Goal: Task Accomplishment & Management: Manage account settings

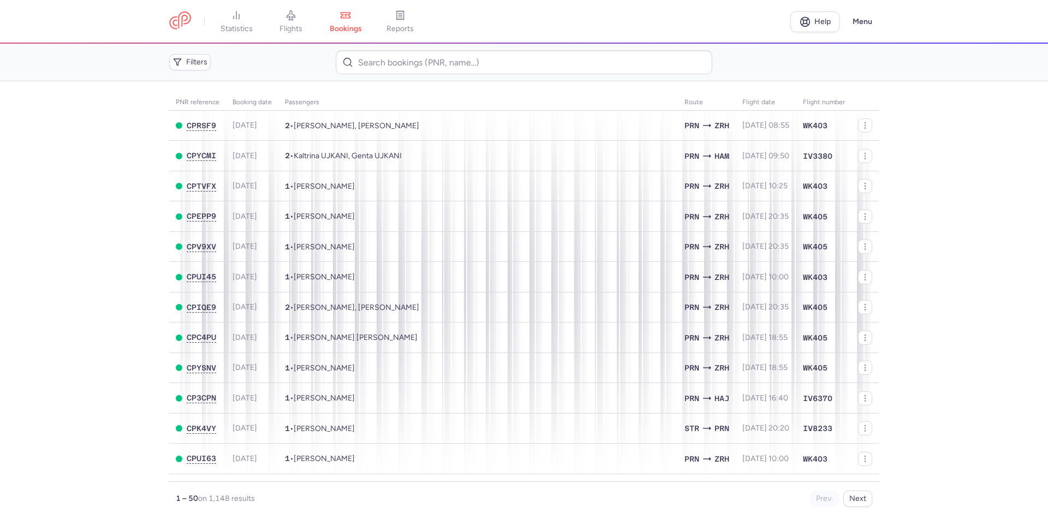
click at [357, 25] on span "bookings" at bounding box center [346, 29] width 32 height 10
click at [301, 21] on link "flights" at bounding box center [291, 22] width 55 height 24
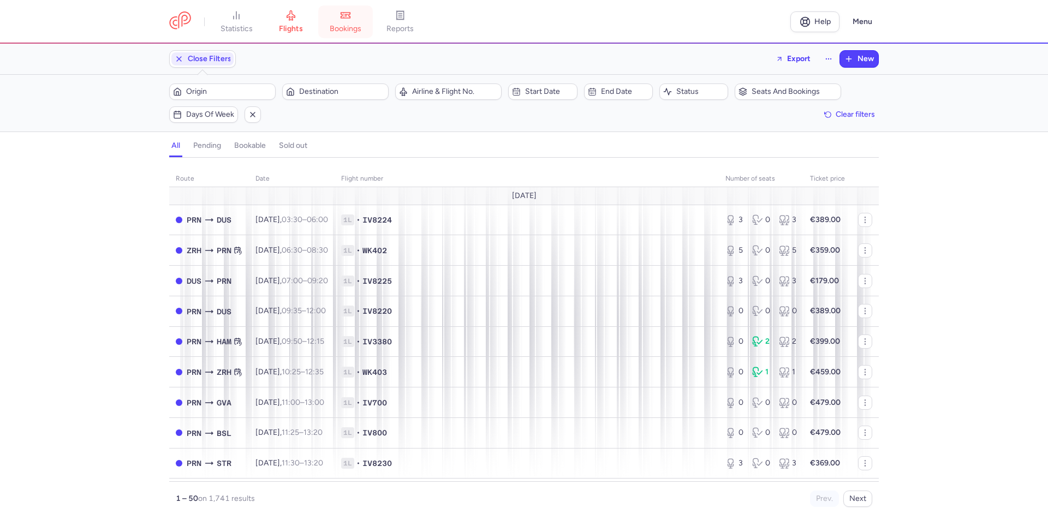
click at [339, 23] on link "bookings" at bounding box center [345, 22] width 55 height 24
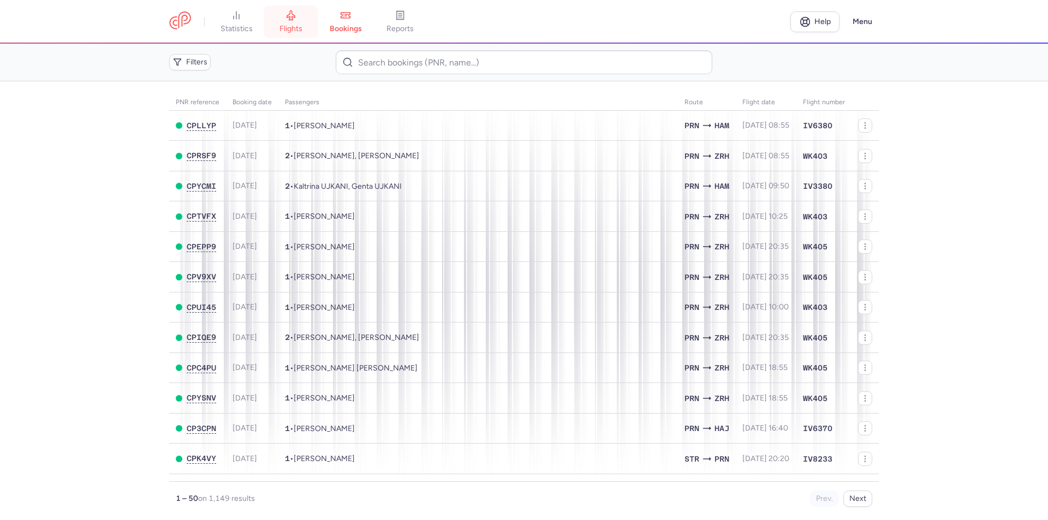
click at [273, 18] on link "flights" at bounding box center [291, 22] width 55 height 24
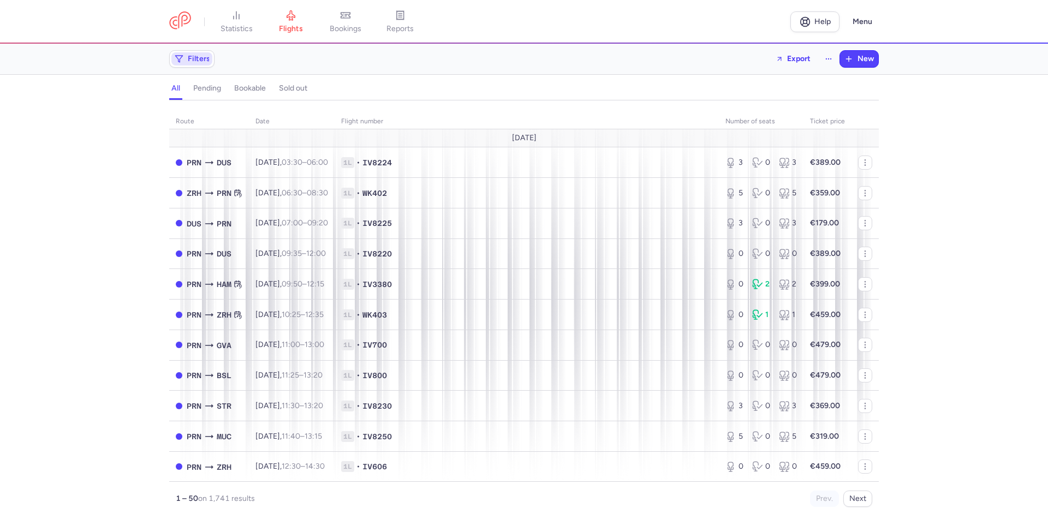
click at [189, 61] on span "Filters" at bounding box center [199, 59] width 22 height 9
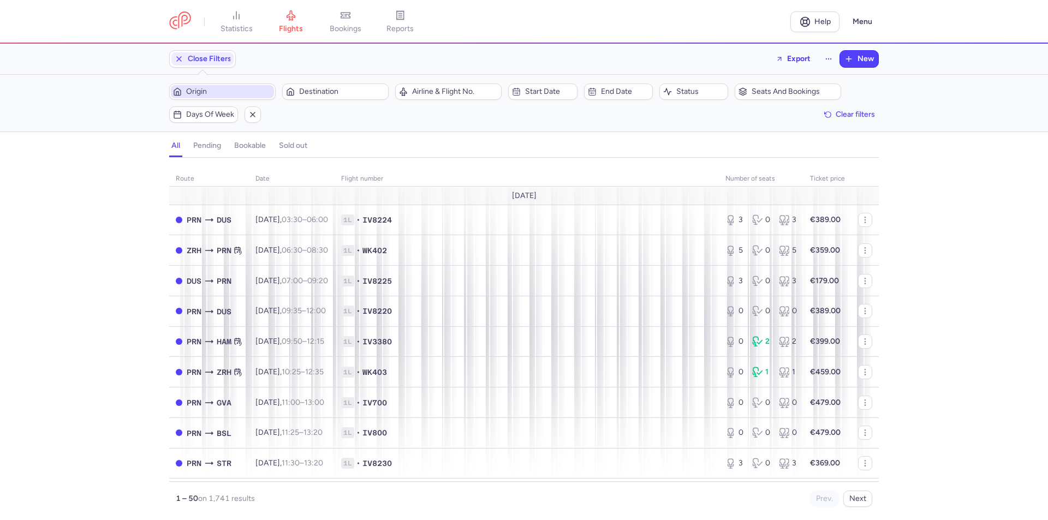
click at [239, 89] on span "Origin" at bounding box center [229, 91] width 86 height 9
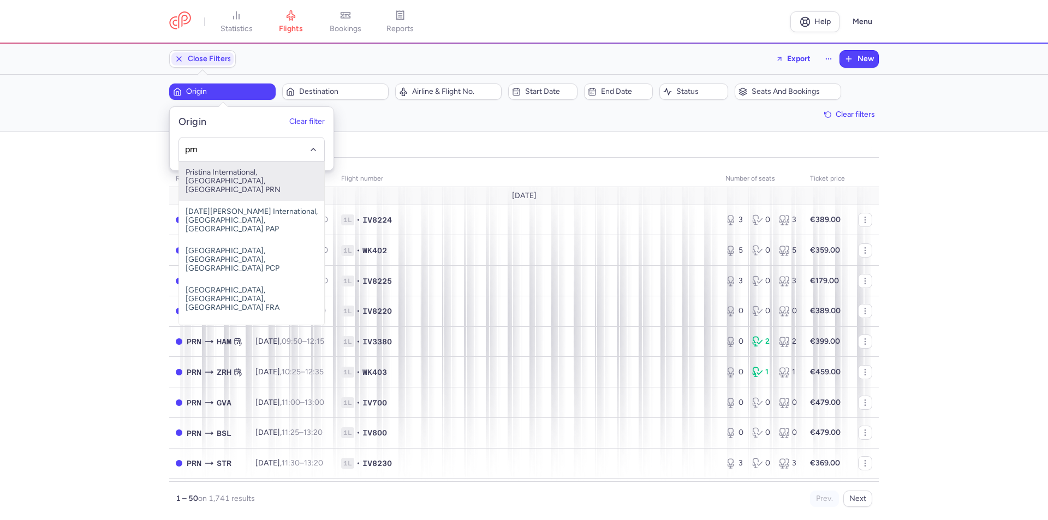
click at [276, 170] on span "Pristina International, Pristina, Kosovo PRN" at bounding box center [251, 181] width 145 height 39
type input "prn"
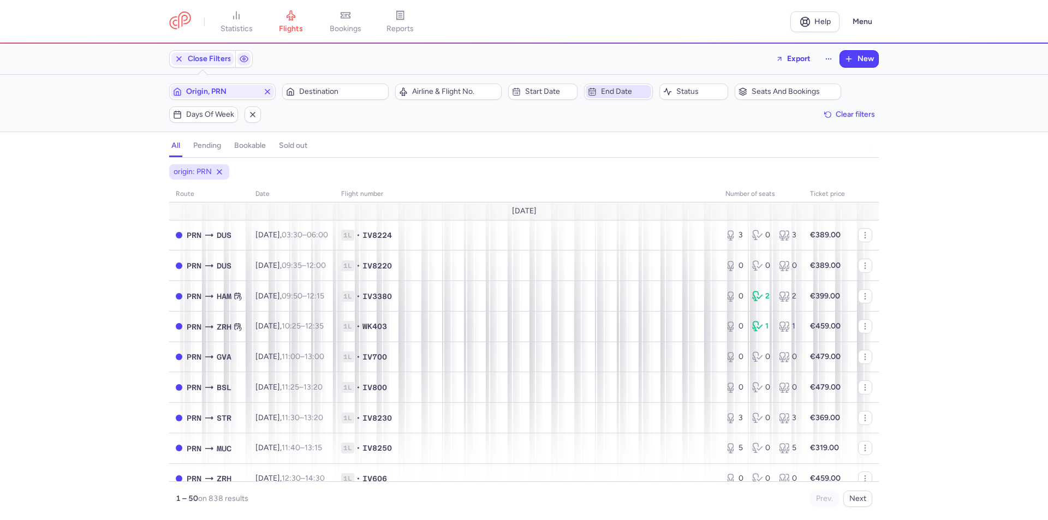
click at [610, 90] on span "End date" at bounding box center [625, 91] width 48 height 9
click at [647, 255] on span "20" at bounding box center [646, 251] width 9 height 9
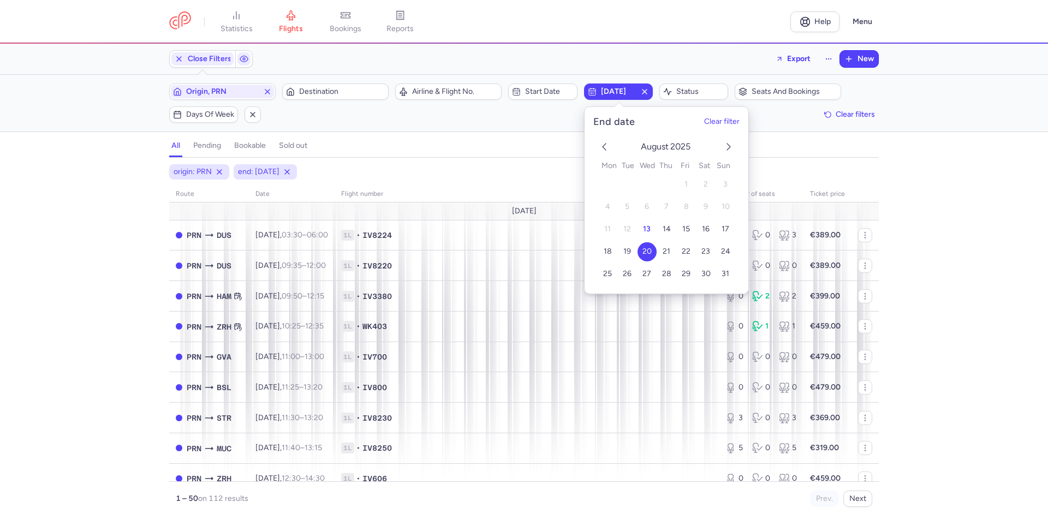
click at [508, 166] on div "origin: PRN end: 2025-08-20" at bounding box center [524, 172] width 714 height 20
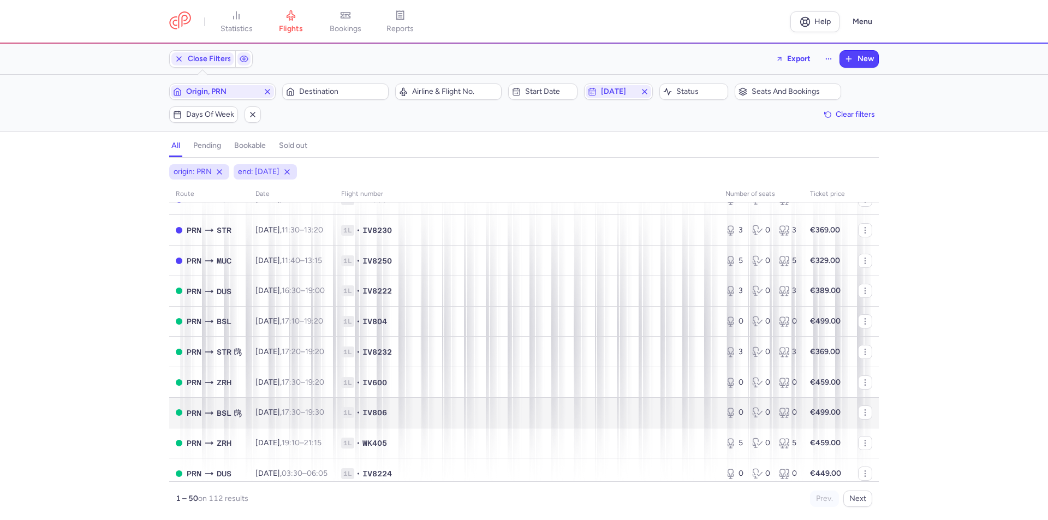
scroll to position [1037, 0]
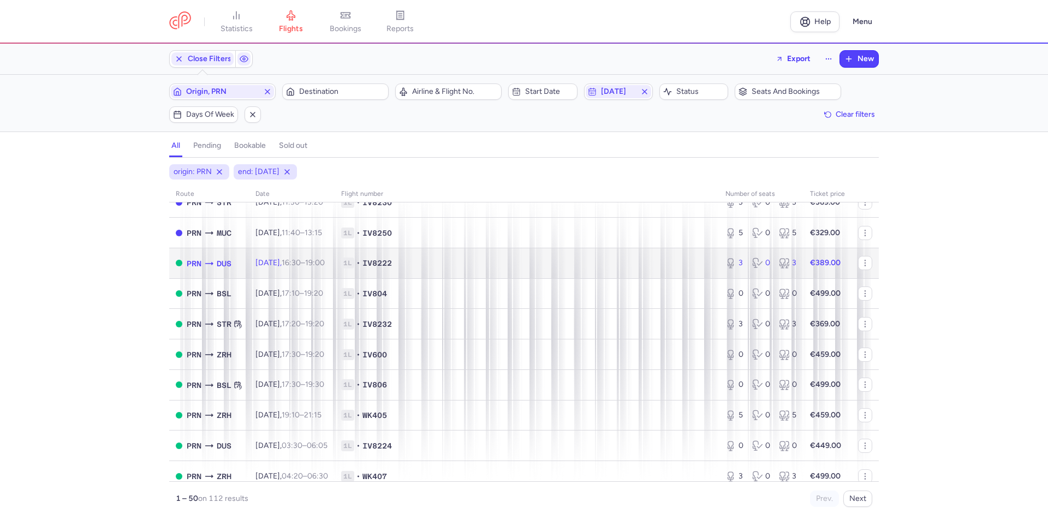
click at [588, 257] on td "1L • IV8222" at bounding box center [527, 263] width 384 height 31
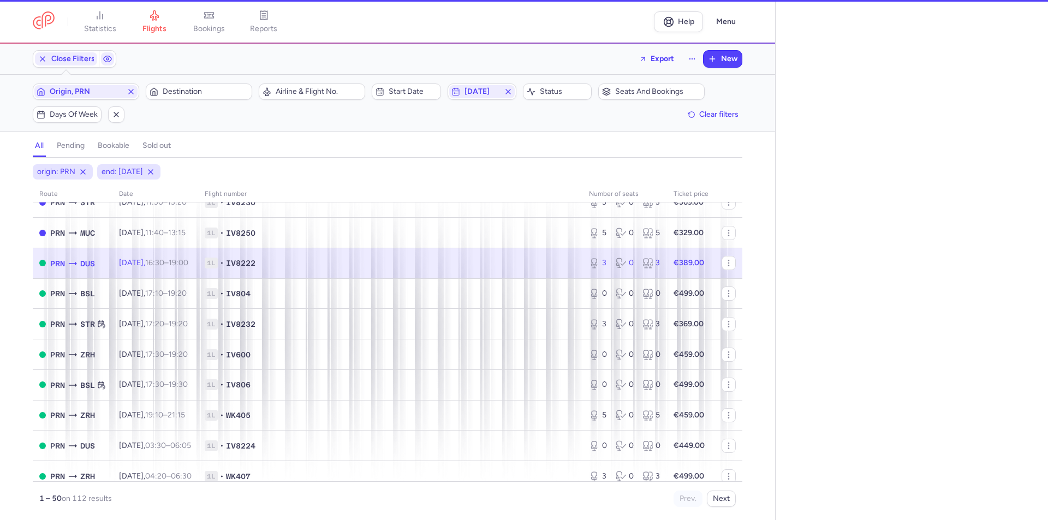
select select "days"
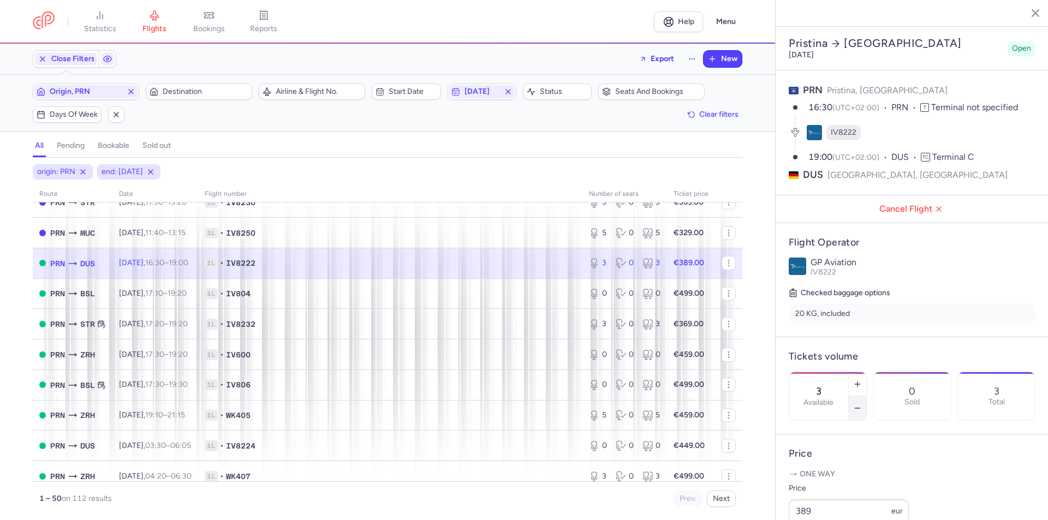
click at [862, 404] on icon "button" at bounding box center [857, 408] width 9 height 9
click at [797, 507] on button "Save changes" at bounding box center [825, 499] width 73 height 24
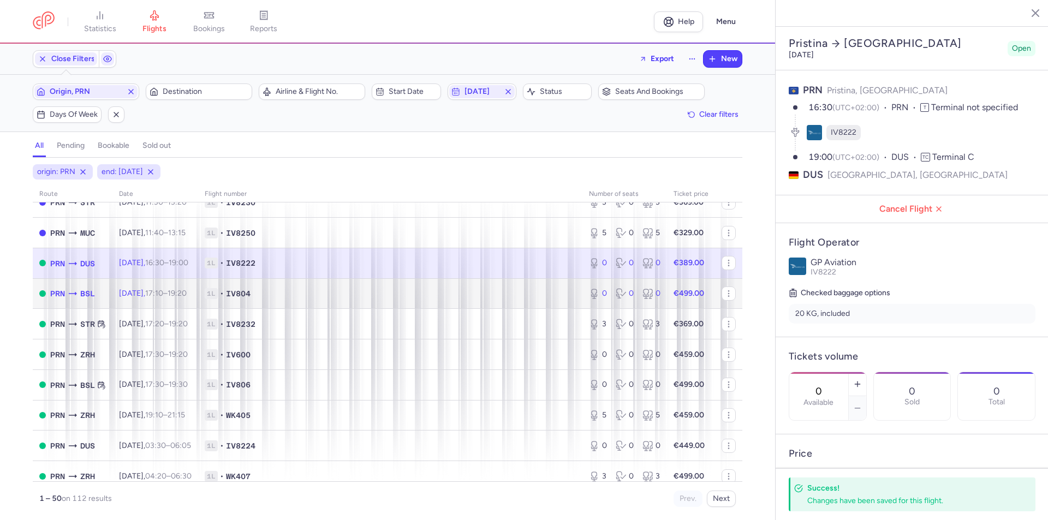
click at [435, 306] on td "1L • IV804" at bounding box center [390, 293] width 384 height 31
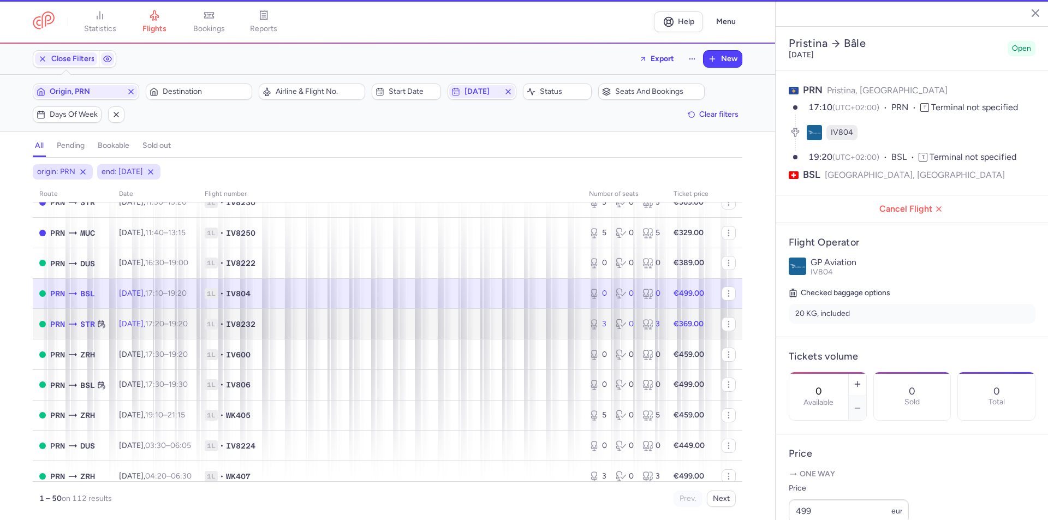
click at [438, 314] on td "1L • IV8232" at bounding box center [390, 324] width 384 height 31
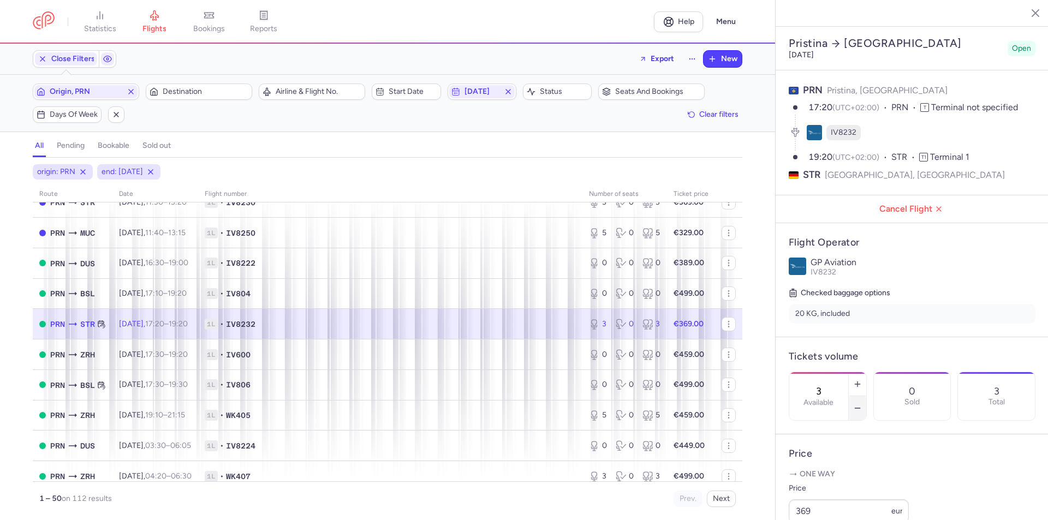
click at [866, 396] on button "button" at bounding box center [857, 408] width 17 height 24
click at [813, 497] on span "Save changes" at bounding box center [825, 499] width 54 height 10
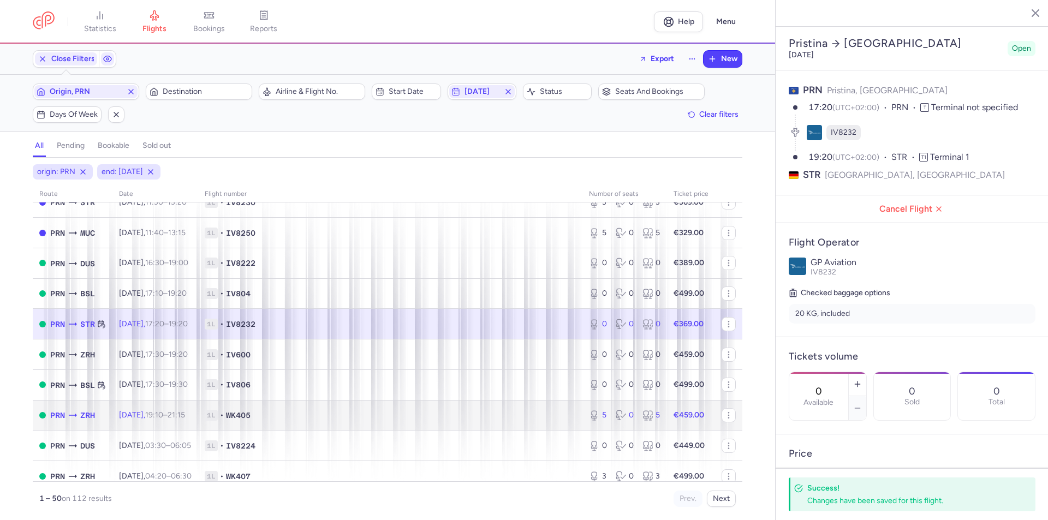
click at [508, 416] on span "1L • WK405" at bounding box center [390, 415] width 371 height 11
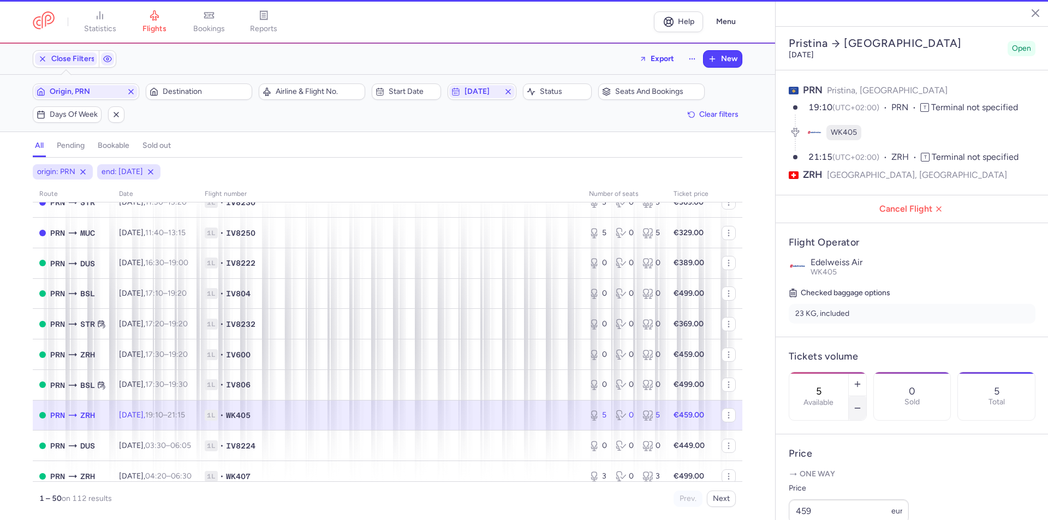
click at [866, 396] on button "button" at bounding box center [857, 408] width 17 height 24
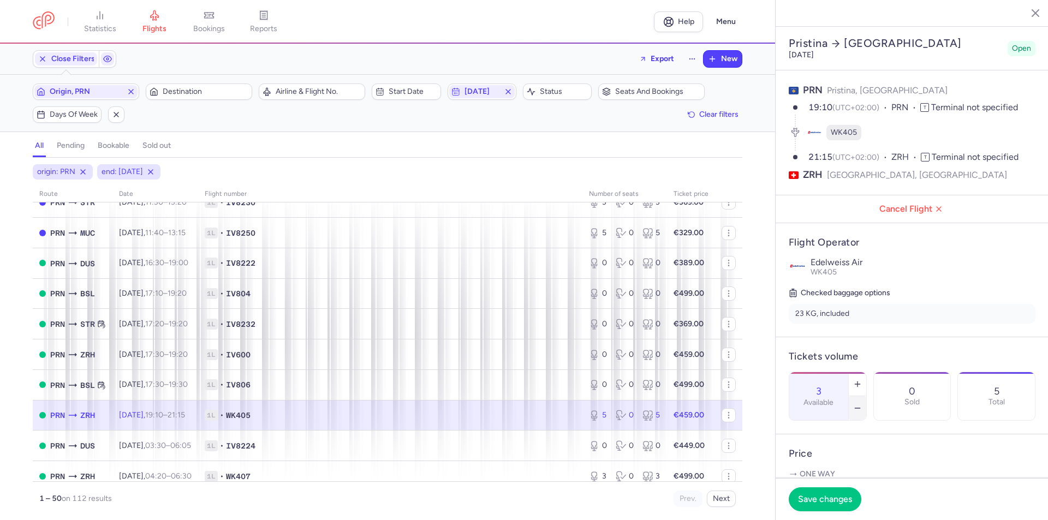
click at [866, 396] on button "button" at bounding box center [857, 408] width 17 height 24
click at [862, 404] on icon "button" at bounding box center [857, 408] width 9 height 9
click at [835, 493] on button "Save changes" at bounding box center [825, 499] width 73 height 24
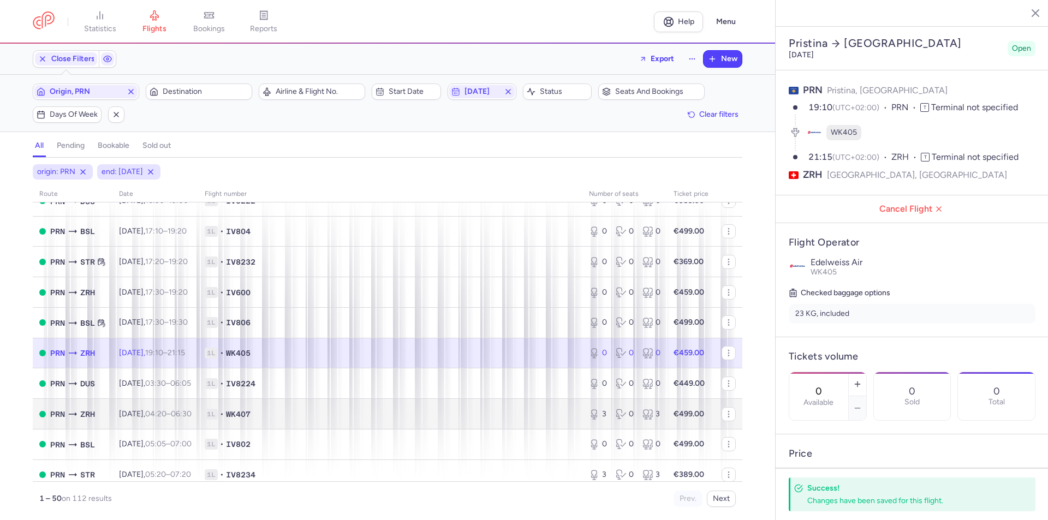
scroll to position [1146, 0]
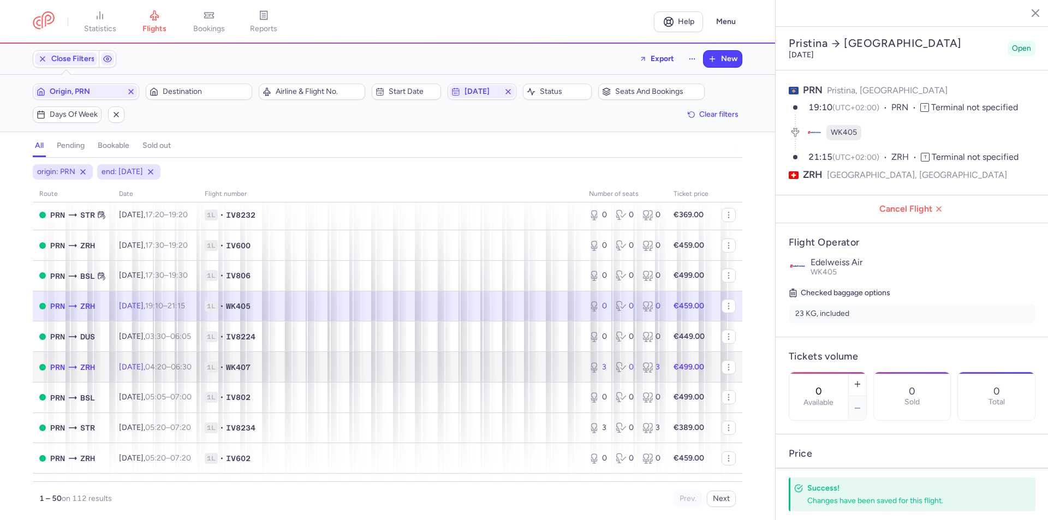
drag, startPoint x: 499, startPoint y: 361, endPoint x: 537, endPoint y: 364, distance: 37.2
click at [499, 362] on span "1L • WK407" at bounding box center [390, 367] width 371 height 11
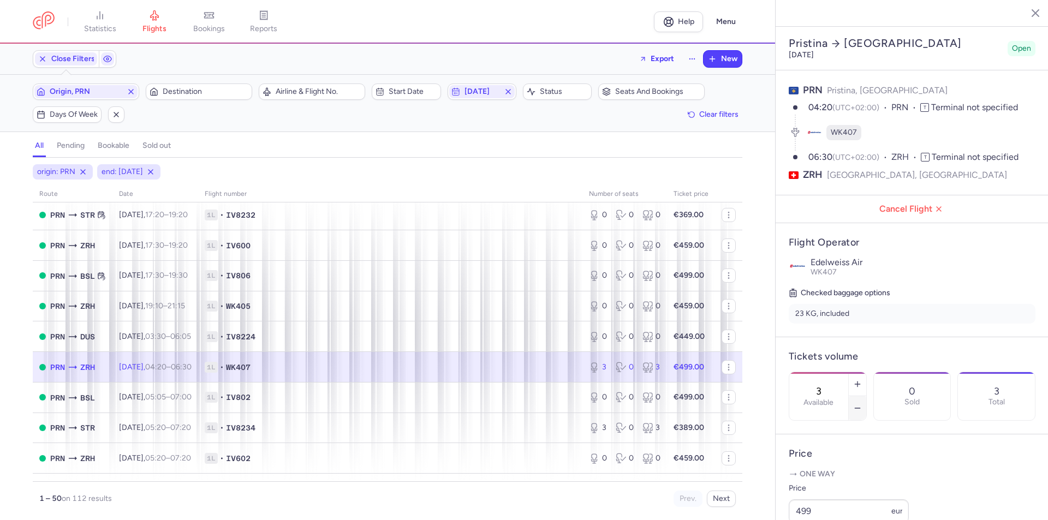
click at [867, 385] on div "3 Available" at bounding box center [828, 396] width 78 height 49
click at [866, 396] on button "button" at bounding box center [857, 408] width 17 height 24
click at [808, 497] on span "Save changes" at bounding box center [825, 499] width 54 height 10
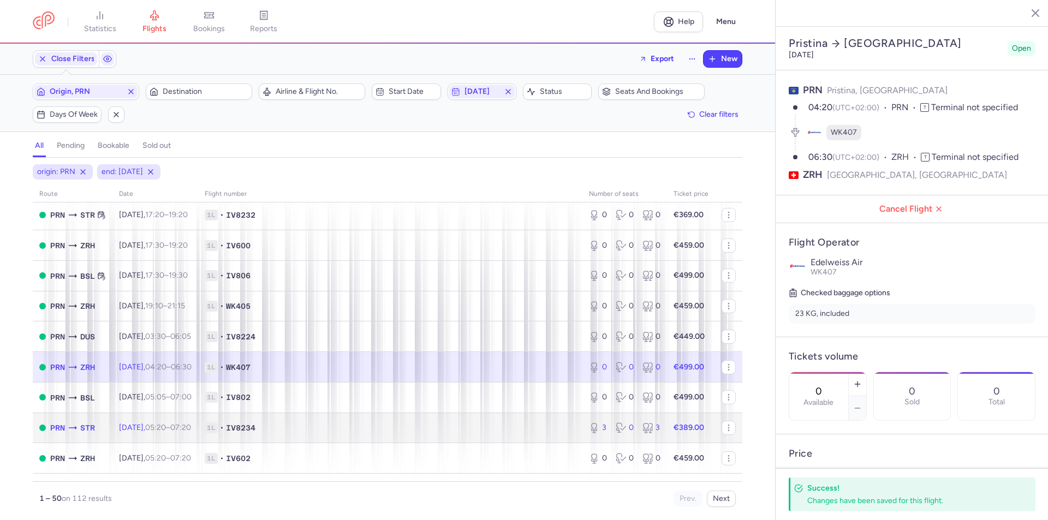
click at [466, 442] on td "1L • IV8234" at bounding box center [390, 428] width 384 height 31
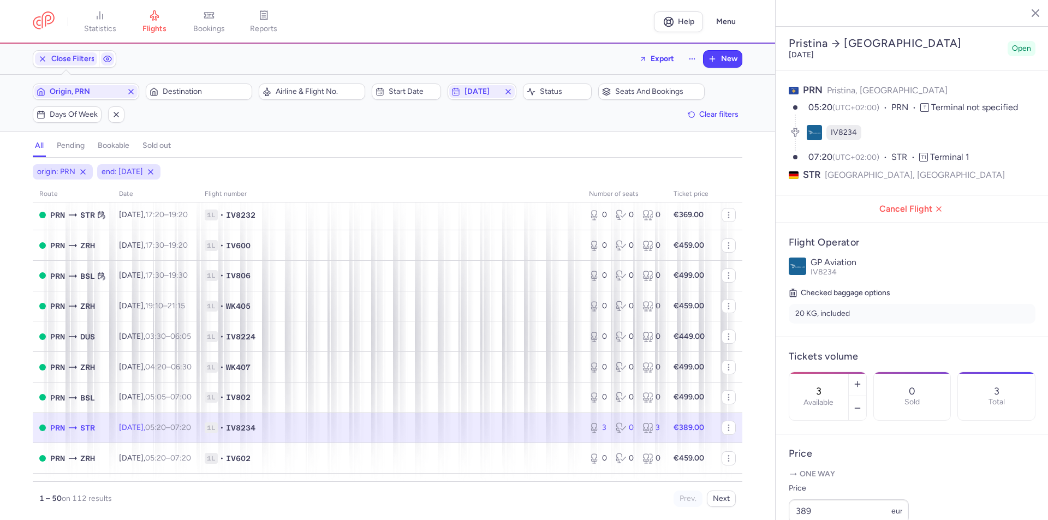
click at [866, 379] on div at bounding box center [857, 396] width 18 height 48
click at [866, 396] on button "button" at bounding box center [857, 408] width 17 height 24
click at [826, 498] on span "Save changes" at bounding box center [825, 499] width 54 height 10
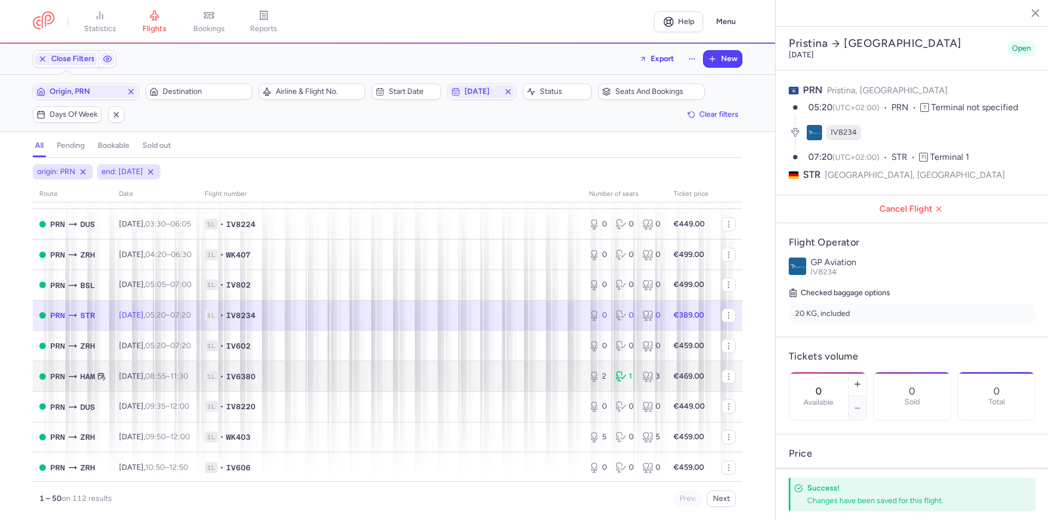
scroll to position [1260, 0]
click at [515, 371] on span "1L • IV6380" at bounding box center [390, 375] width 371 height 11
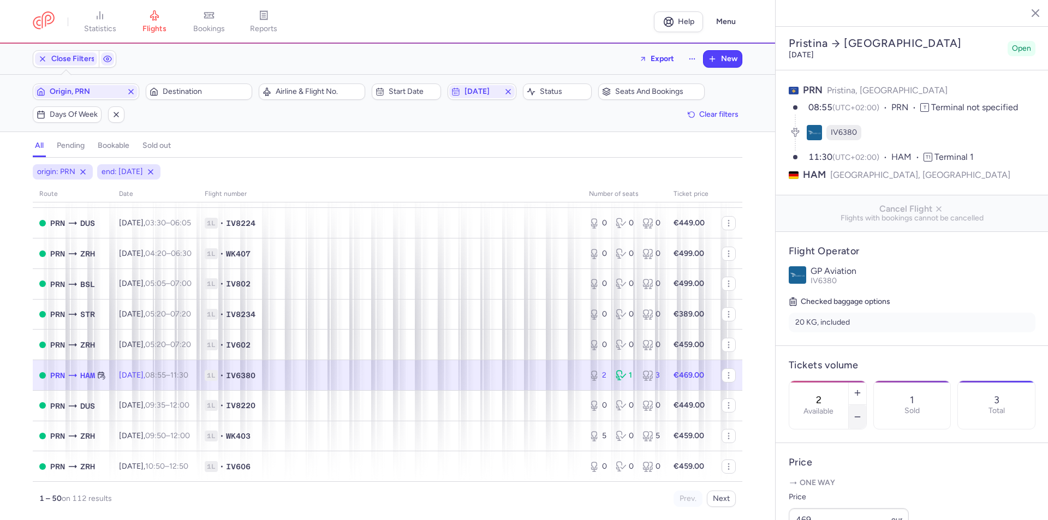
click at [860, 417] on line "button" at bounding box center [857, 417] width 5 height 0
click at [842, 496] on span "Save changes" at bounding box center [825, 499] width 54 height 10
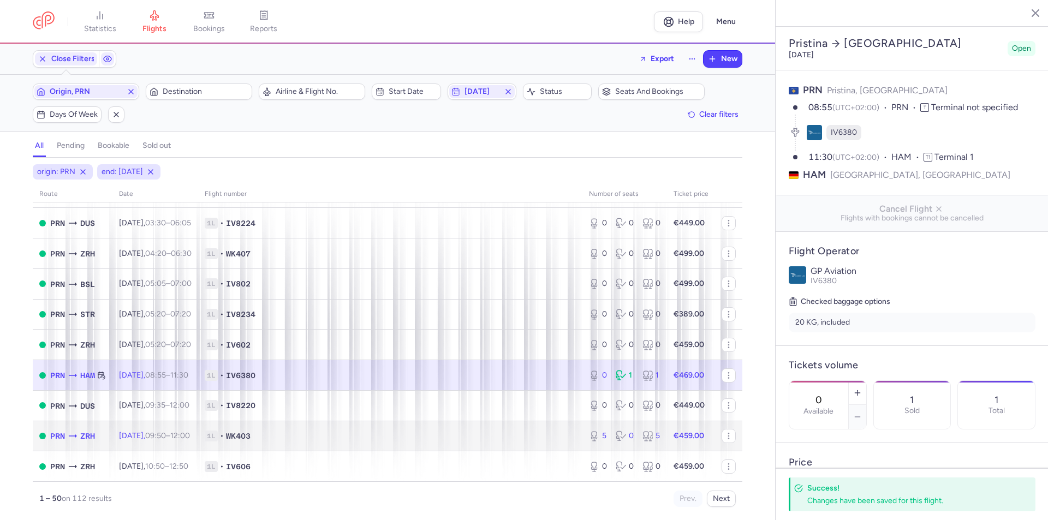
click at [547, 443] on td "1L • WK403" at bounding box center [390, 436] width 384 height 31
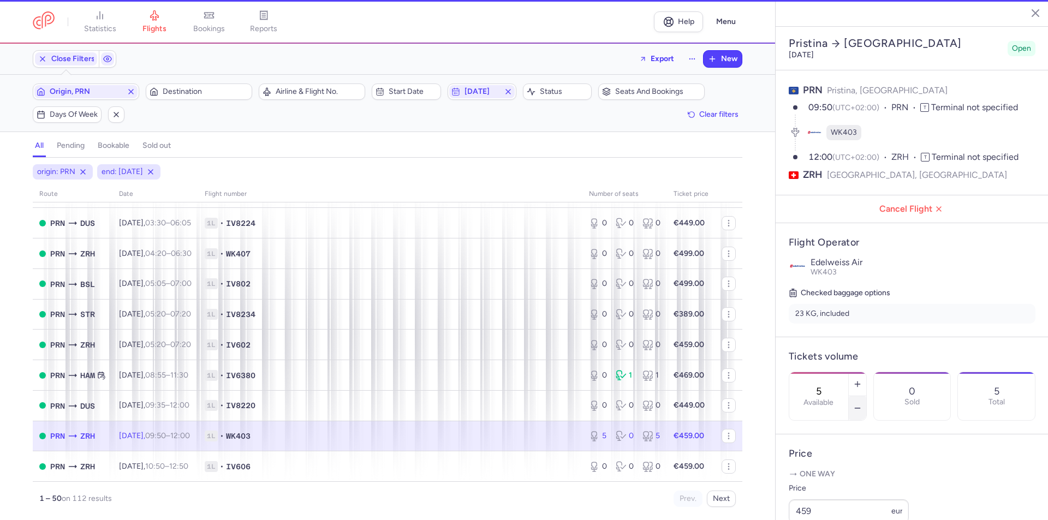
click at [862, 404] on icon "button" at bounding box center [857, 408] width 9 height 9
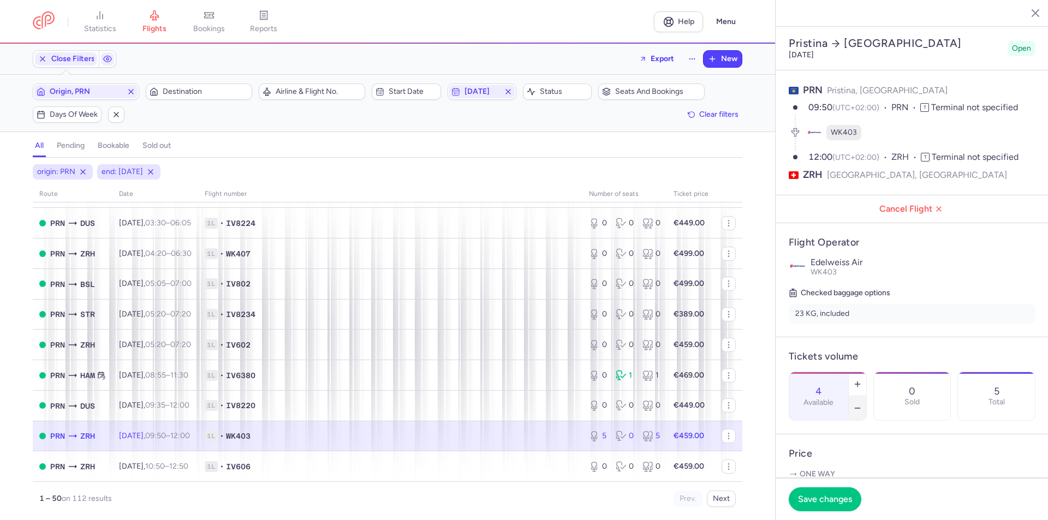
click at [862, 404] on icon "button" at bounding box center [857, 408] width 9 height 9
click at [821, 496] on span "Save changes" at bounding box center [825, 499] width 54 height 10
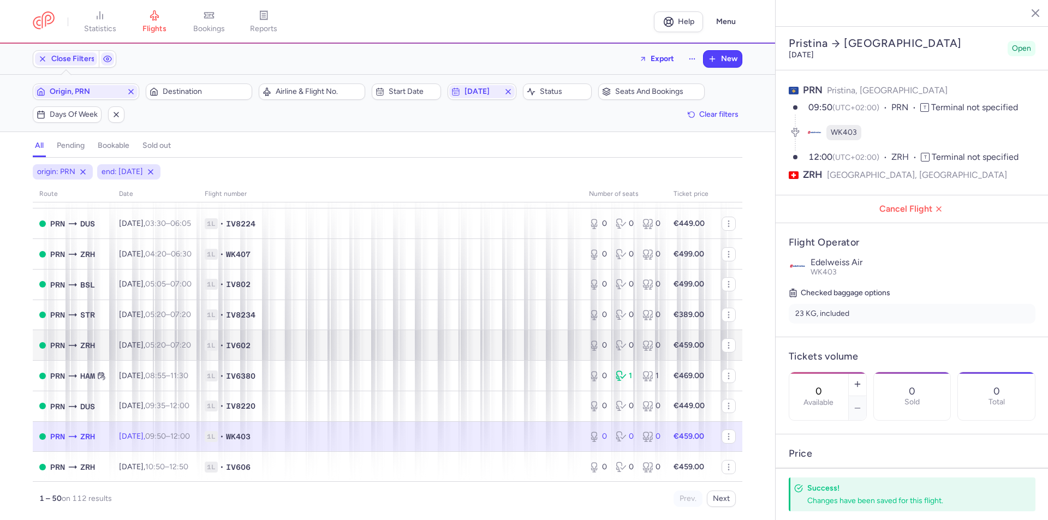
scroll to position [1260, 0]
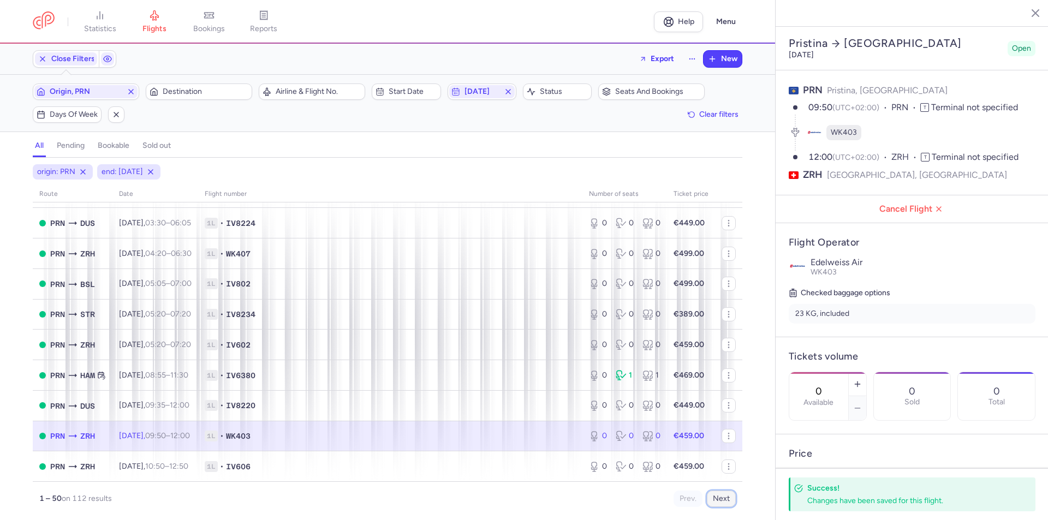
click at [716, 504] on button "Next" at bounding box center [721, 499] width 29 height 16
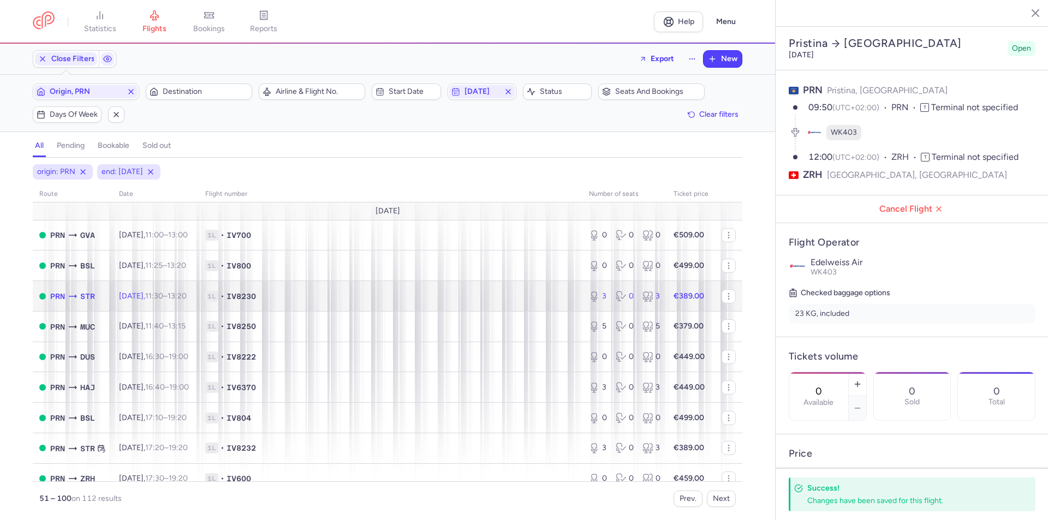
click at [499, 293] on span "1L • IV8230" at bounding box center [390, 296] width 371 height 11
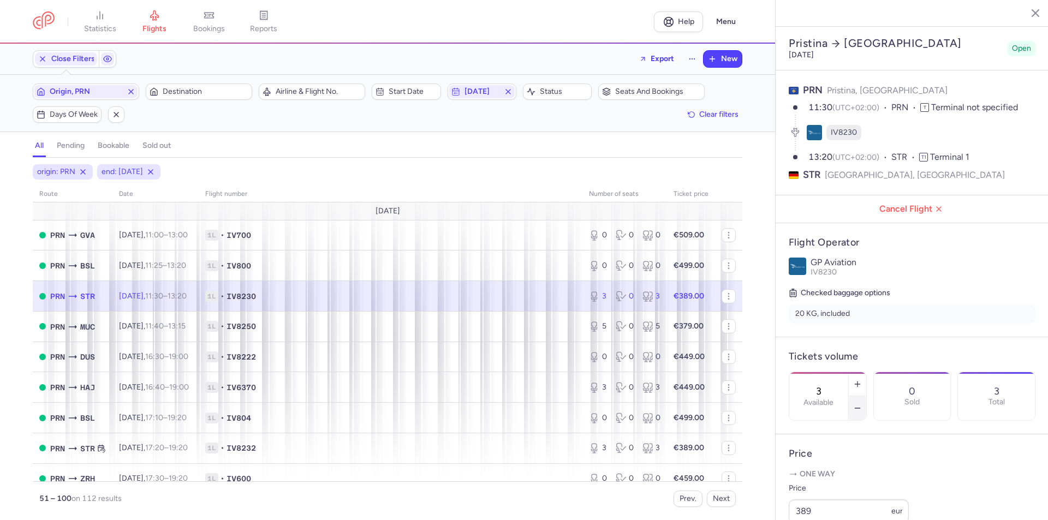
click at [862, 404] on icon "button" at bounding box center [857, 408] width 9 height 9
click at [818, 496] on span "Save changes" at bounding box center [825, 499] width 54 height 10
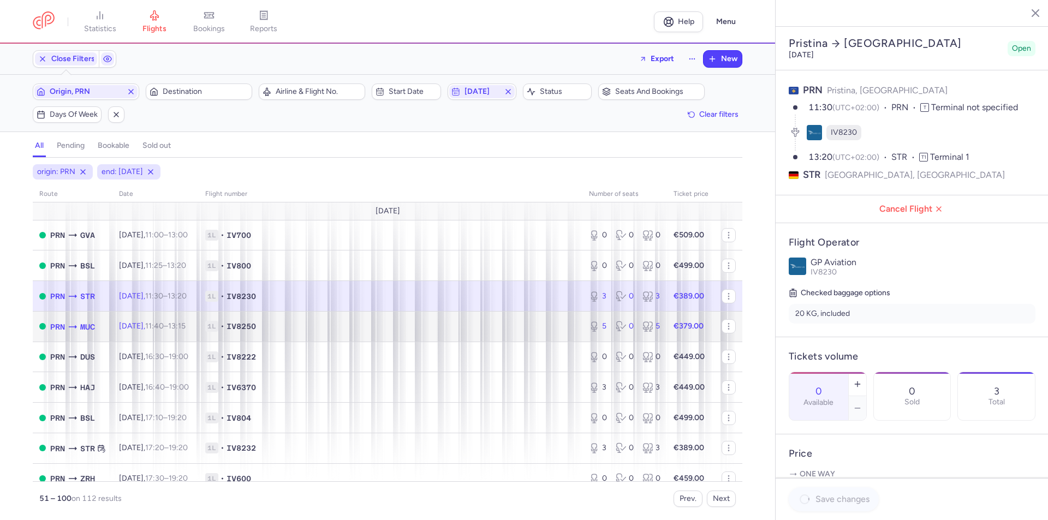
click at [510, 315] on td "1L • IV8250" at bounding box center [391, 326] width 384 height 31
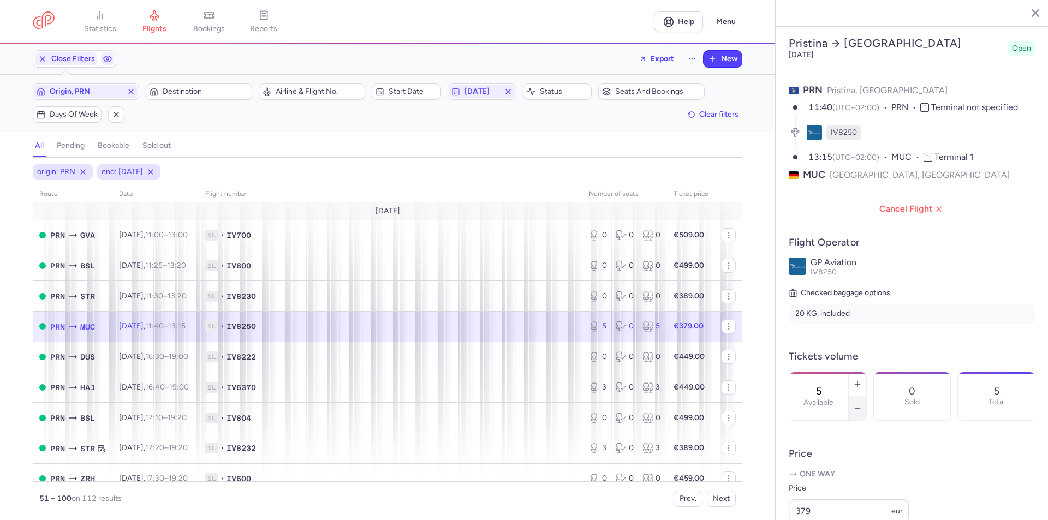
click at [862, 404] on icon "button" at bounding box center [857, 408] width 9 height 9
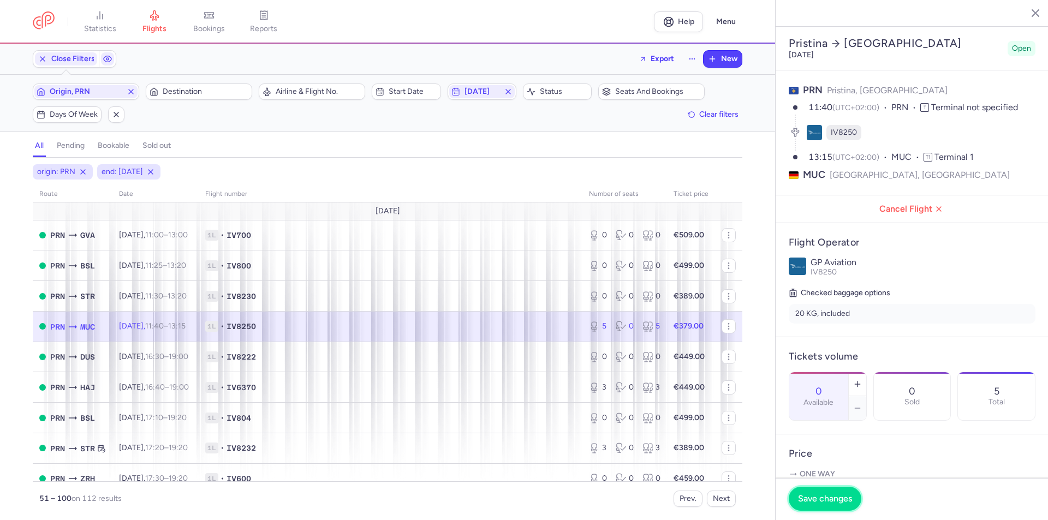
click at [812, 498] on span "Save changes" at bounding box center [825, 499] width 54 height 10
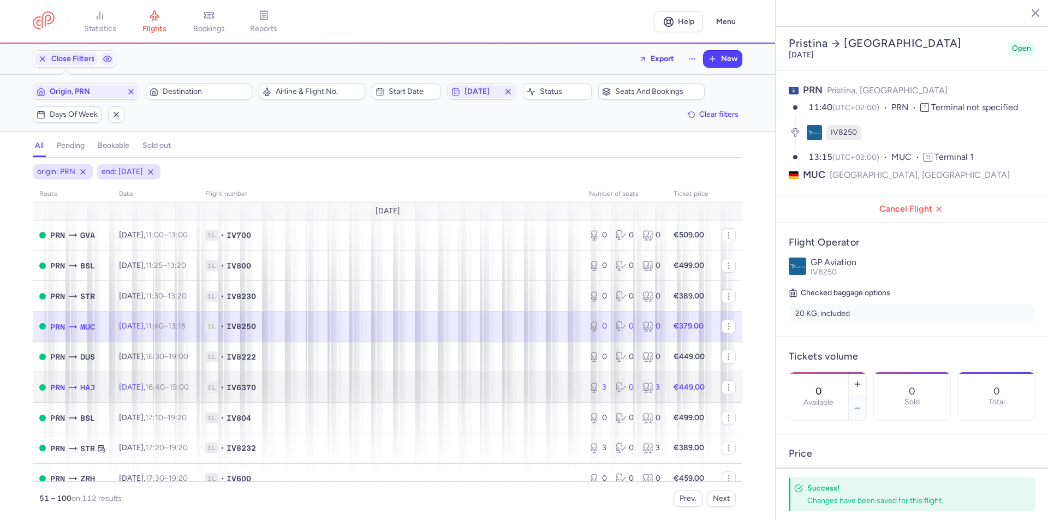
click at [526, 394] on td "1L • IV6370" at bounding box center [391, 387] width 384 height 31
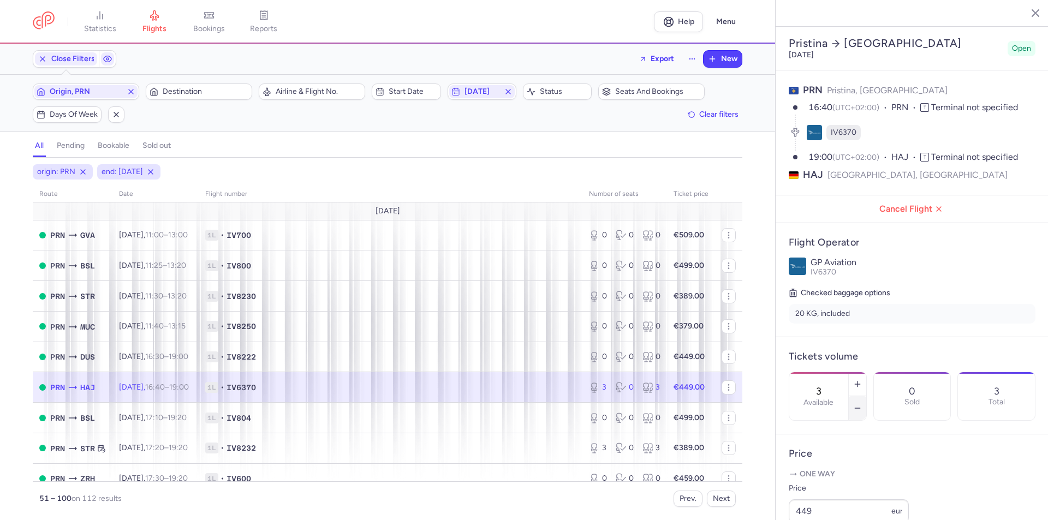
click at [866, 396] on button "button" at bounding box center [857, 408] width 17 height 24
click at [836, 491] on button "Save changes" at bounding box center [825, 499] width 73 height 24
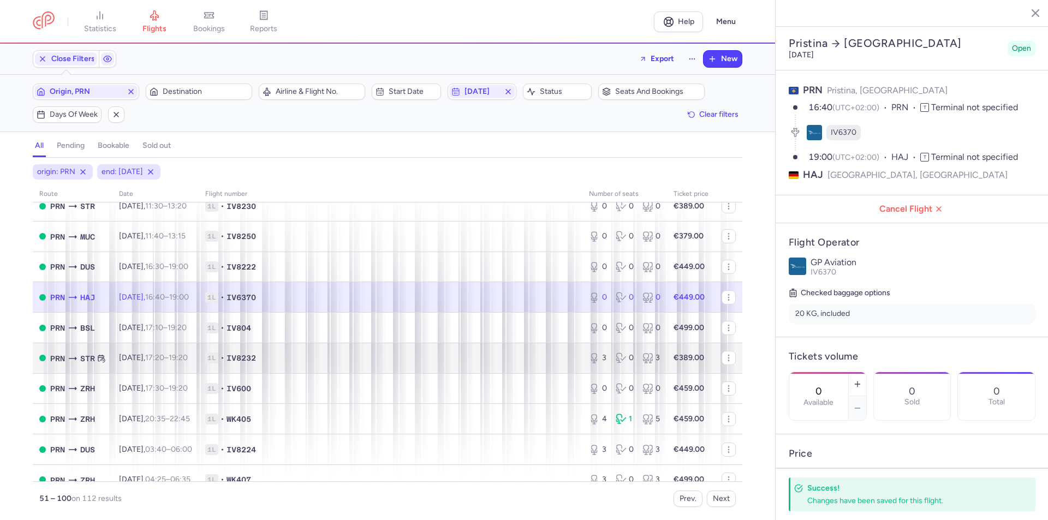
scroll to position [109, 0]
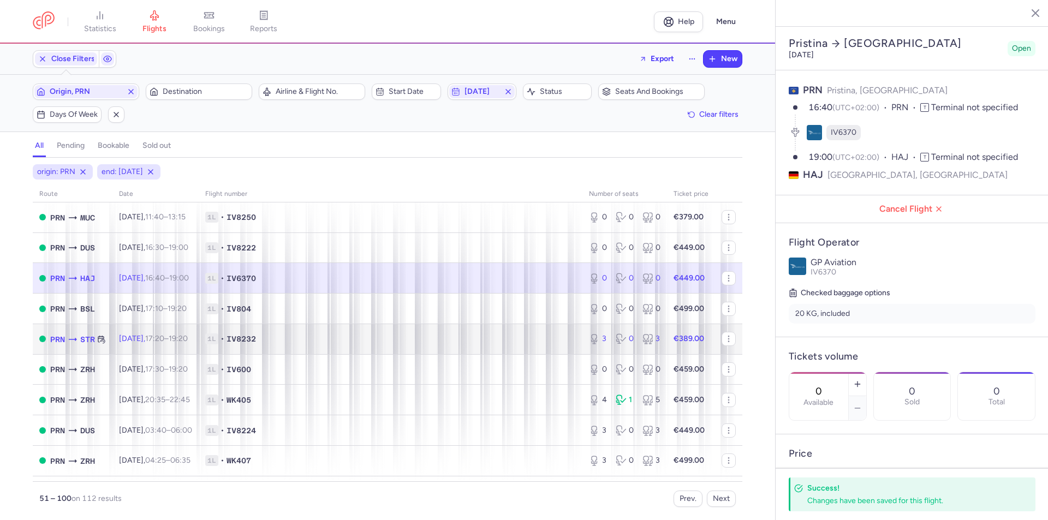
click at [528, 336] on span "1L • IV8232" at bounding box center [390, 338] width 371 height 11
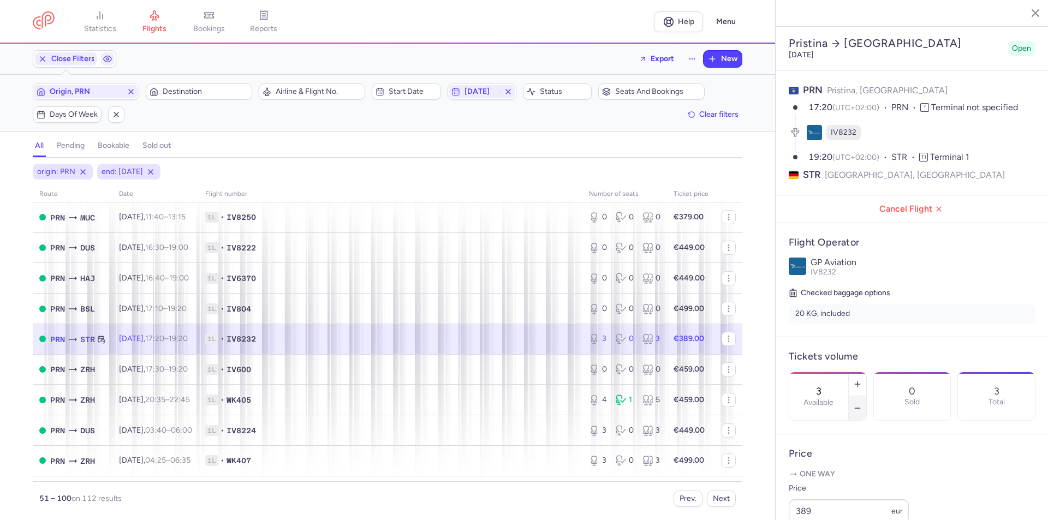
click at [866, 396] on button "button" at bounding box center [857, 408] width 17 height 24
click at [826, 507] on button "Save changes" at bounding box center [825, 499] width 73 height 24
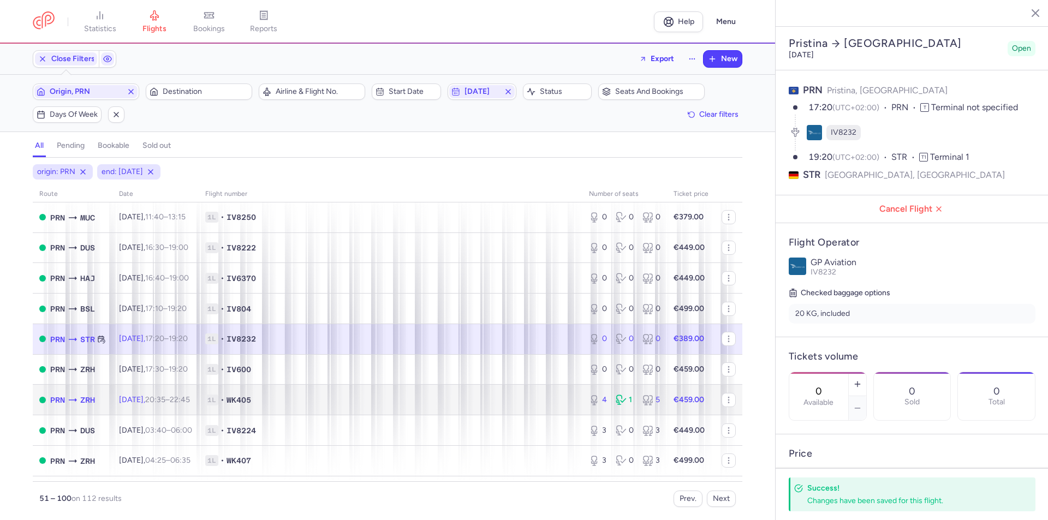
click at [523, 402] on span "1L • WK405" at bounding box center [390, 400] width 371 height 11
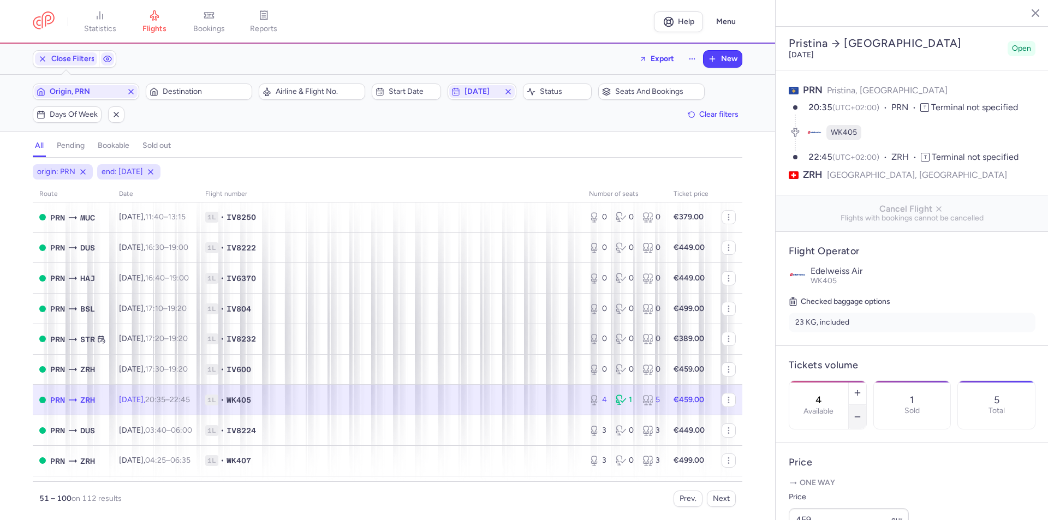
click at [866, 405] on button "button" at bounding box center [857, 417] width 17 height 24
click at [832, 497] on span "Save changes" at bounding box center [825, 499] width 54 height 10
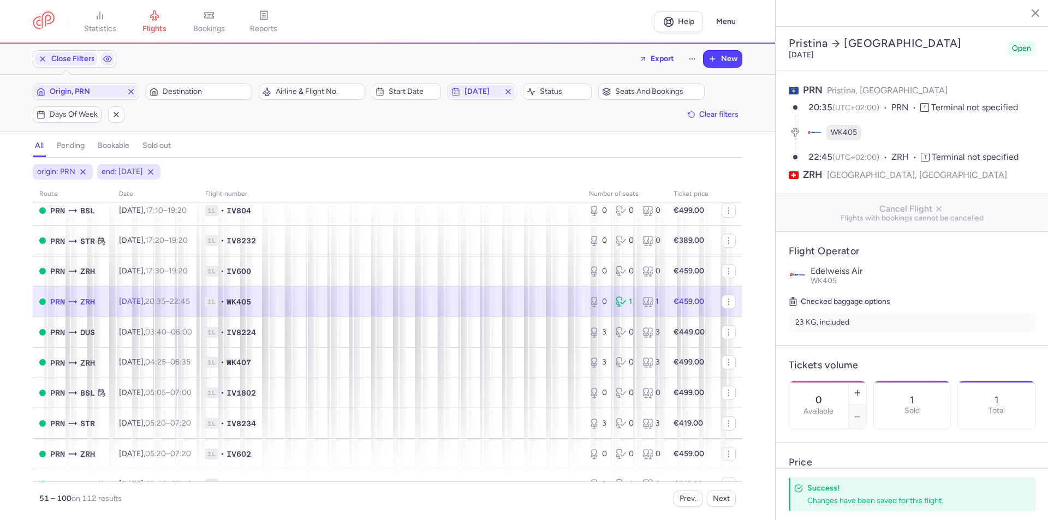
scroll to position [273, 0]
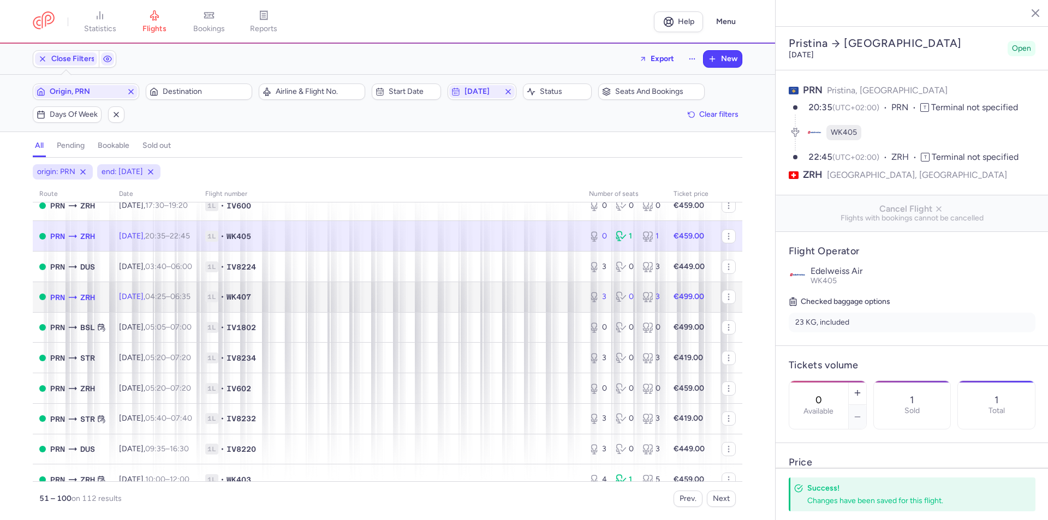
click at [570, 283] on td "1L • WK407" at bounding box center [391, 297] width 384 height 31
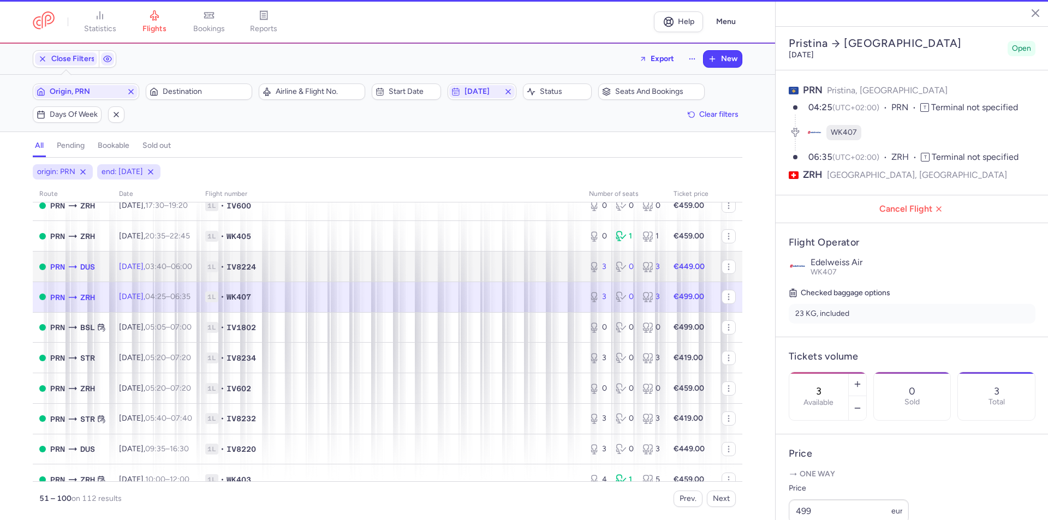
click at [561, 269] on span "1L • IV8224" at bounding box center [390, 266] width 371 height 11
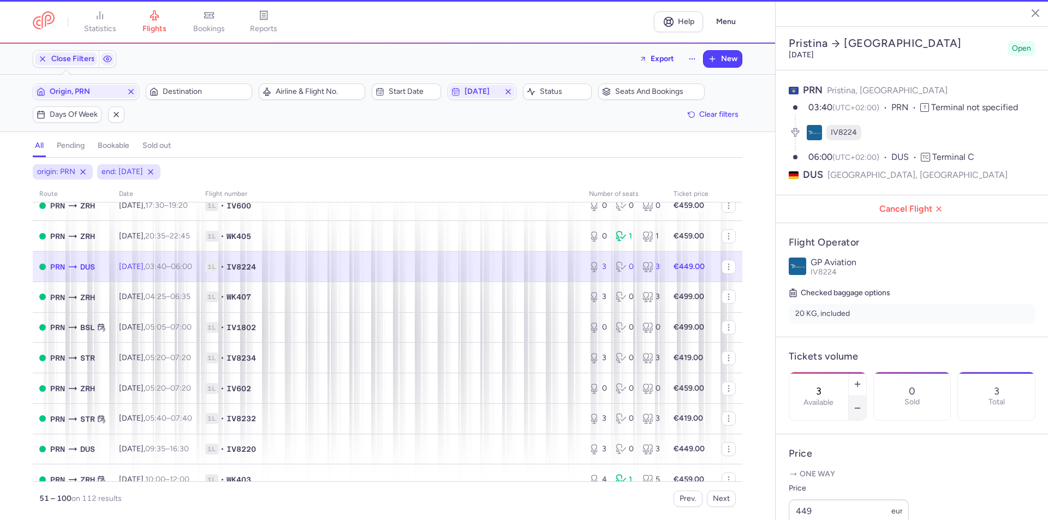
click at [866, 396] on button "button" at bounding box center [857, 408] width 17 height 24
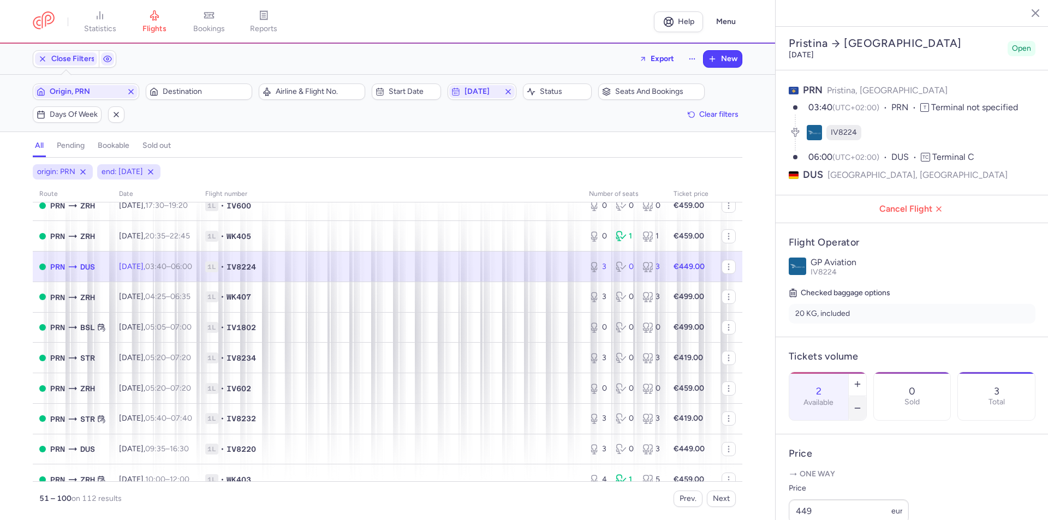
click at [866, 396] on button "button" at bounding box center [857, 408] width 17 height 24
click at [788, 511] on footer "Save changes" at bounding box center [912, 499] width 273 height 42
drag, startPoint x: 802, startPoint y: 502, endPoint x: 761, endPoint y: 481, distance: 45.6
click at [802, 502] on span "Save changes" at bounding box center [825, 499] width 54 height 10
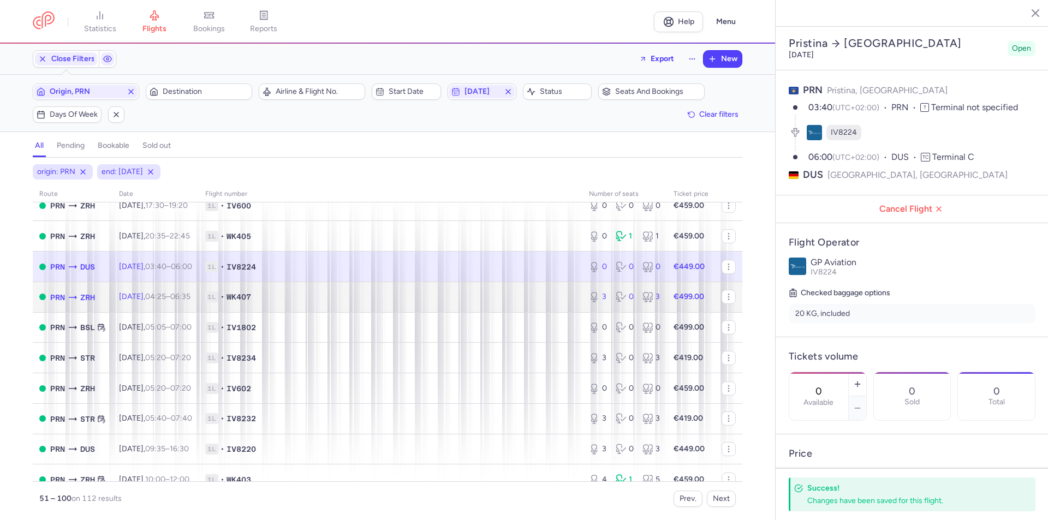
click at [532, 291] on span "1L • WK407" at bounding box center [390, 296] width 371 height 11
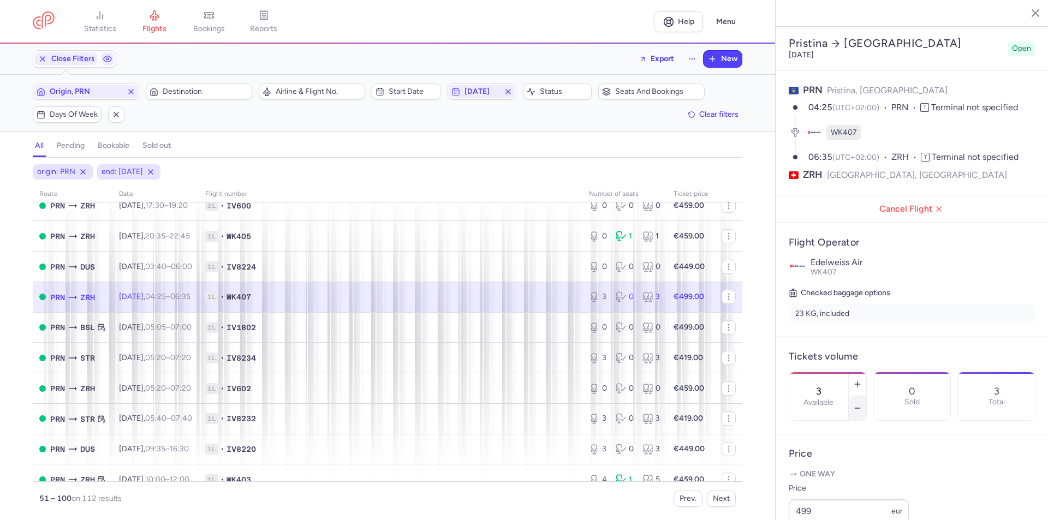
click at [866, 396] on button "button" at bounding box center [857, 408] width 17 height 24
click at [830, 493] on button "Save changes" at bounding box center [825, 499] width 73 height 24
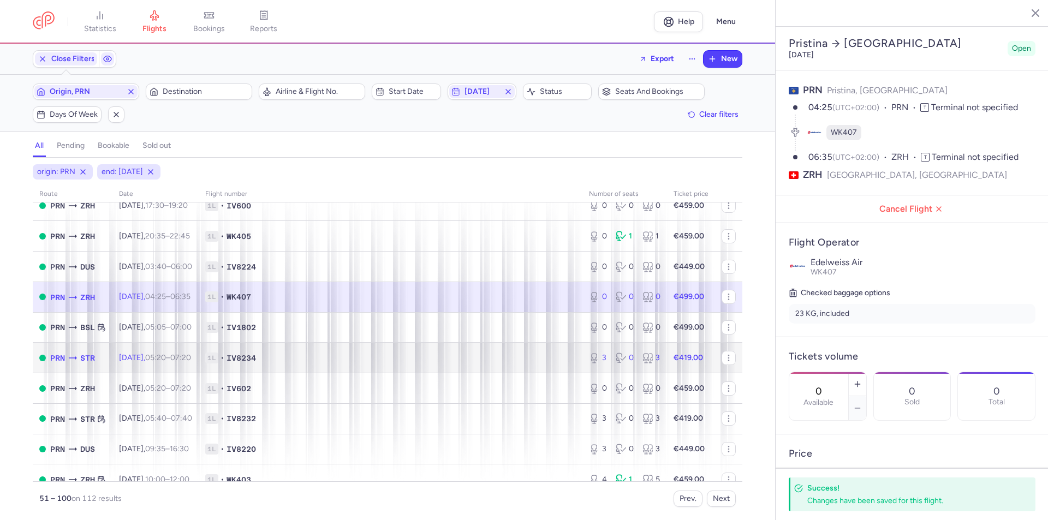
click at [529, 365] on td "1L • IV8234" at bounding box center [391, 358] width 384 height 31
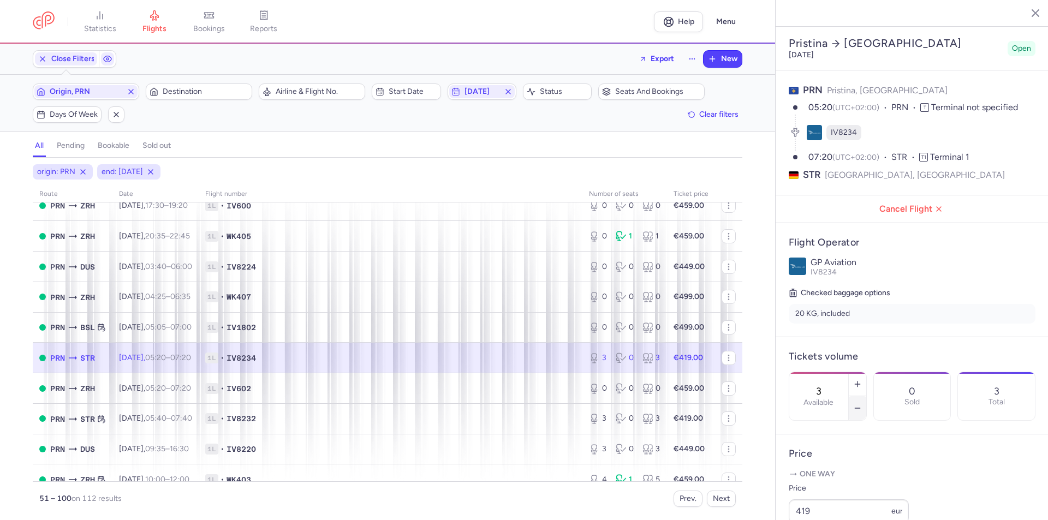
click at [862, 404] on icon "button" at bounding box center [857, 408] width 9 height 9
click at [808, 509] on button "Save changes" at bounding box center [825, 499] width 73 height 24
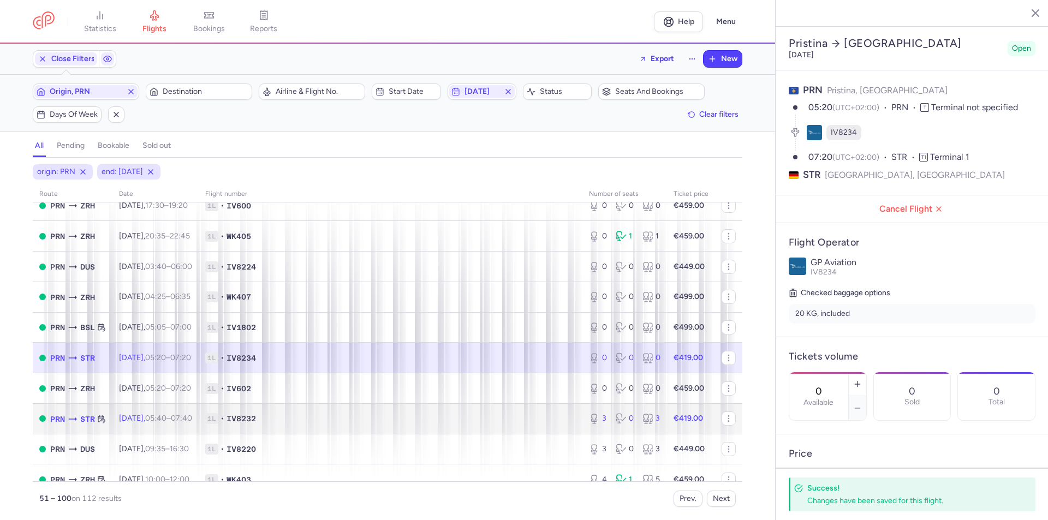
click at [476, 413] on span "1L • IV8232" at bounding box center [390, 418] width 371 height 11
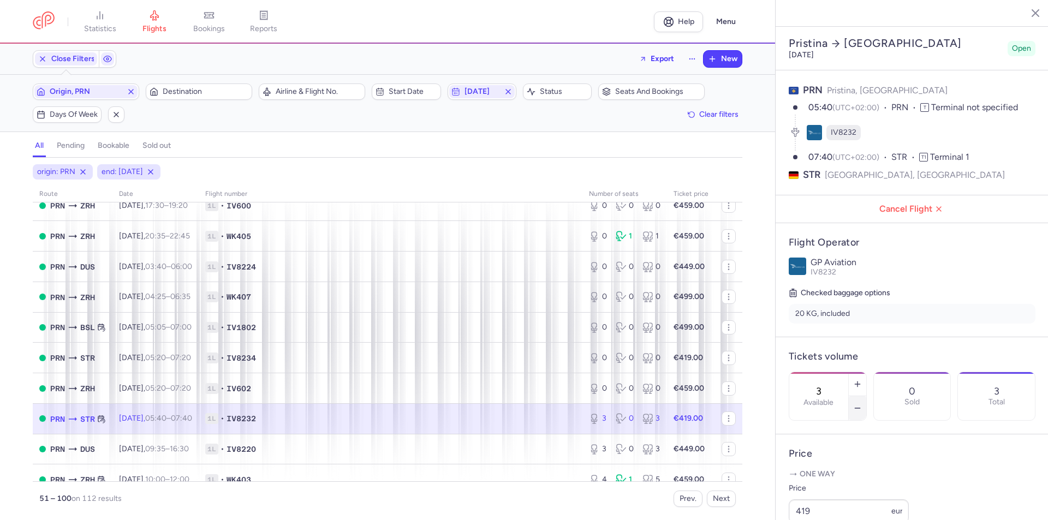
click at [860, 408] on line "button" at bounding box center [857, 408] width 5 height 0
click at [821, 506] on button "Save changes" at bounding box center [825, 499] width 73 height 24
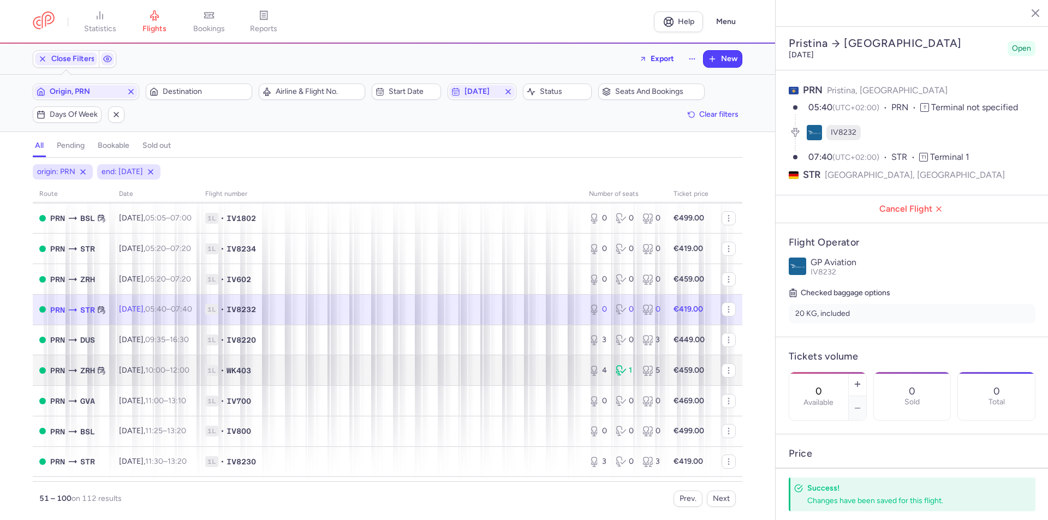
scroll to position [437, 0]
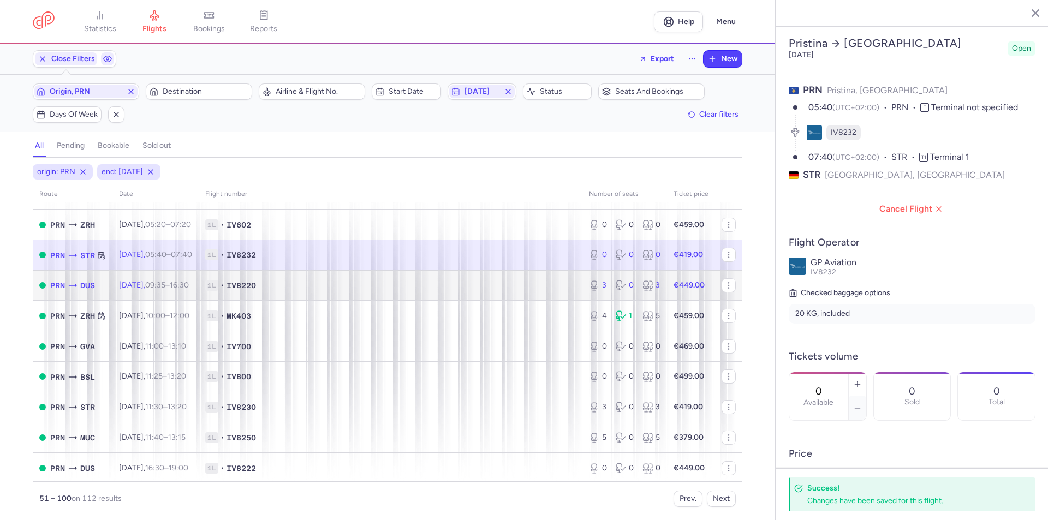
click at [564, 276] on td "1L • IV8220" at bounding box center [391, 285] width 384 height 31
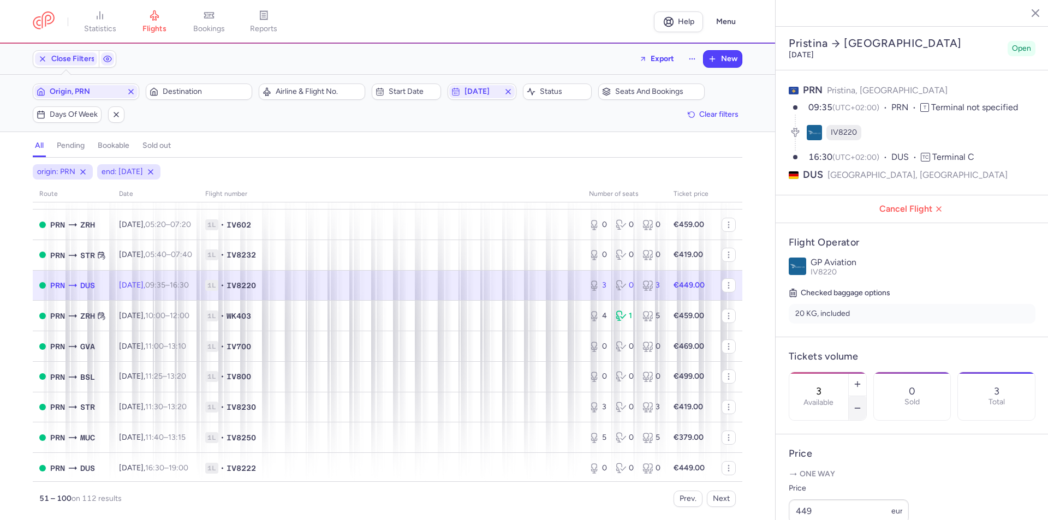
click at [862, 404] on icon "button" at bounding box center [857, 408] width 9 height 9
click at [839, 496] on span "Save changes" at bounding box center [825, 499] width 54 height 10
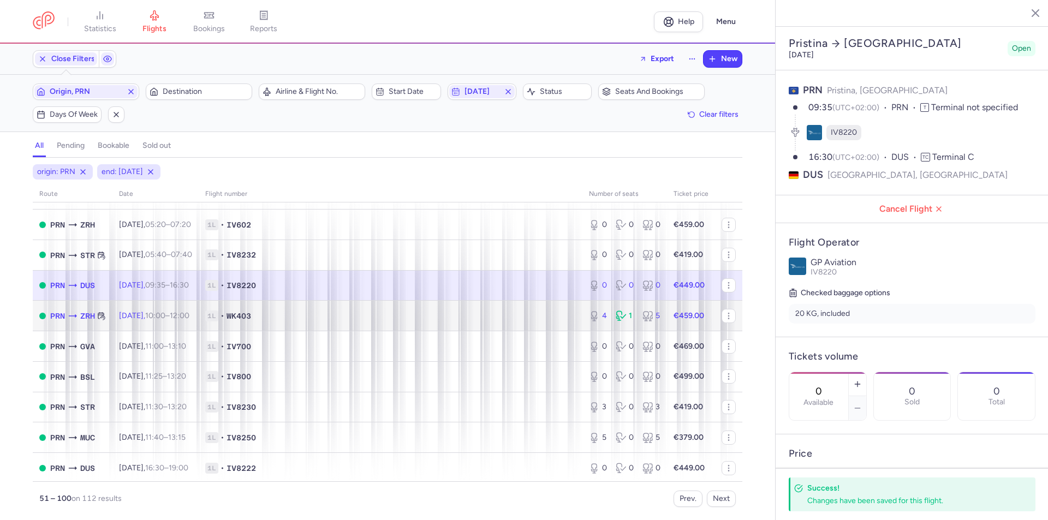
click at [557, 307] on td "1L • WK403" at bounding box center [391, 316] width 384 height 31
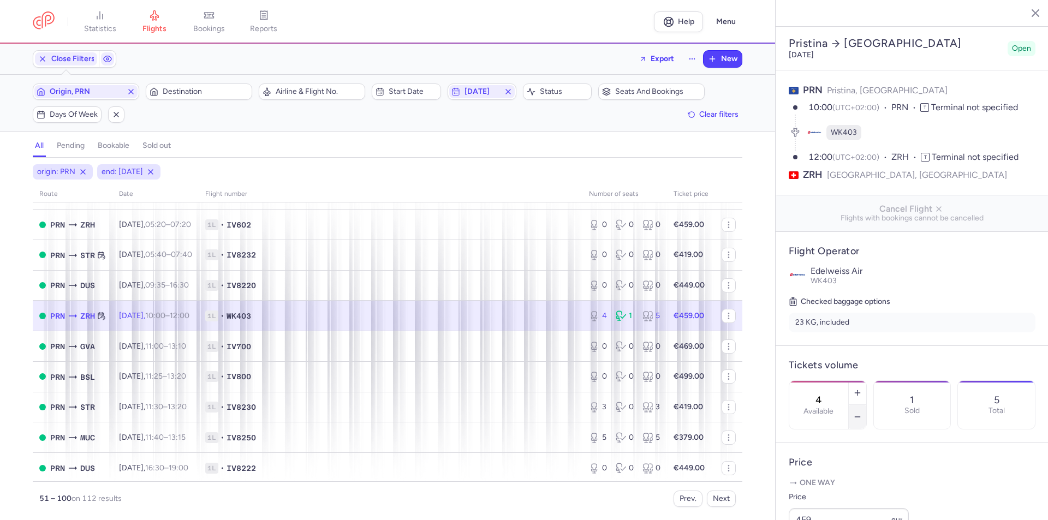
click at [862, 413] on icon "button" at bounding box center [857, 417] width 9 height 9
click at [838, 494] on span "Save changes" at bounding box center [825, 499] width 54 height 10
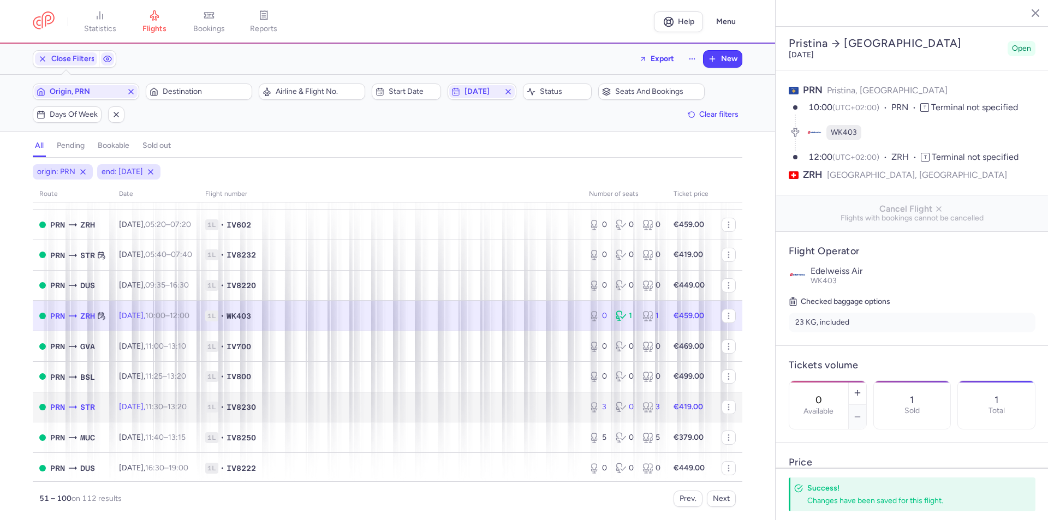
drag, startPoint x: 552, startPoint y: 408, endPoint x: 766, endPoint y: 395, distance: 214.4
click at [552, 408] on span "1L • IV8230" at bounding box center [390, 407] width 371 height 11
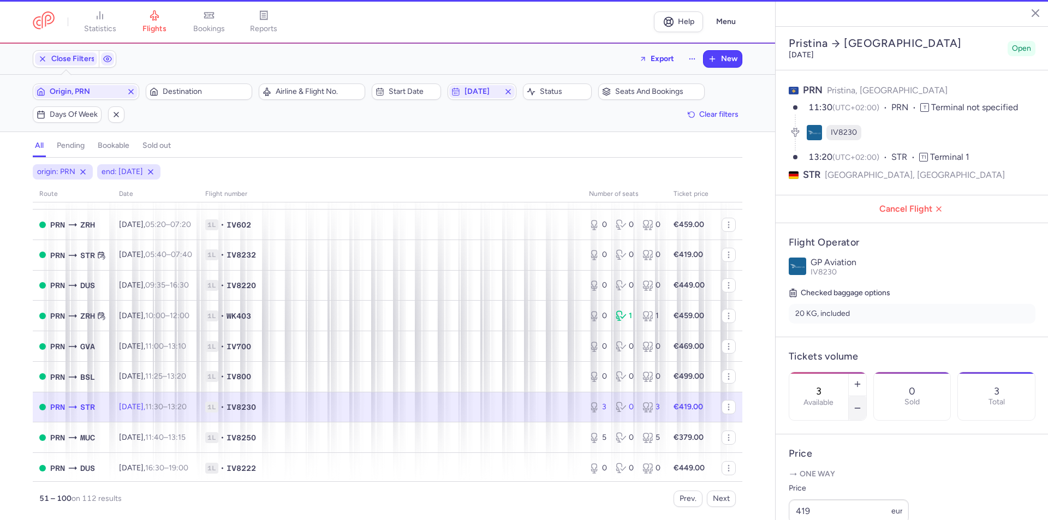
click at [862, 404] on icon "button" at bounding box center [857, 408] width 9 height 9
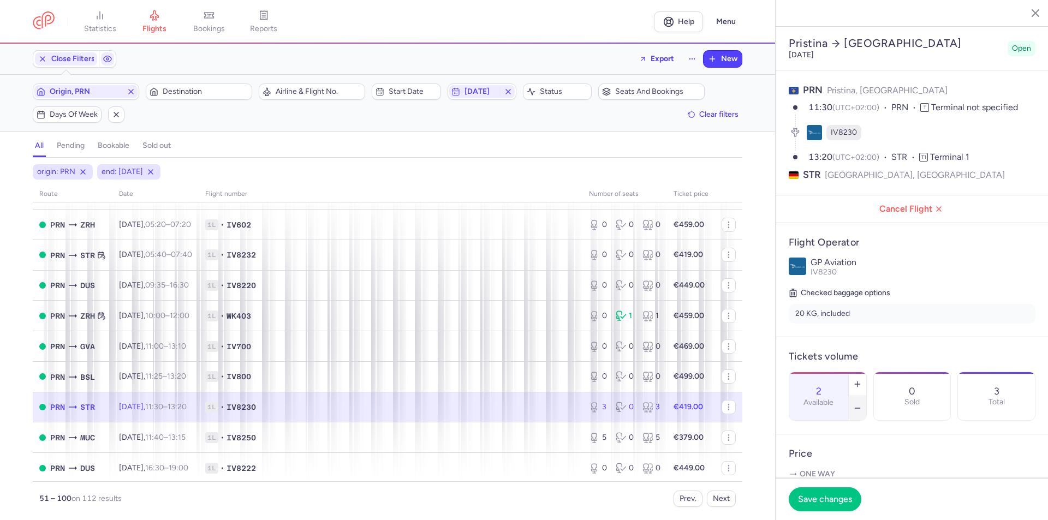
click at [862, 404] on icon "button" at bounding box center [857, 408] width 9 height 9
click at [831, 486] on footer "Save changes" at bounding box center [912, 499] width 273 height 42
click at [818, 497] on span "Save changes" at bounding box center [825, 499] width 54 height 10
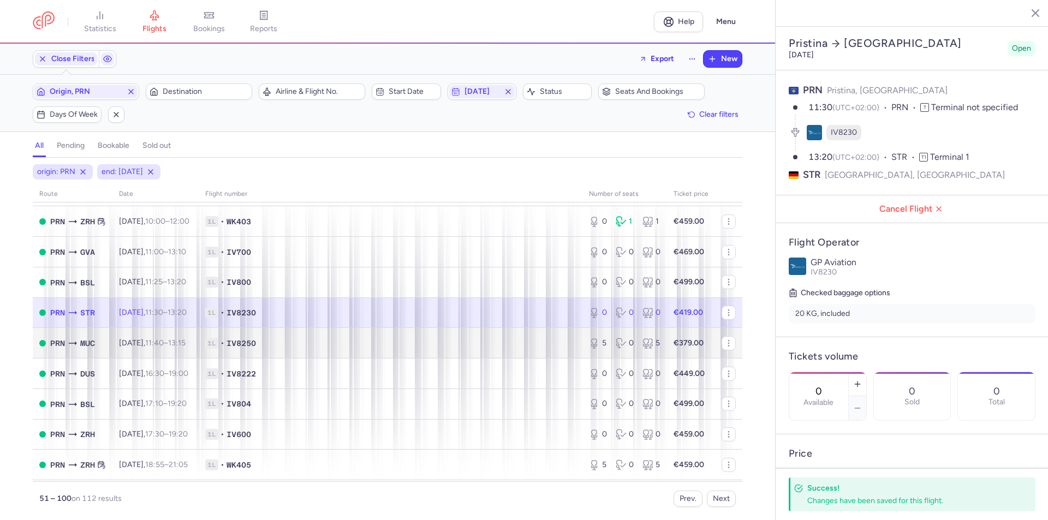
scroll to position [546, 0]
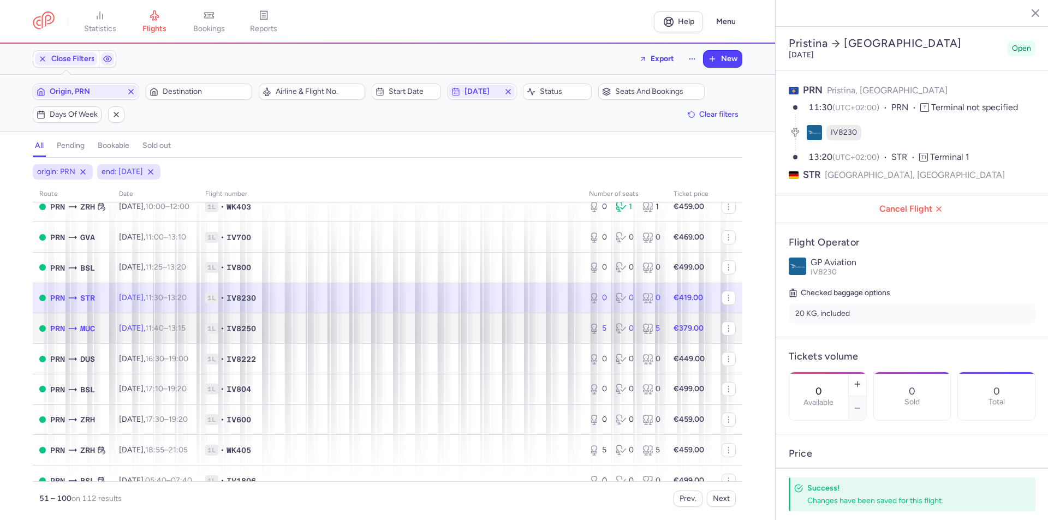
click at [564, 325] on span "1L • IV8250" at bounding box center [390, 328] width 371 height 11
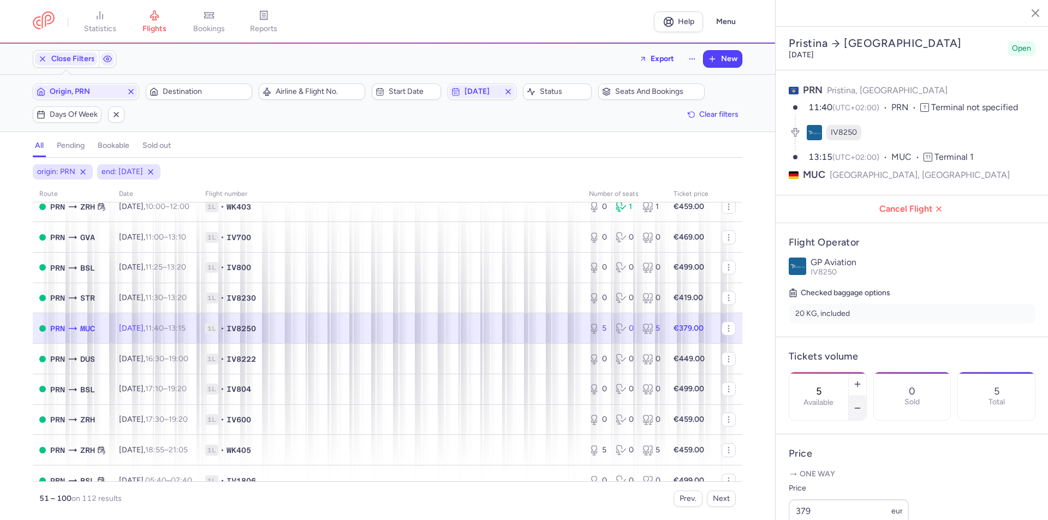
click at [862, 404] on icon "button" at bounding box center [857, 408] width 9 height 9
click at [866, 396] on button "button" at bounding box center [857, 408] width 17 height 24
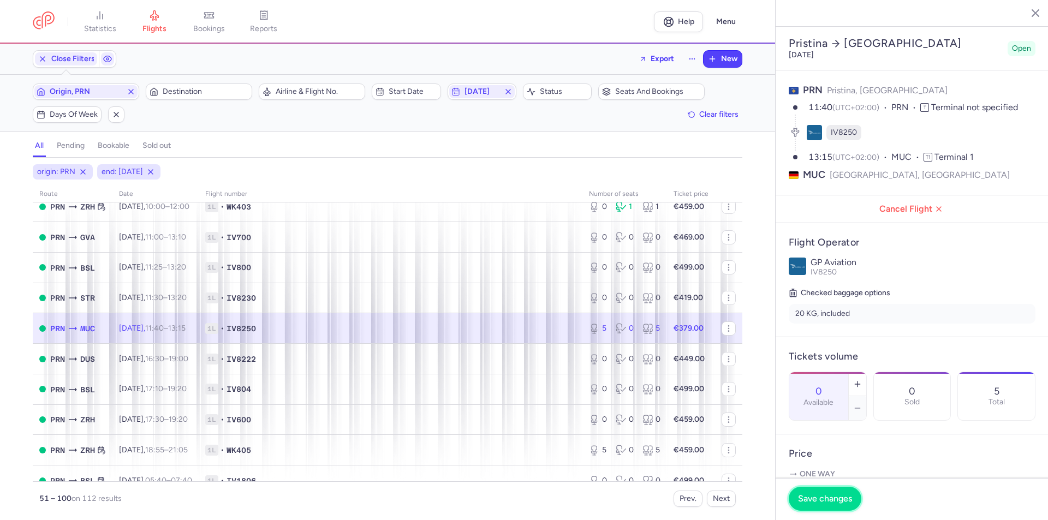
click at [824, 487] on button "Save changes" at bounding box center [825, 499] width 73 height 24
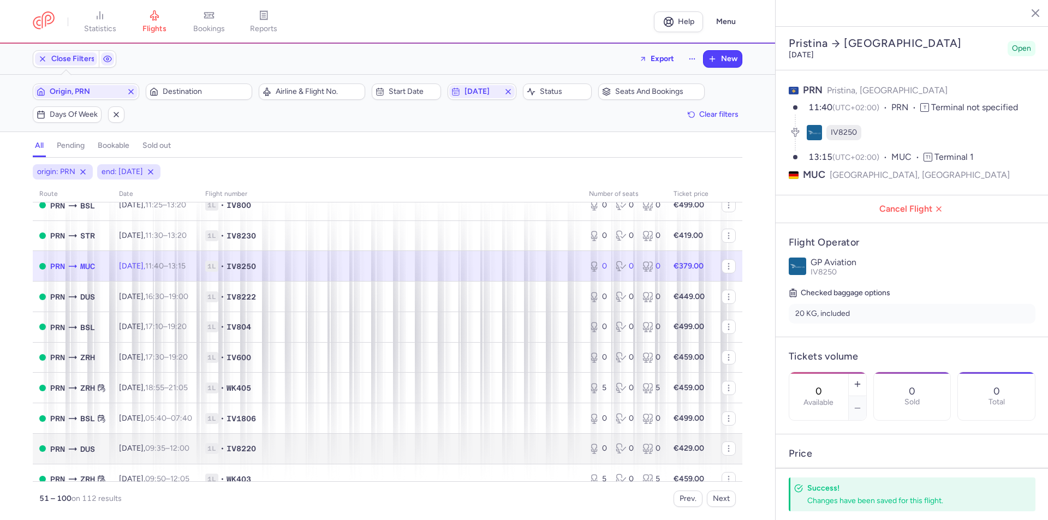
scroll to position [655, 0]
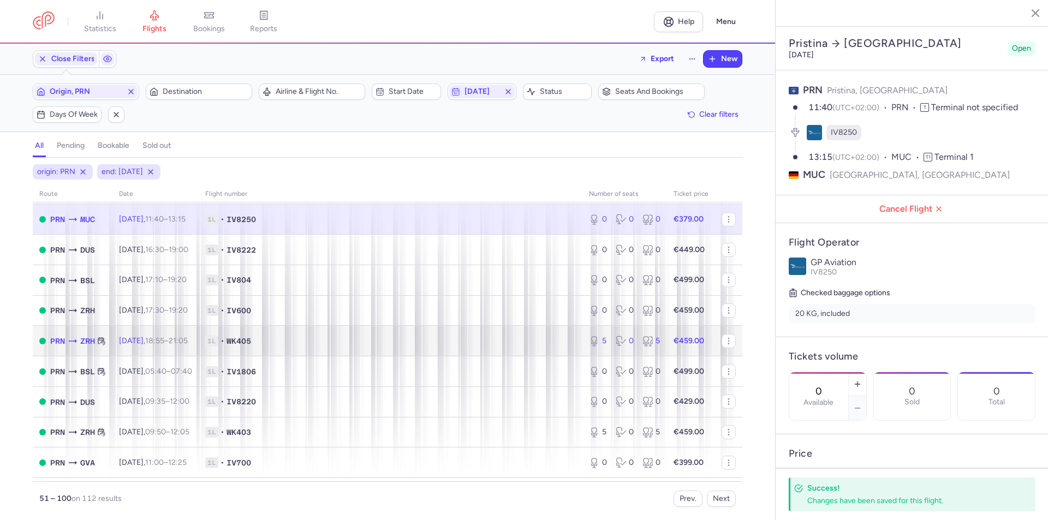
click at [552, 348] on td "1L • WK405" at bounding box center [391, 341] width 384 height 31
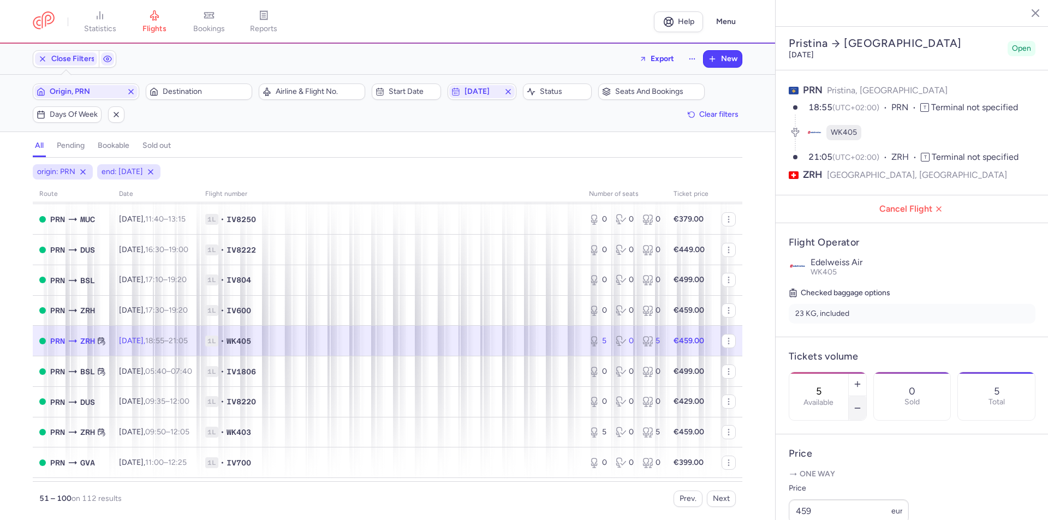
click at [862, 404] on icon "button" at bounding box center [857, 408] width 9 height 9
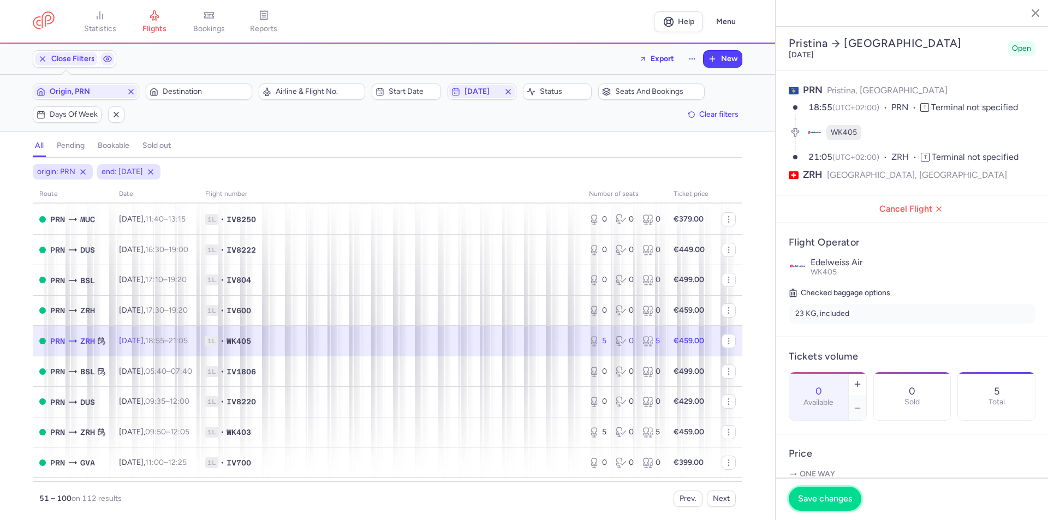
click at [843, 494] on span "Save changes" at bounding box center [825, 499] width 54 height 10
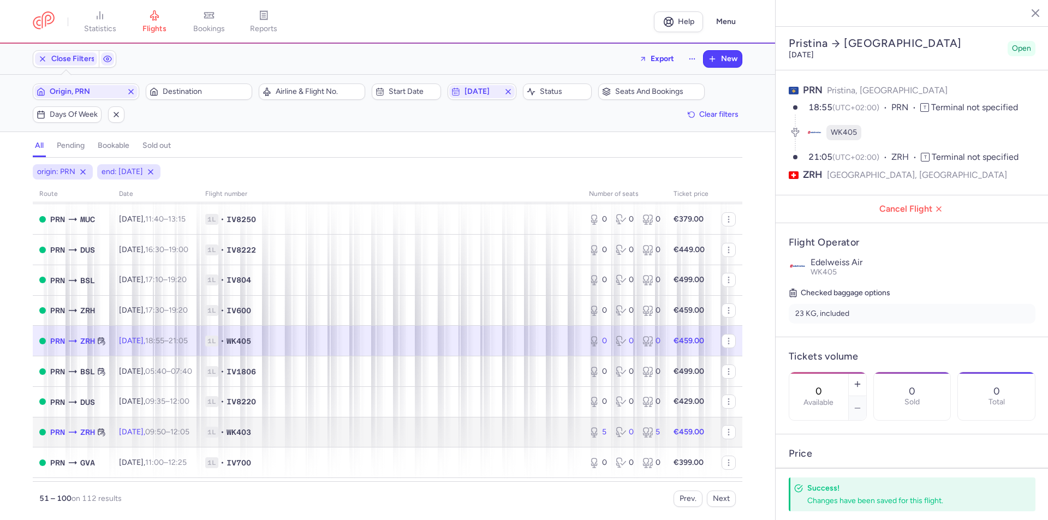
click at [533, 433] on span "1L • WK403" at bounding box center [390, 432] width 371 height 11
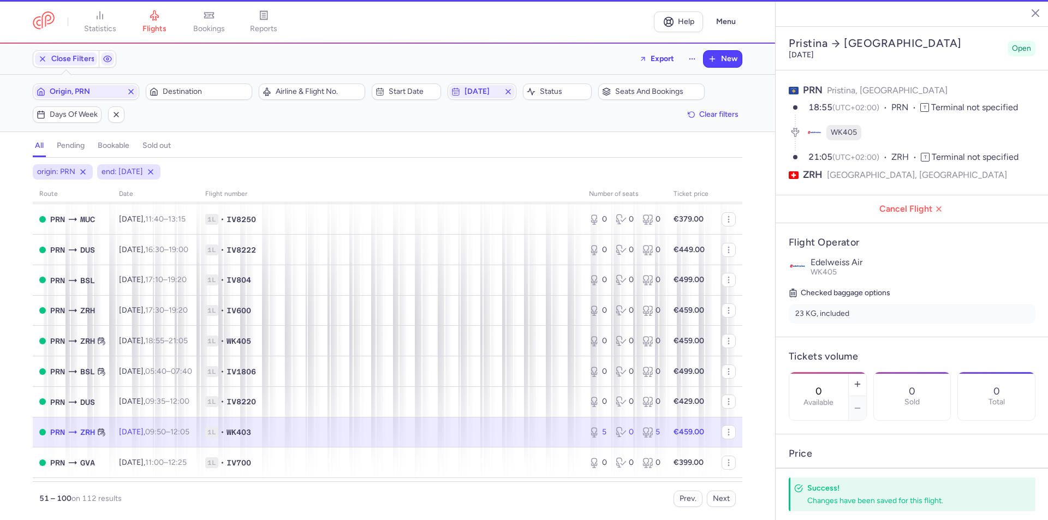
type input "5"
type input "3"
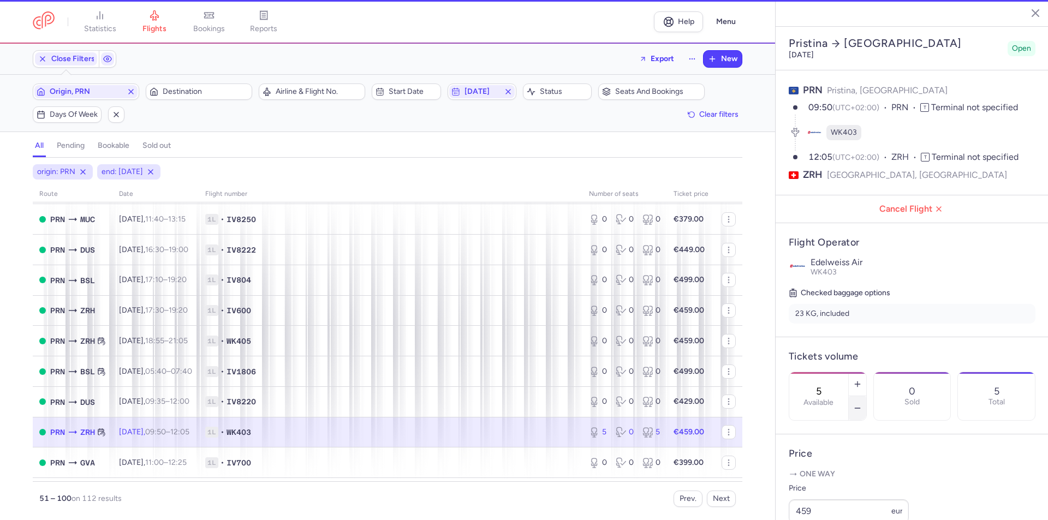
click at [862, 404] on icon "button" at bounding box center [857, 408] width 9 height 9
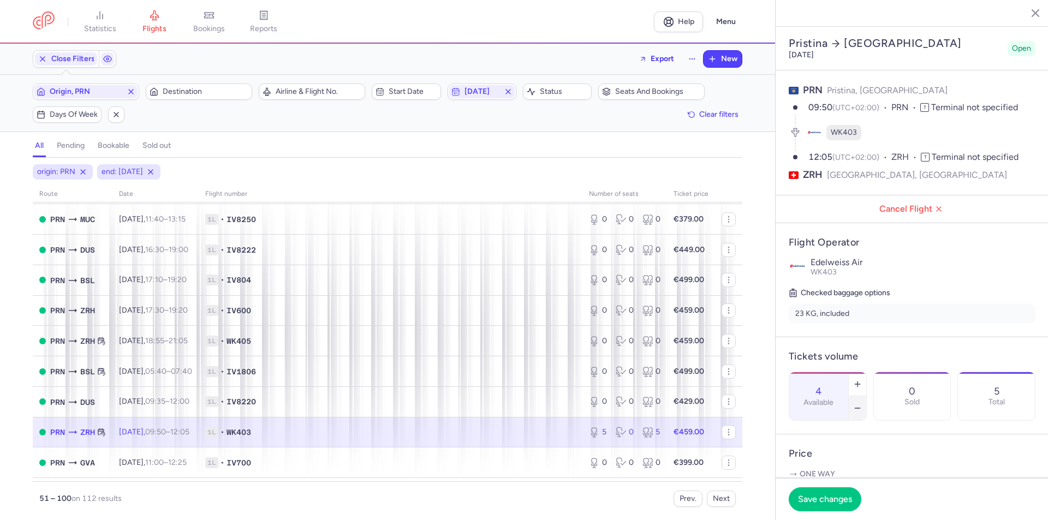
click at [862, 404] on icon "button" at bounding box center [857, 408] width 9 height 9
click at [866, 396] on button "button" at bounding box center [857, 408] width 17 height 24
click at [820, 492] on button "Save changes" at bounding box center [825, 499] width 73 height 24
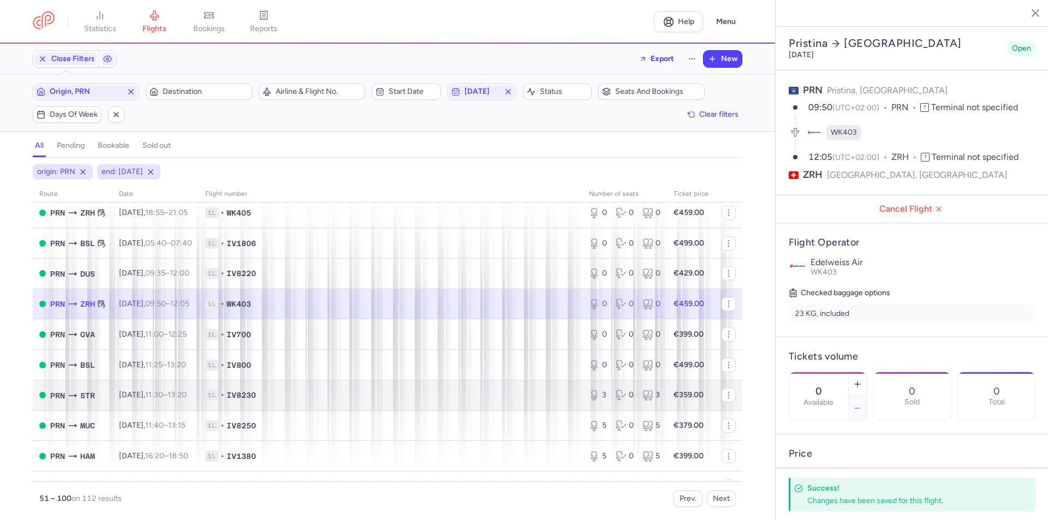
scroll to position [819, 0]
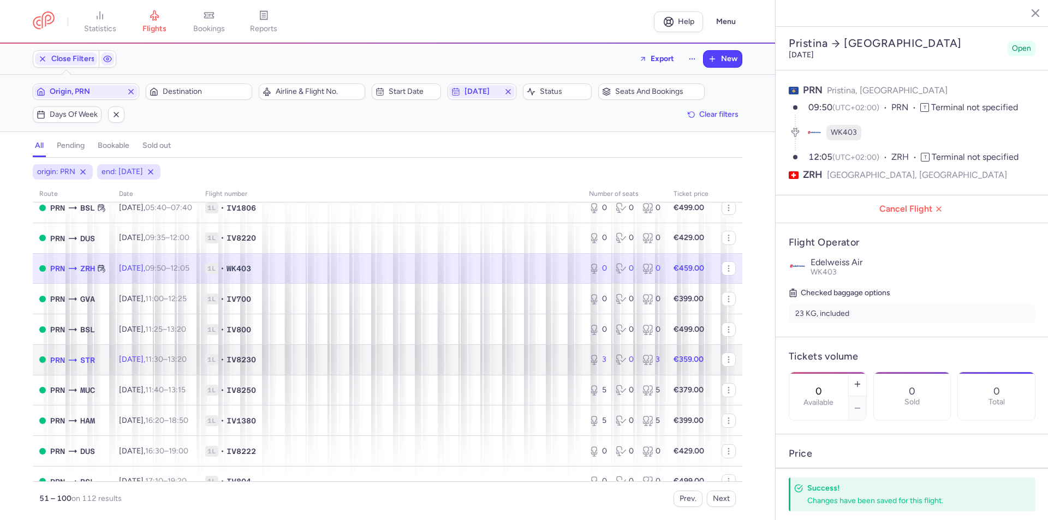
click at [517, 362] on span "1L • IV8230" at bounding box center [390, 359] width 371 height 11
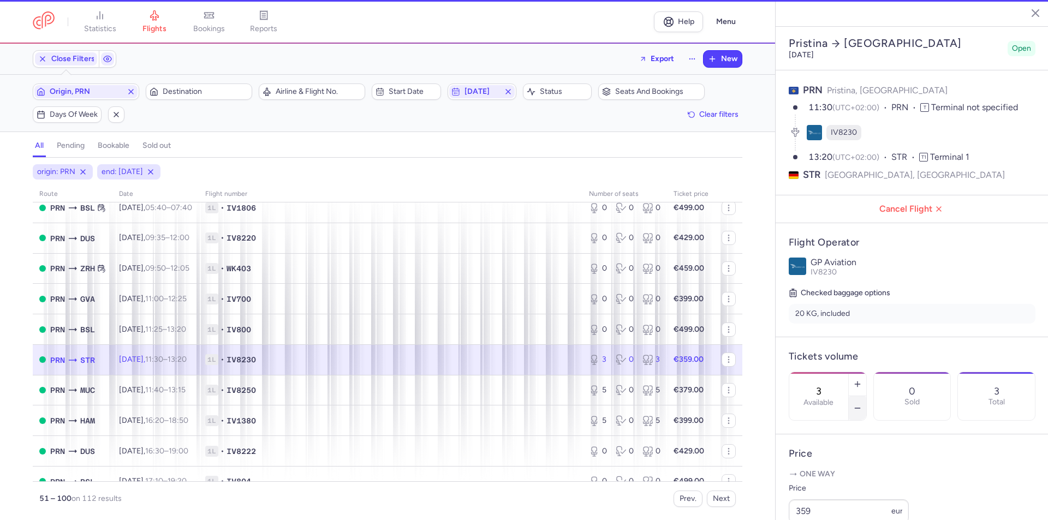
click at [866, 396] on button "button" at bounding box center [857, 408] width 17 height 24
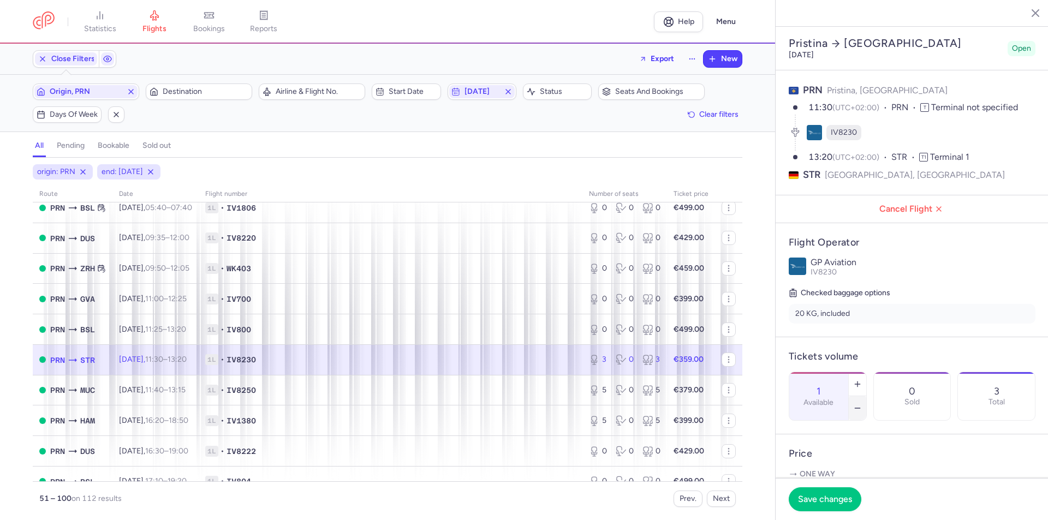
click at [866, 396] on button "button" at bounding box center [857, 408] width 17 height 24
click at [841, 509] on button "Save changes" at bounding box center [825, 499] width 73 height 24
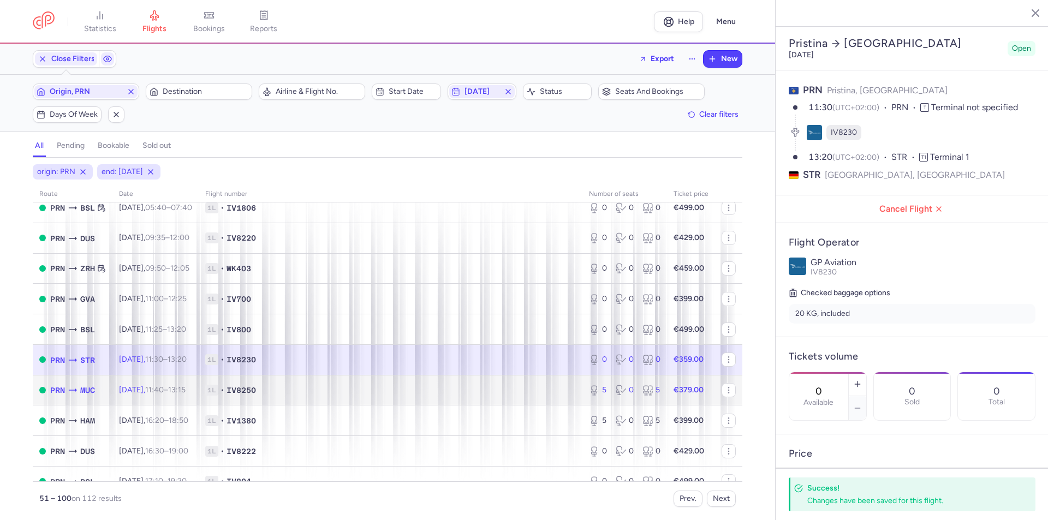
click at [543, 391] on span "1L • IV8250" at bounding box center [390, 390] width 371 height 11
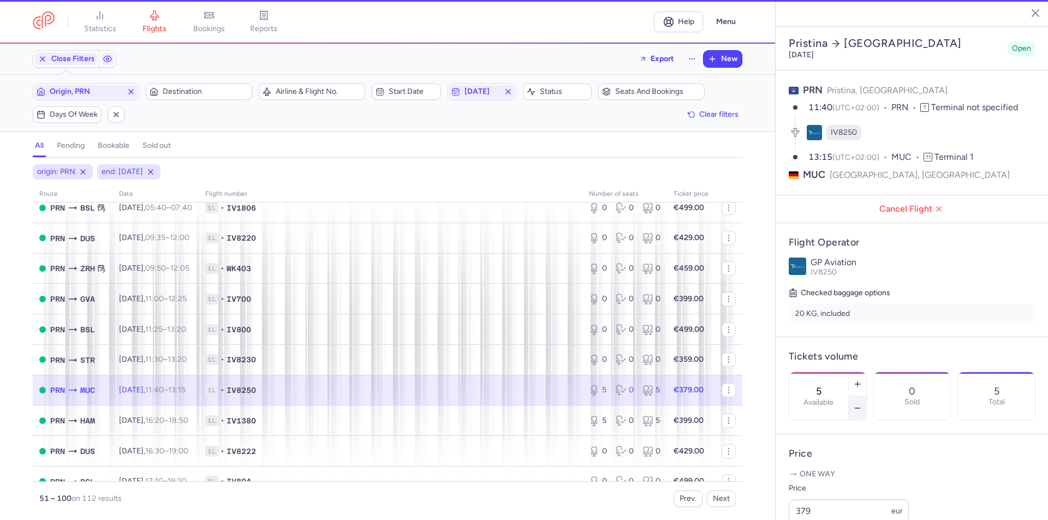
click at [866, 396] on button "button" at bounding box center [857, 408] width 17 height 24
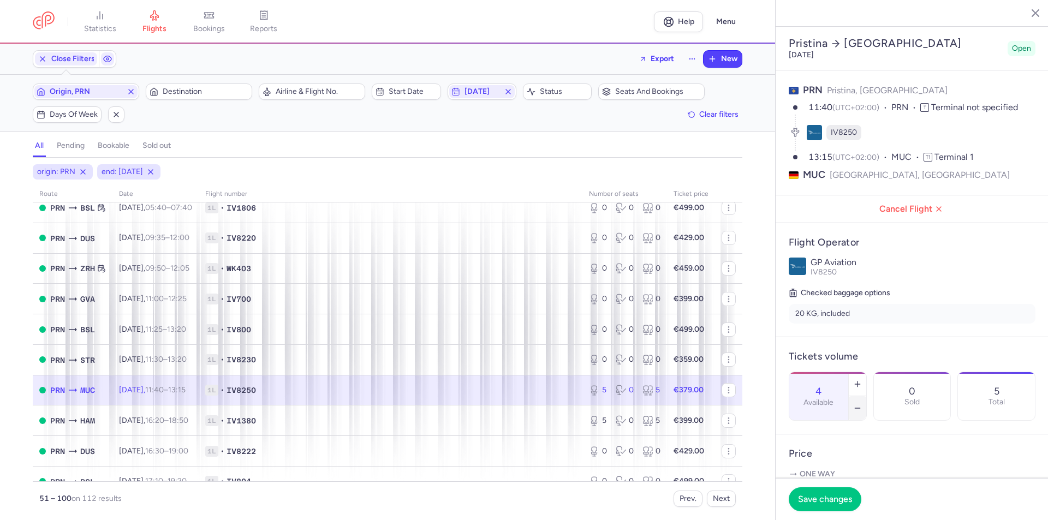
click at [866, 396] on button "button" at bounding box center [857, 408] width 17 height 24
click at [840, 499] on span "Save changes" at bounding box center [825, 499] width 54 height 10
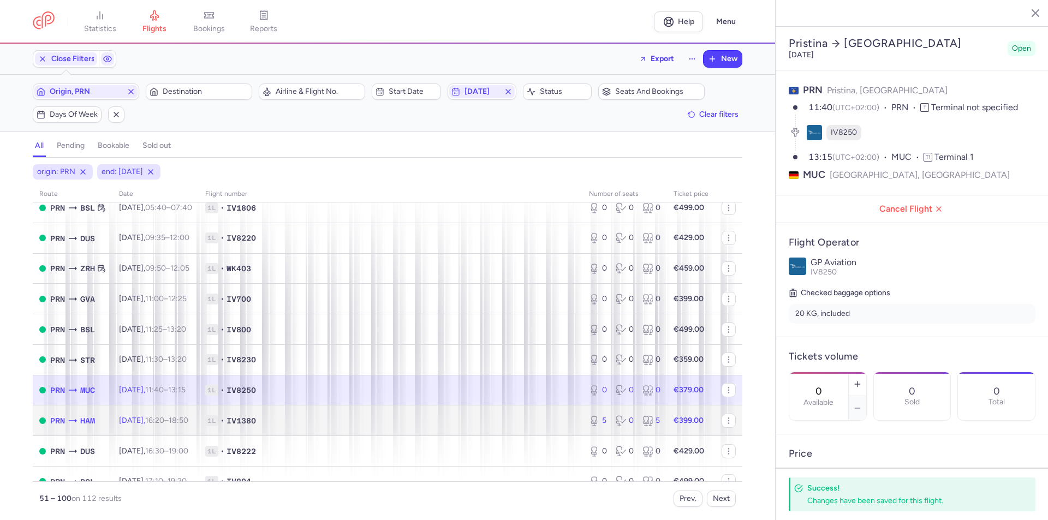
click at [541, 416] on span "1L • IV1380" at bounding box center [390, 420] width 371 height 11
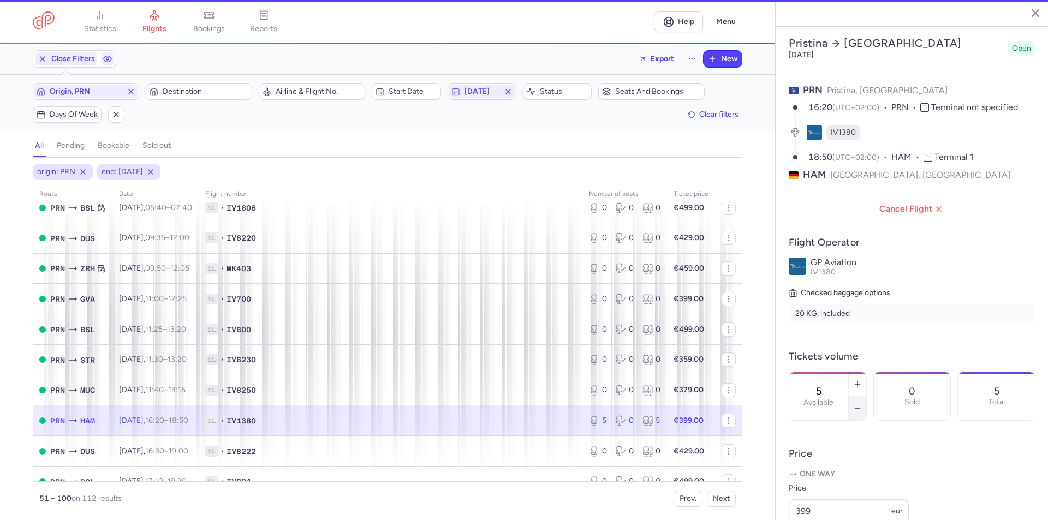
click at [866, 396] on button "button" at bounding box center [857, 408] width 17 height 24
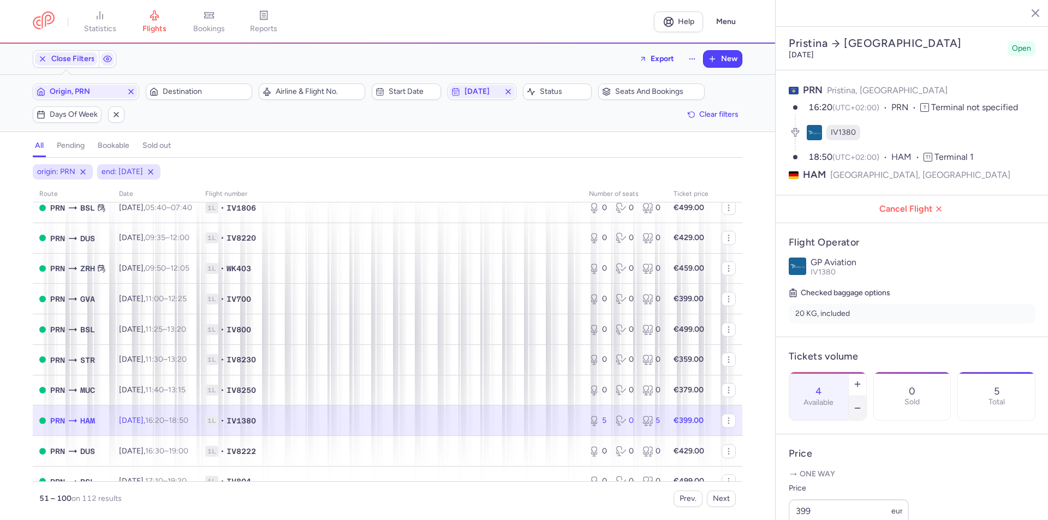
click at [866, 396] on button "button" at bounding box center [857, 408] width 17 height 24
click at [843, 500] on span "Save changes" at bounding box center [825, 499] width 54 height 10
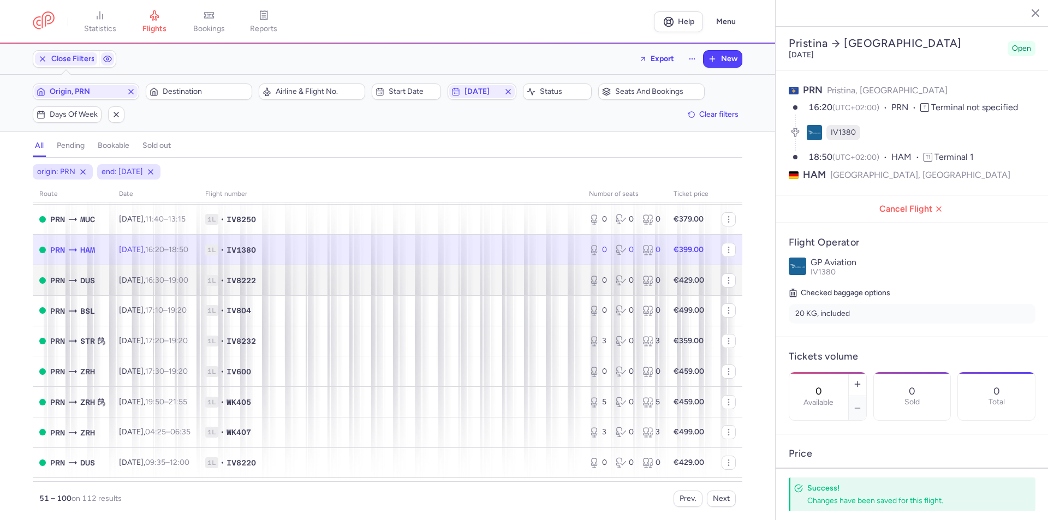
scroll to position [1037, 0]
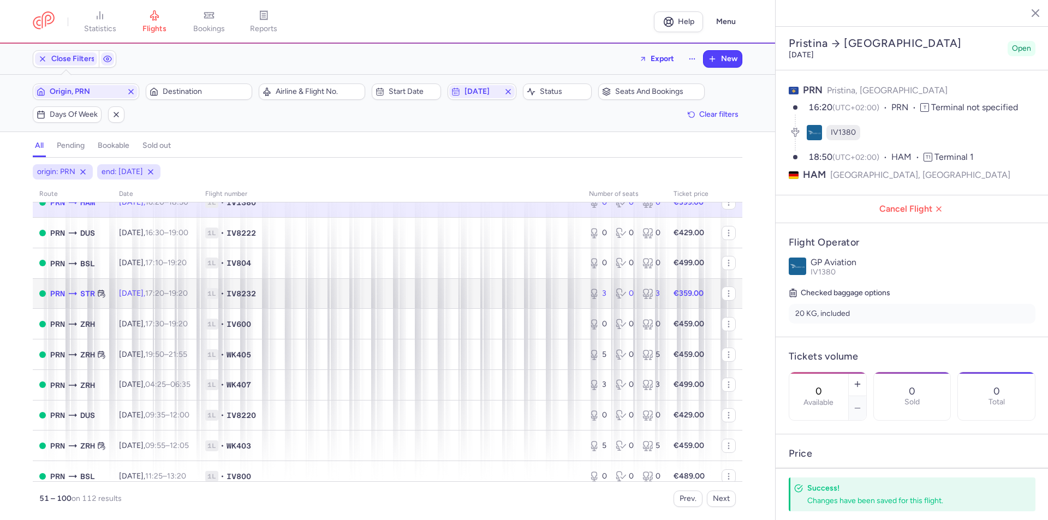
click at [512, 290] on span "1L • IV8232" at bounding box center [390, 293] width 371 height 11
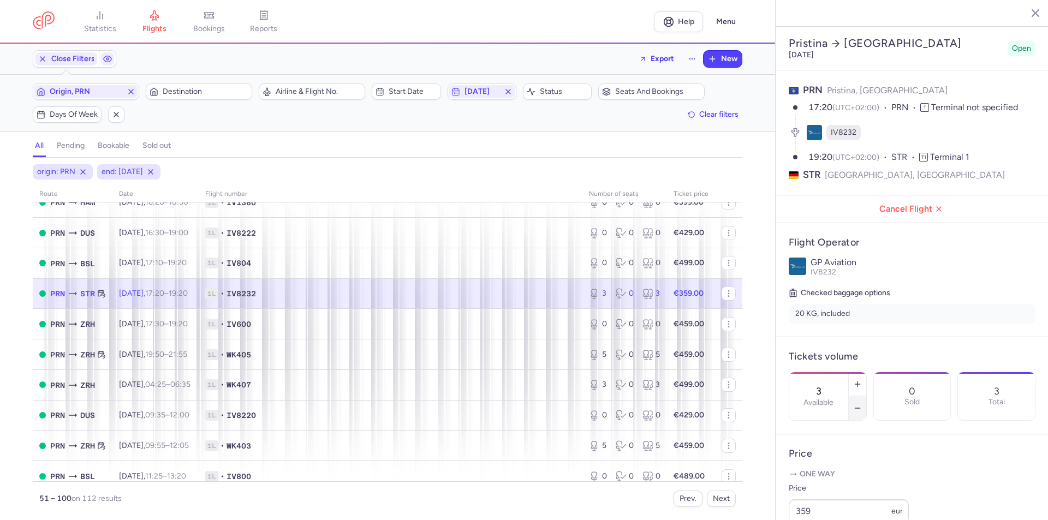
click at [862, 404] on icon "button" at bounding box center [857, 408] width 9 height 9
click at [812, 498] on span "Save changes" at bounding box center [825, 499] width 54 height 10
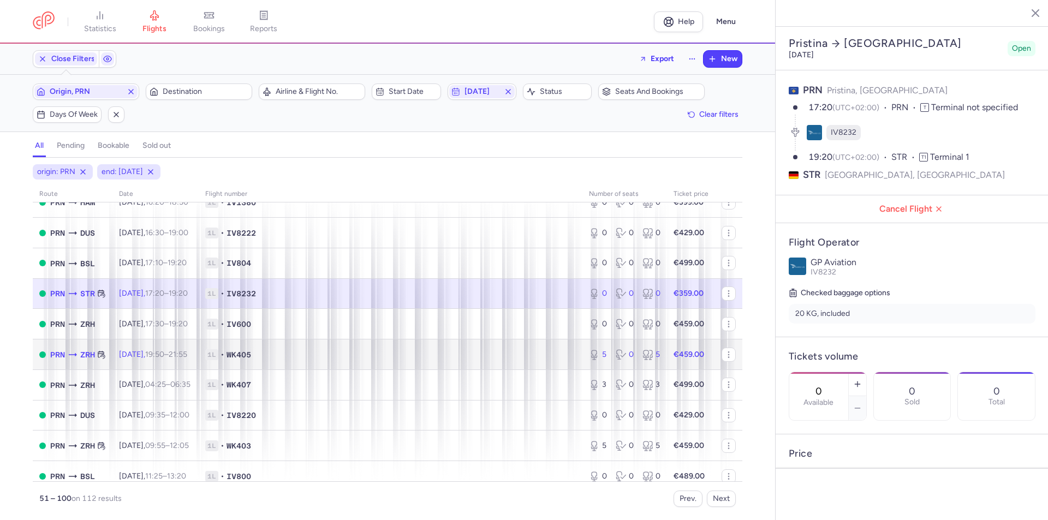
click at [504, 351] on span "1L • WK405" at bounding box center [390, 354] width 371 height 11
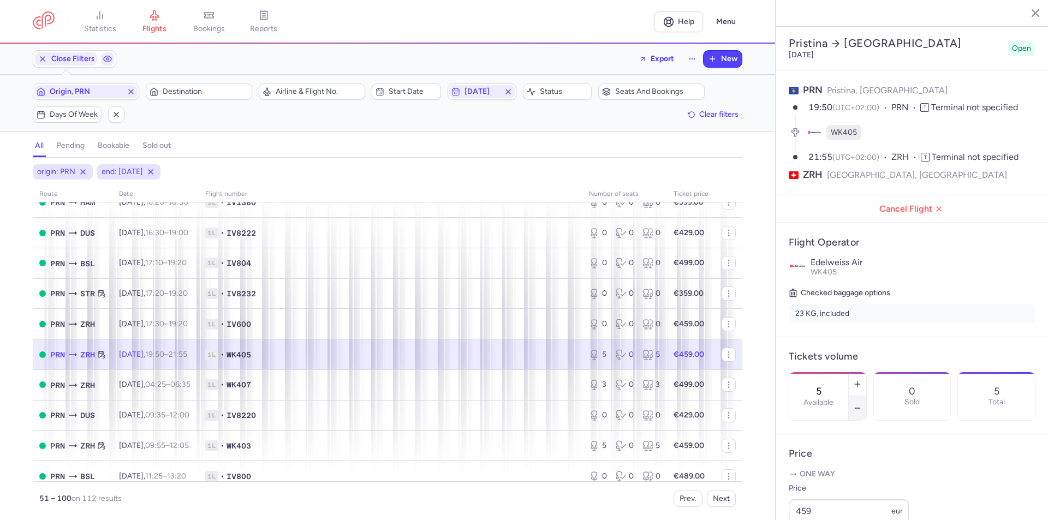
click at [866, 396] on button "button" at bounding box center [857, 408] width 17 height 24
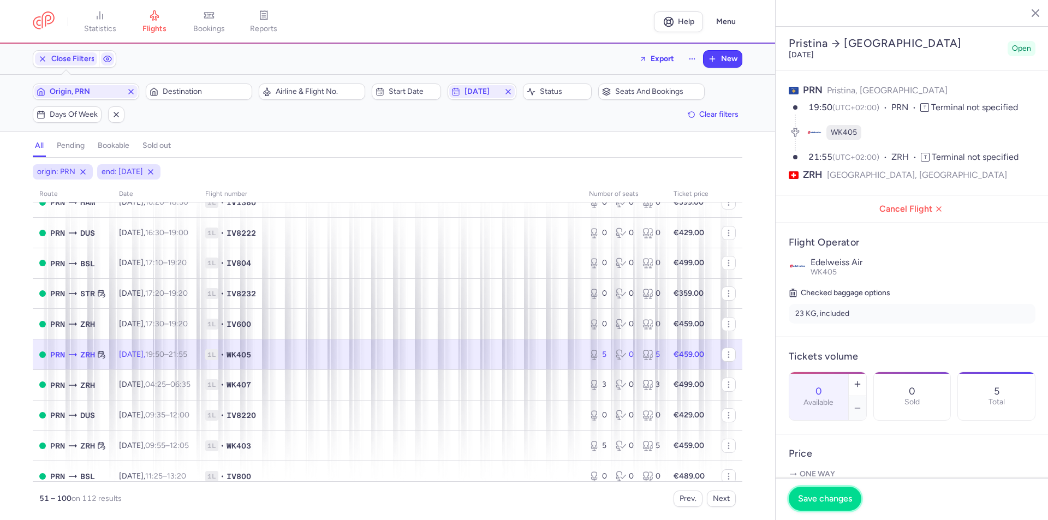
click at [843, 501] on span "Save changes" at bounding box center [825, 499] width 54 height 10
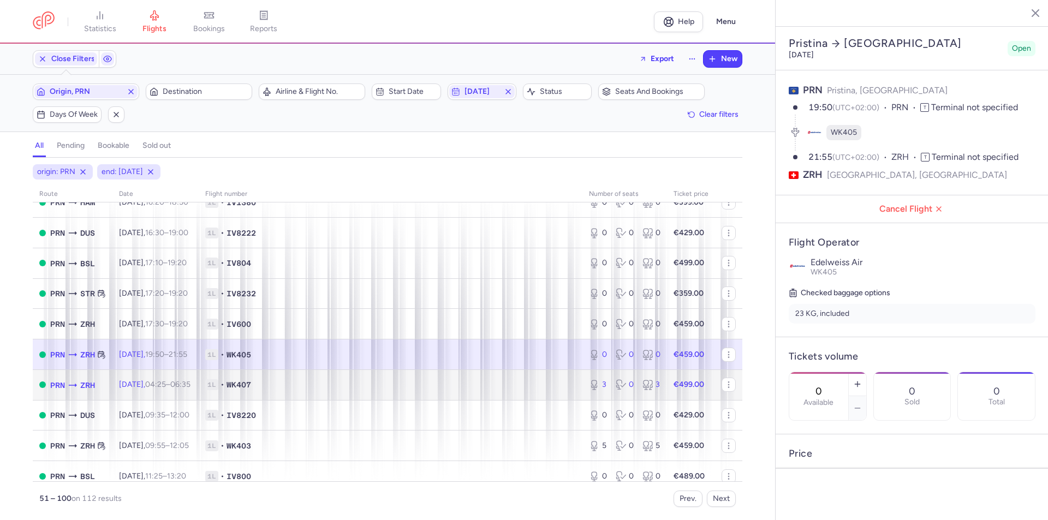
click at [529, 385] on span "1L • WK407" at bounding box center [390, 384] width 371 height 11
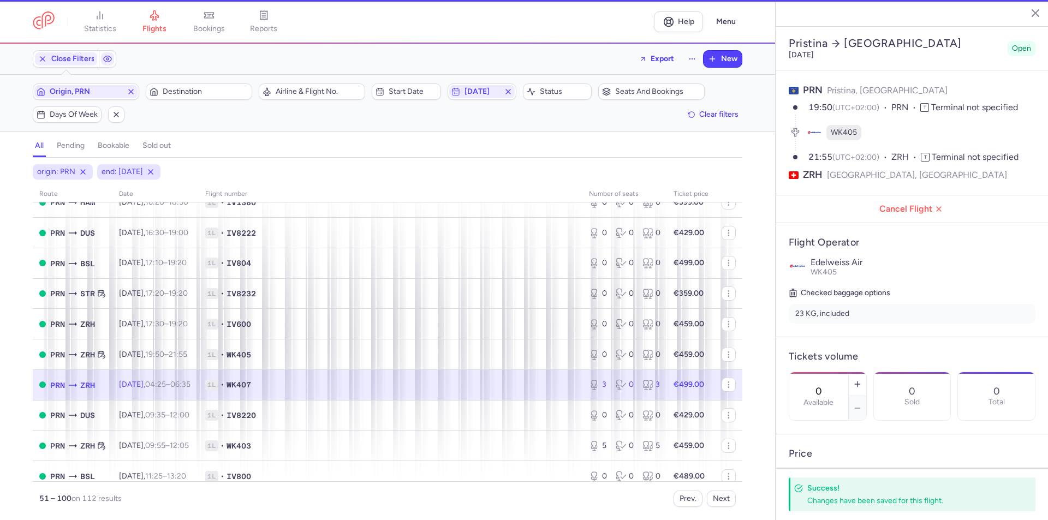
type input "3"
type input "4"
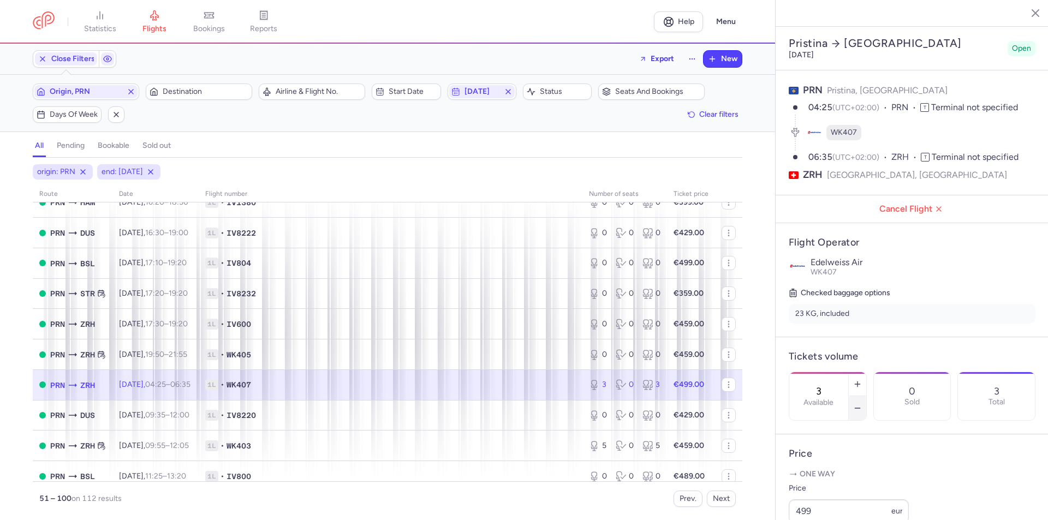
click at [866, 396] on button "button" at bounding box center [857, 408] width 17 height 24
click at [839, 497] on span "Save changes" at bounding box center [825, 499] width 54 height 10
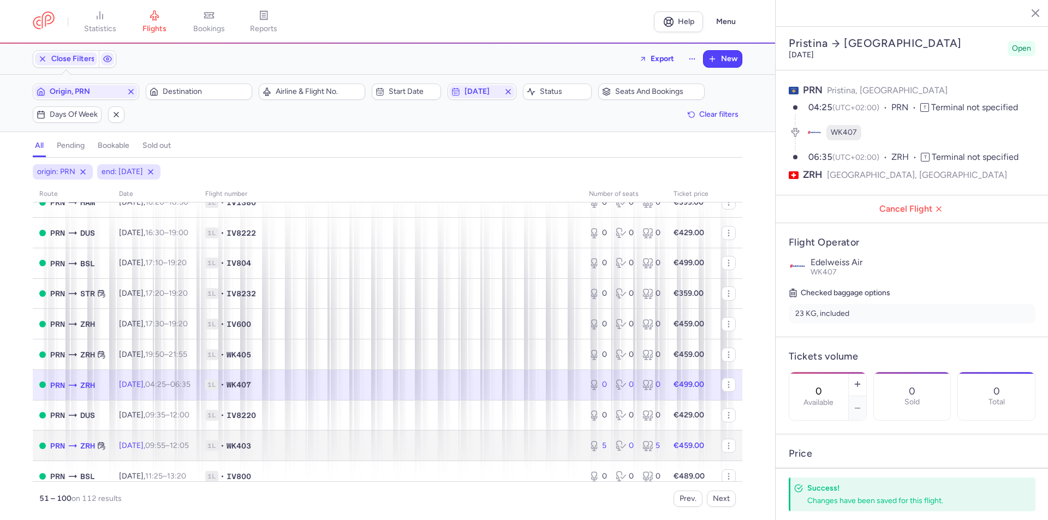
click at [513, 445] on span "1L • WK403" at bounding box center [390, 445] width 371 height 11
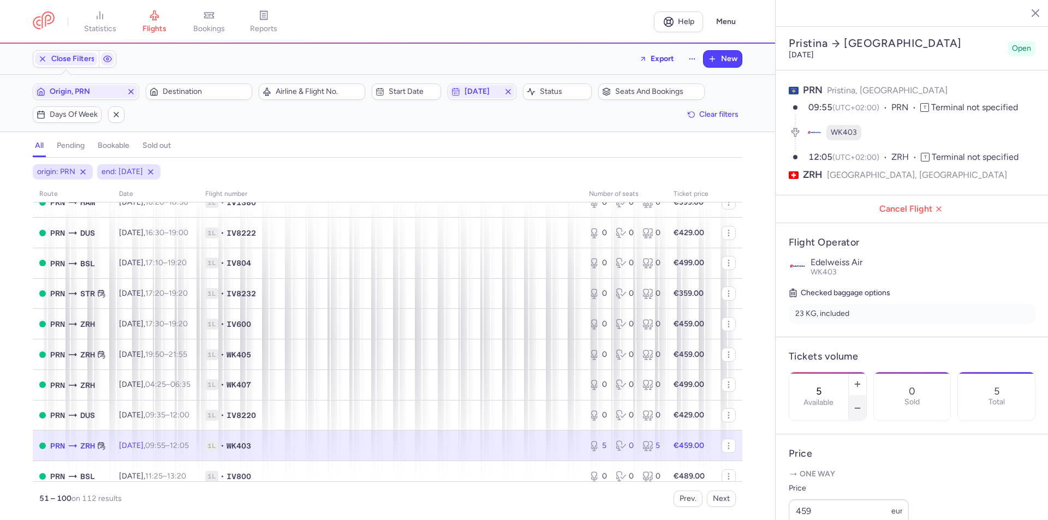
click at [862, 404] on icon "button" at bounding box center [857, 408] width 9 height 9
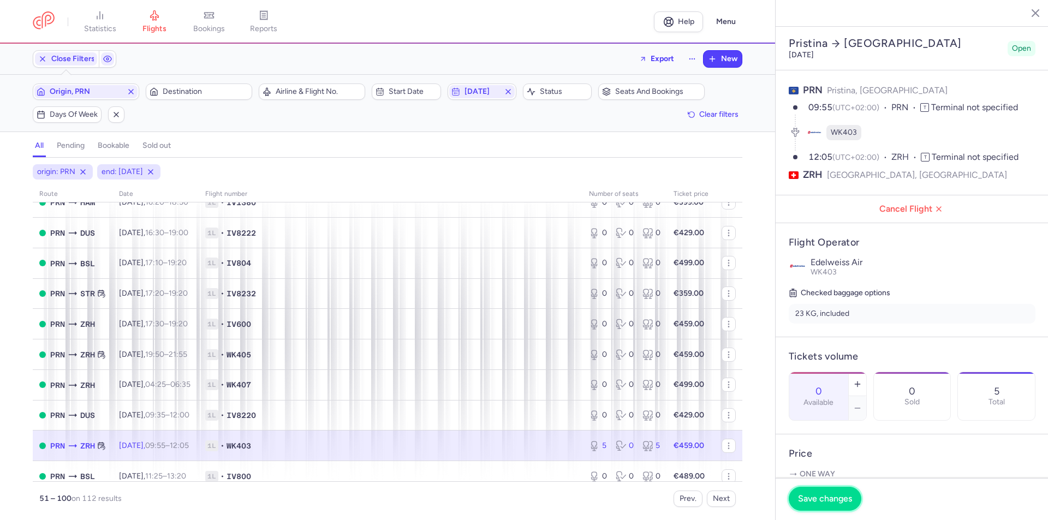
click at [837, 504] on button "Save changes" at bounding box center [825, 499] width 73 height 24
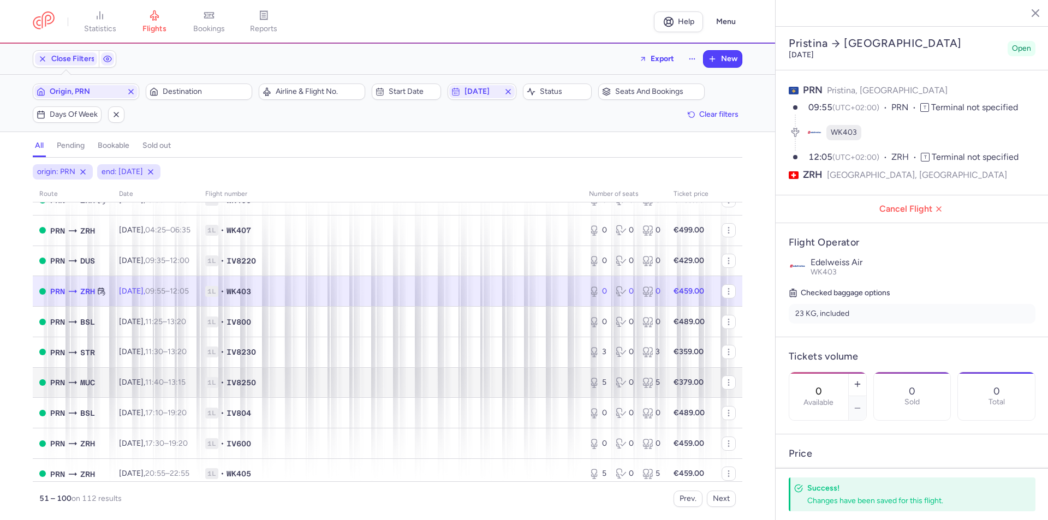
scroll to position [1201, 0]
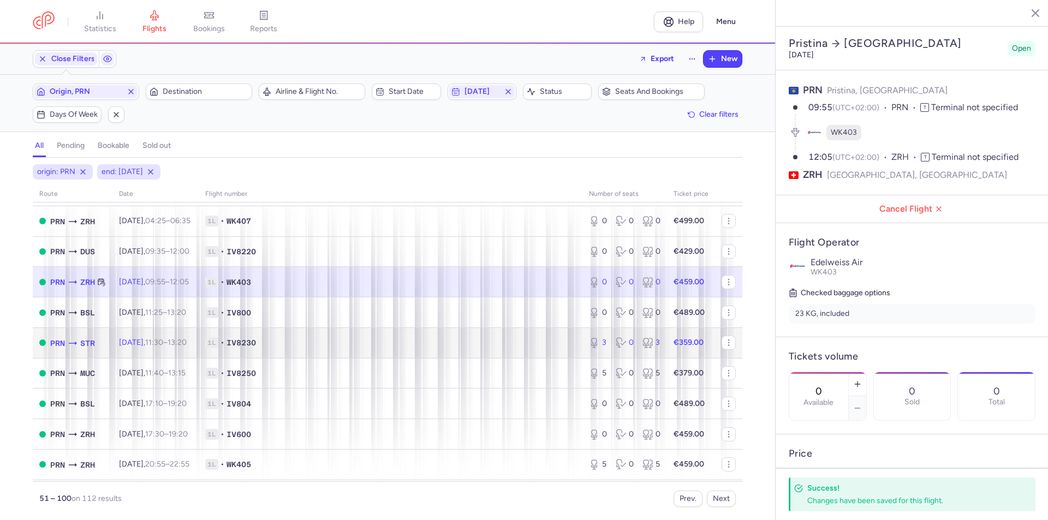
click at [545, 345] on span "1L • IV8230" at bounding box center [390, 342] width 371 height 11
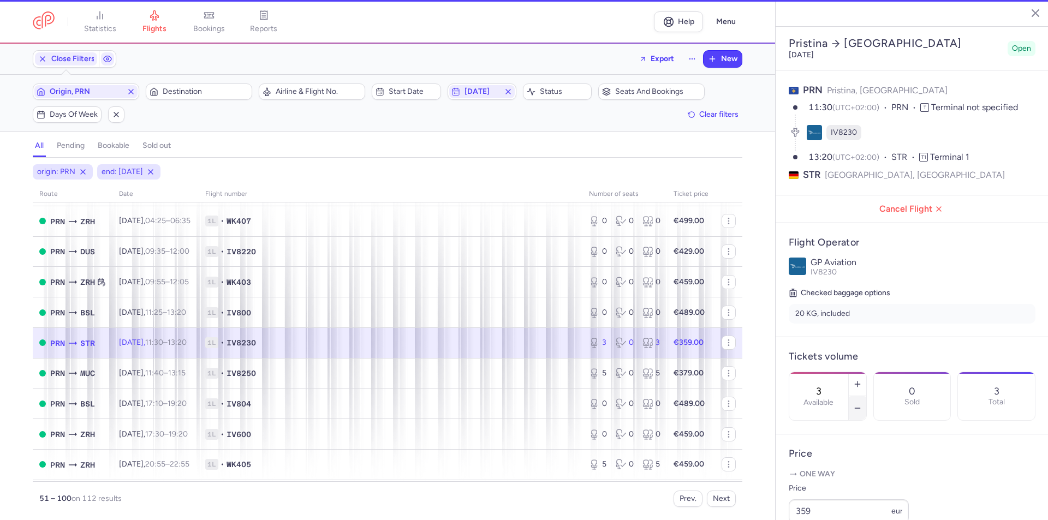
click at [862, 404] on icon "button" at bounding box center [857, 408] width 9 height 9
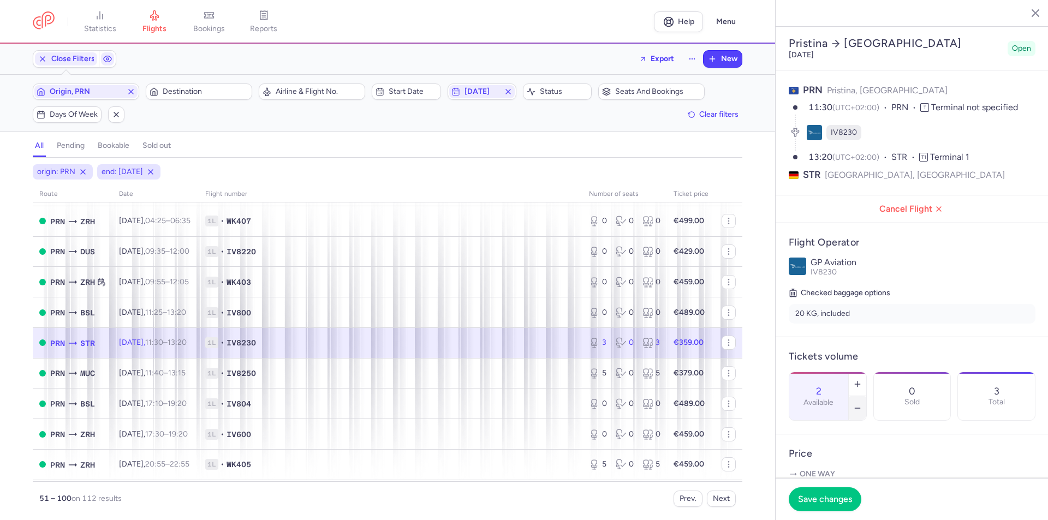
click at [862, 404] on icon "button" at bounding box center [857, 408] width 9 height 9
click at [818, 507] on button "Save changes" at bounding box center [825, 499] width 73 height 24
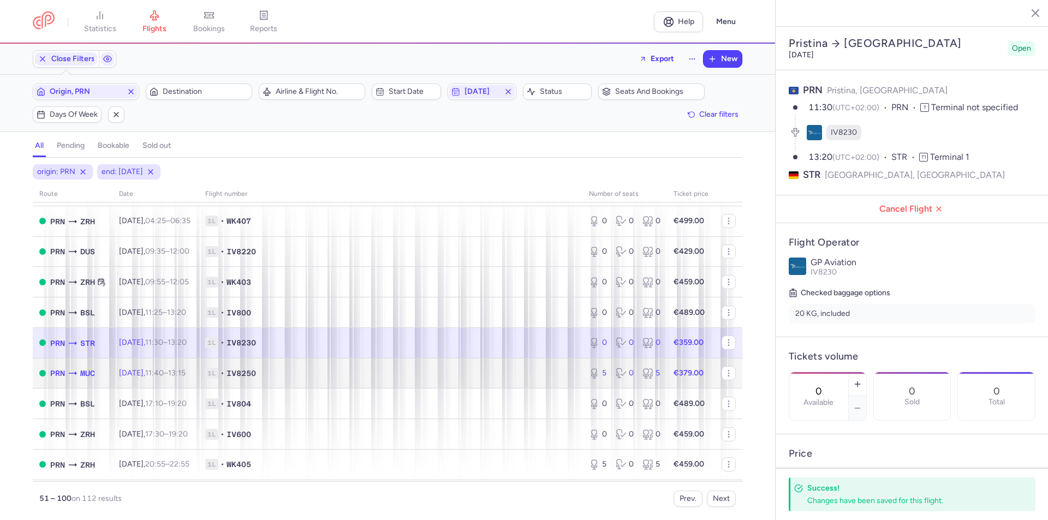
click at [558, 365] on td "1L • IV8250" at bounding box center [391, 373] width 384 height 31
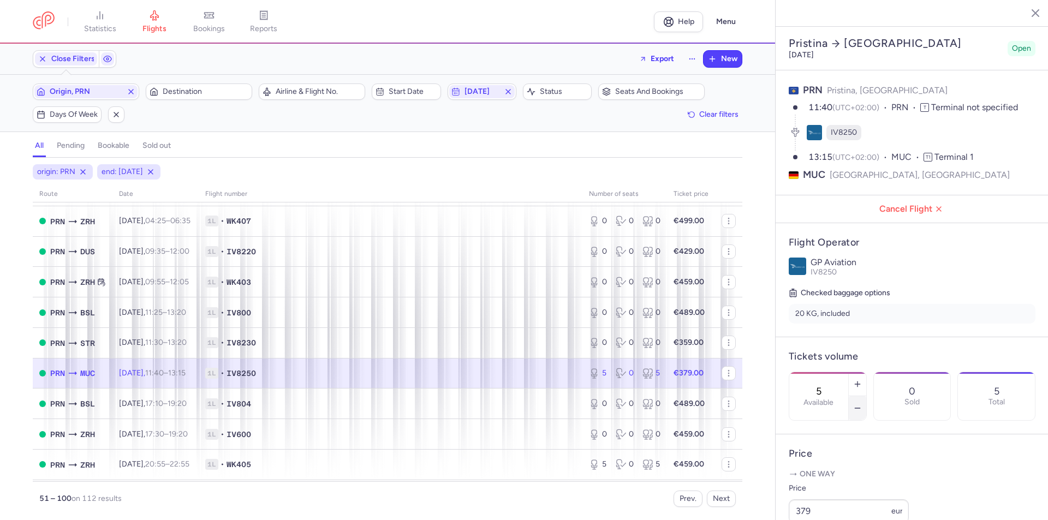
click at [866, 396] on button "button" at bounding box center [857, 408] width 17 height 24
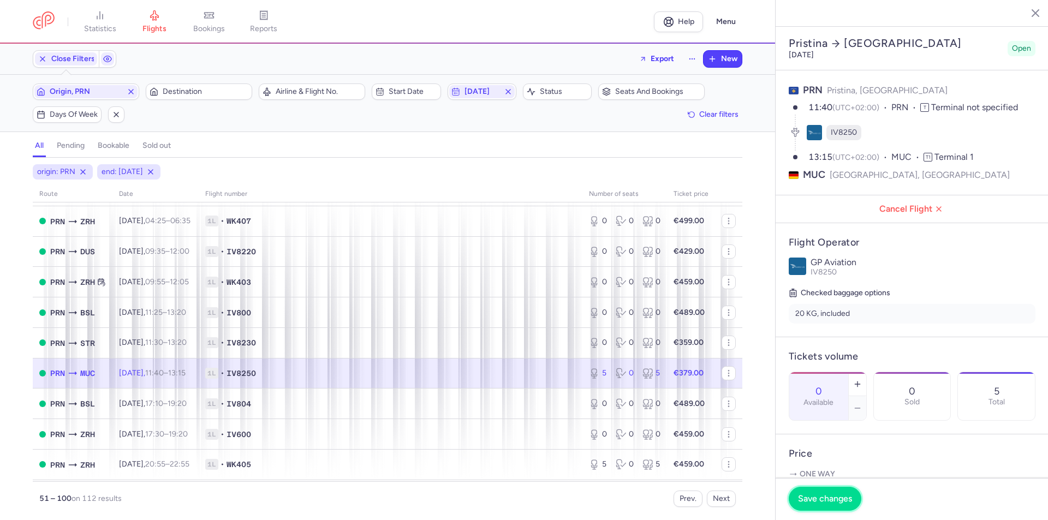
click at [824, 503] on span "Save changes" at bounding box center [825, 499] width 54 height 10
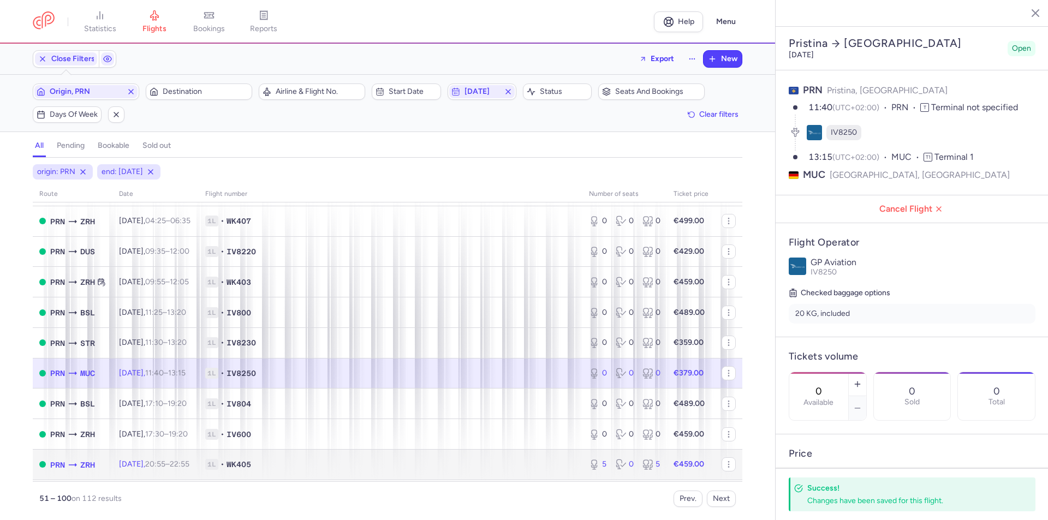
click at [541, 467] on span "1L • WK405" at bounding box center [390, 464] width 371 height 11
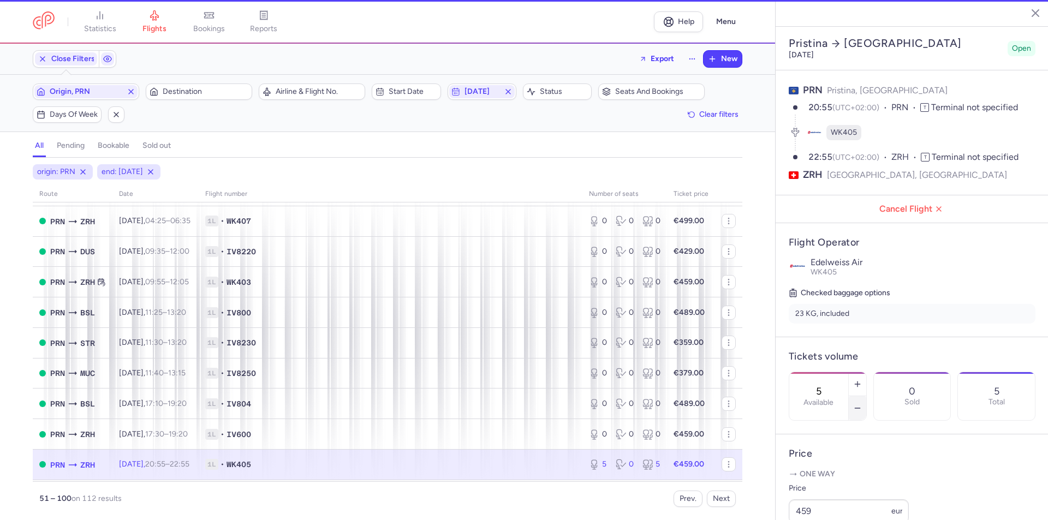
click at [862, 404] on icon "button" at bounding box center [857, 408] width 9 height 9
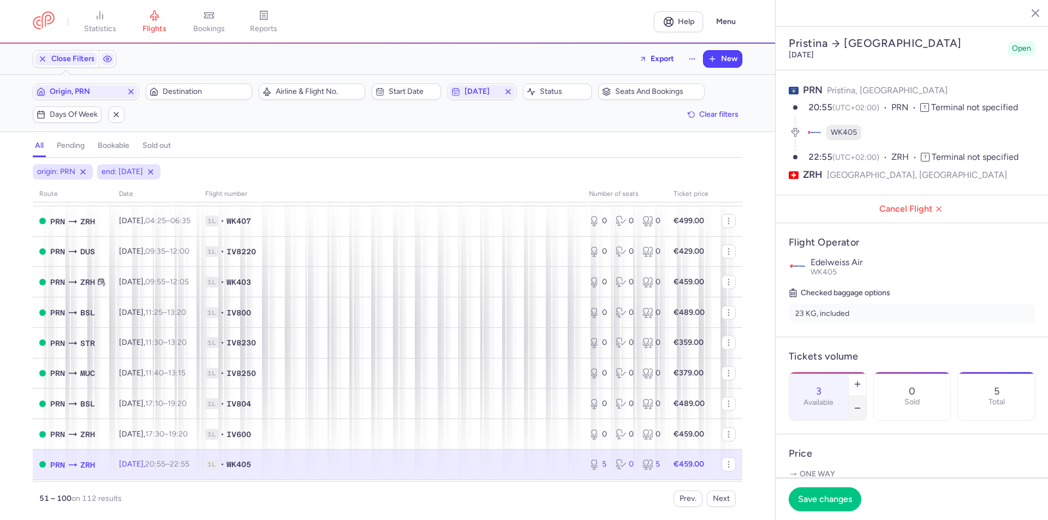
click at [862, 404] on icon "button" at bounding box center [857, 408] width 9 height 9
click at [823, 494] on span "Save changes" at bounding box center [825, 499] width 54 height 10
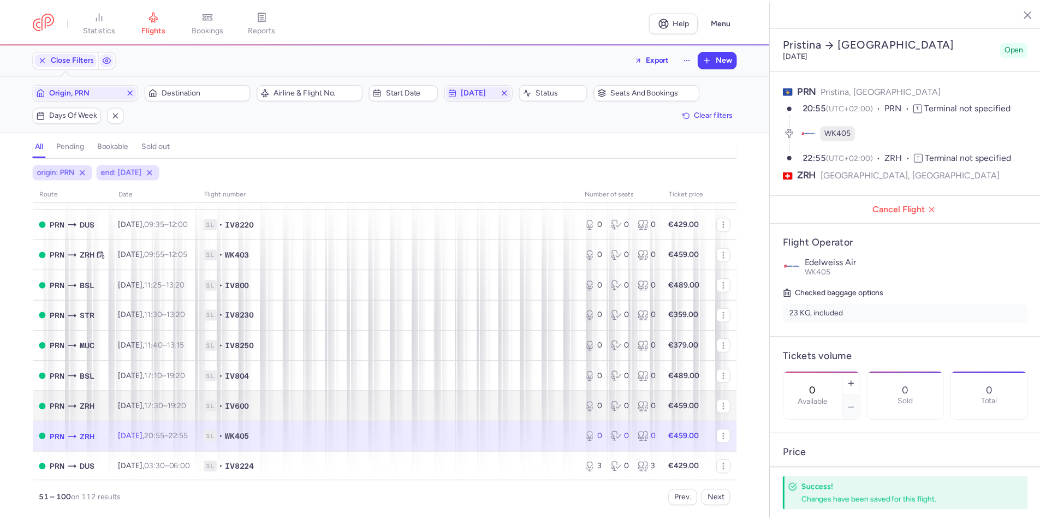
scroll to position [1260, 0]
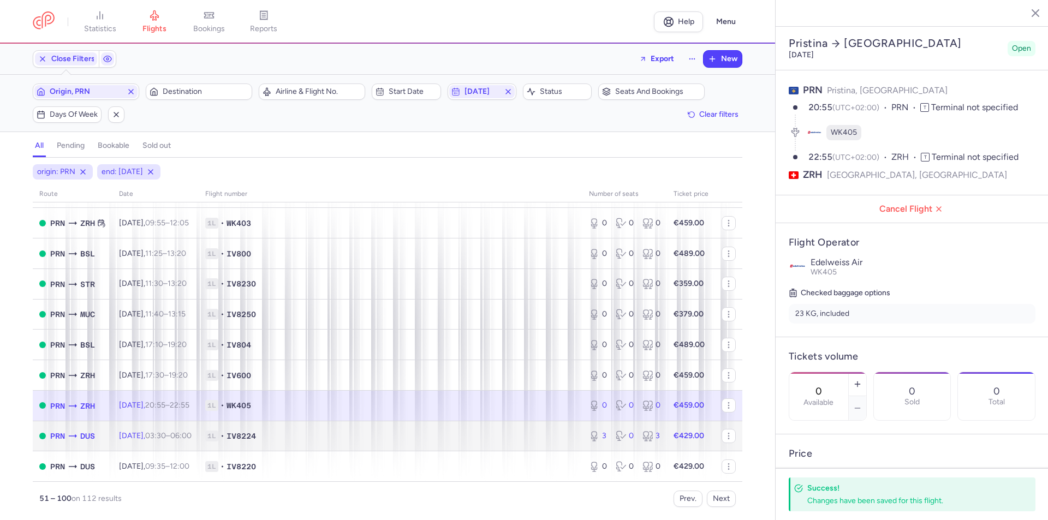
click at [540, 424] on td "1L • IV8224" at bounding box center [391, 436] width 384 height 31
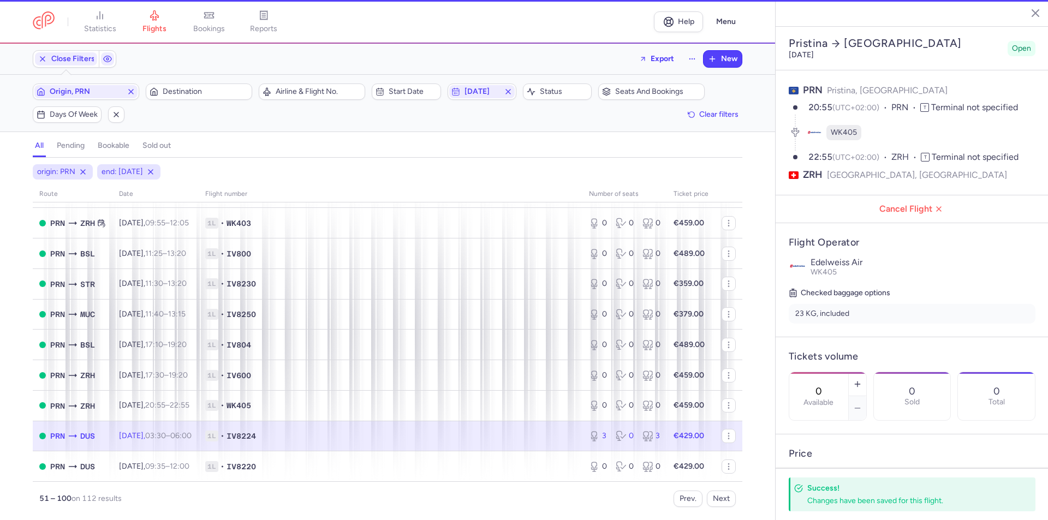
type input "3"
type input "2"
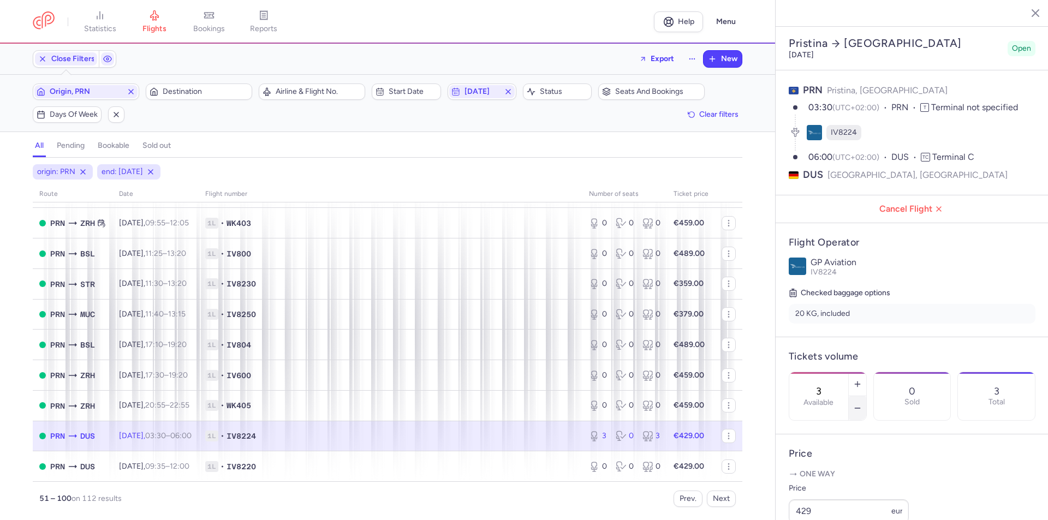
click at [866, 396] on button "button" at bounding box center [857, 408] width 17 height 24
click at [819, 498] on span "Save changes" at bounding box center [825, 499] width 54 height 10
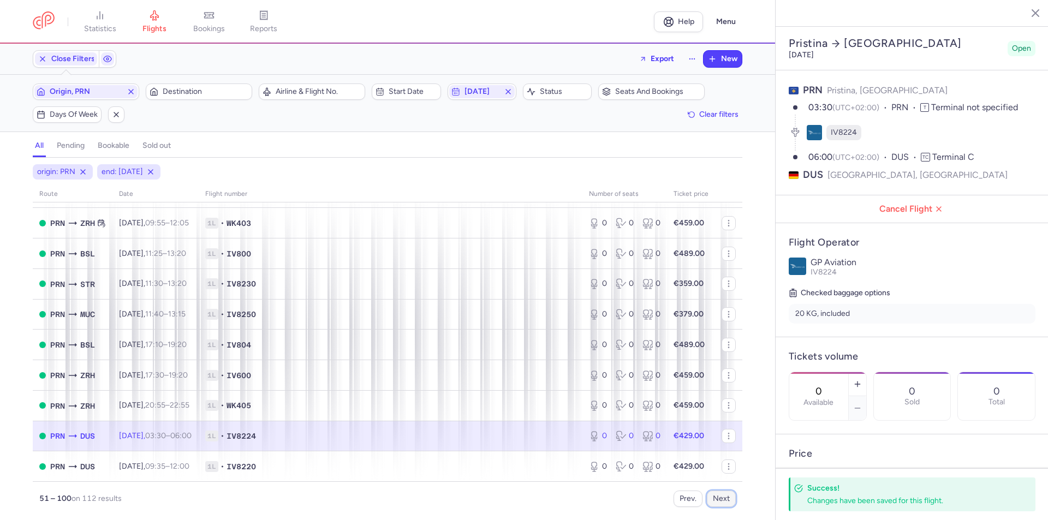
click at [714, 498] on button "Next" at bounding box center [721, 499] width 29 height 16
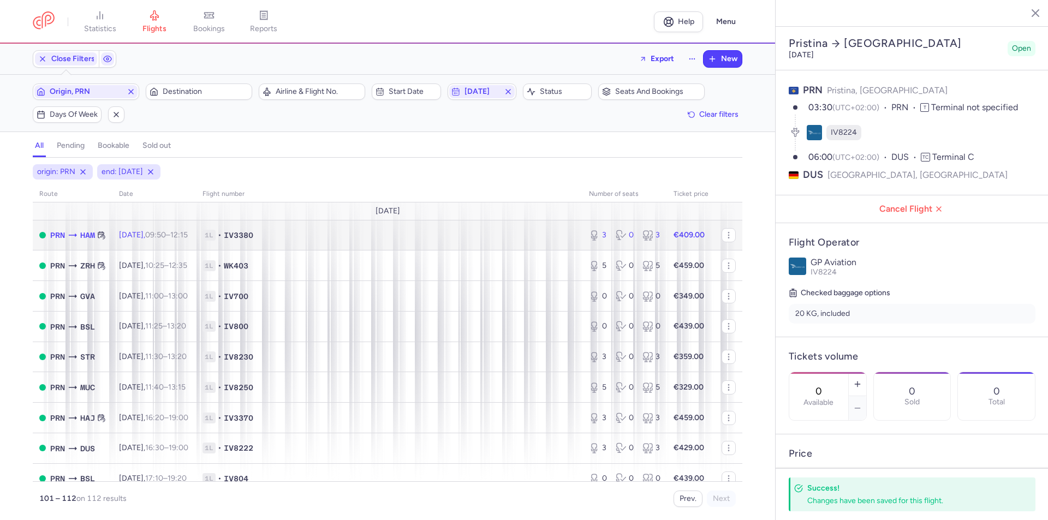
click at [533, 243] on td "1L • IV3380" at bounding box center [389, 235] width 386 height 31
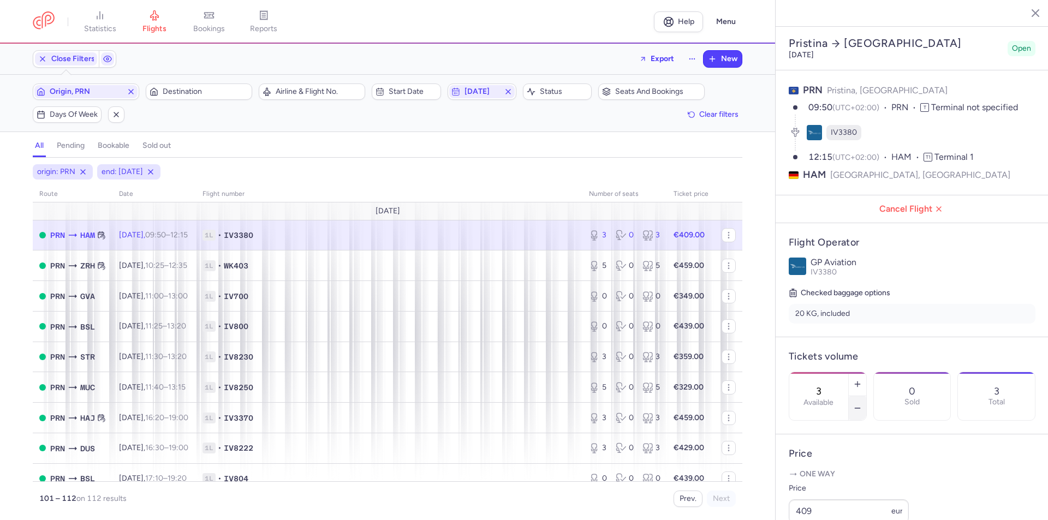
click at [866, 396] on button "button" at bounding box center [857, 408] width 17 height 24
click at [824, 498] on span "Save changes" at bounding box center [825, 499] width 54 height 10
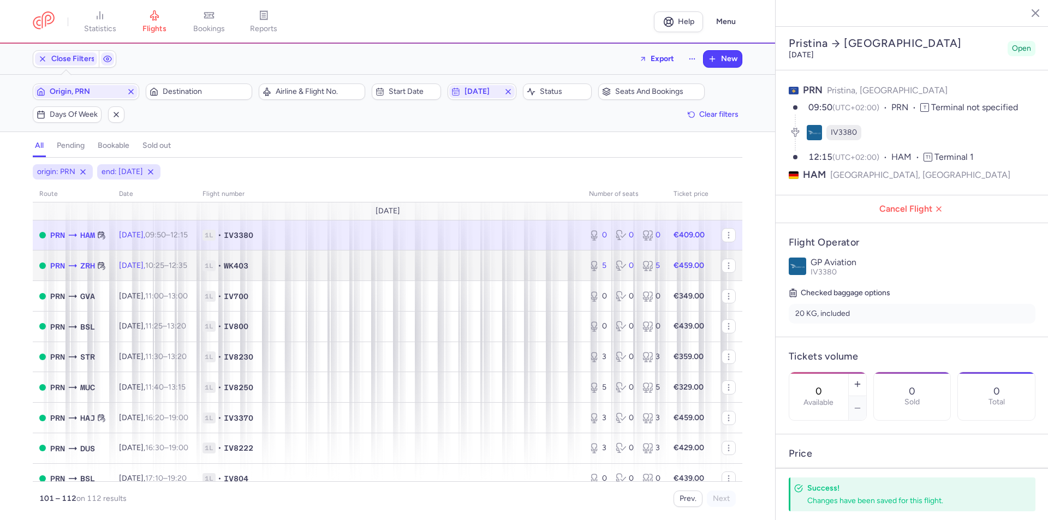
click at [498, 264] on span "1L • WK403" at bounding box center [388, 265] width 373 height 11
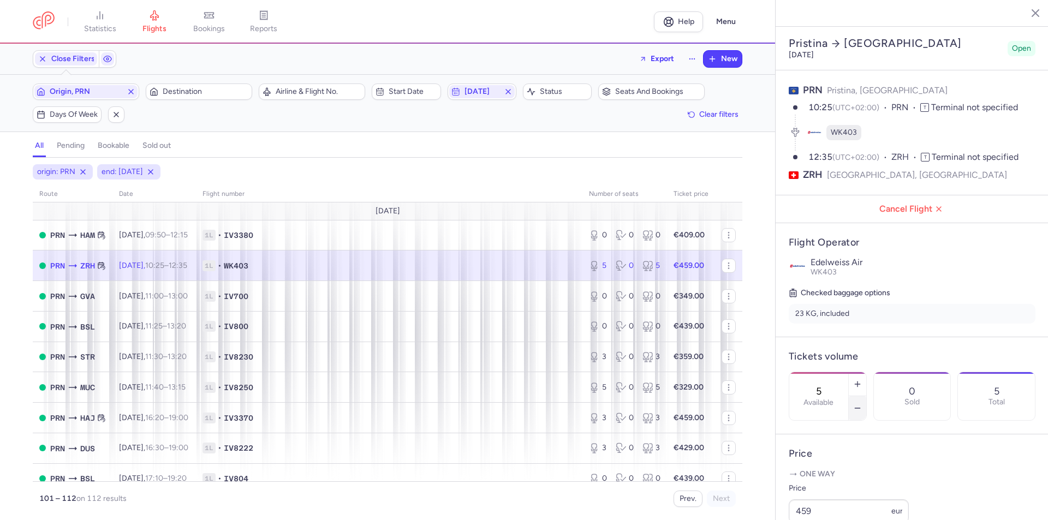
click at [862, 404] on icon "button" at bounding box center [857, 408] width 9 height 9
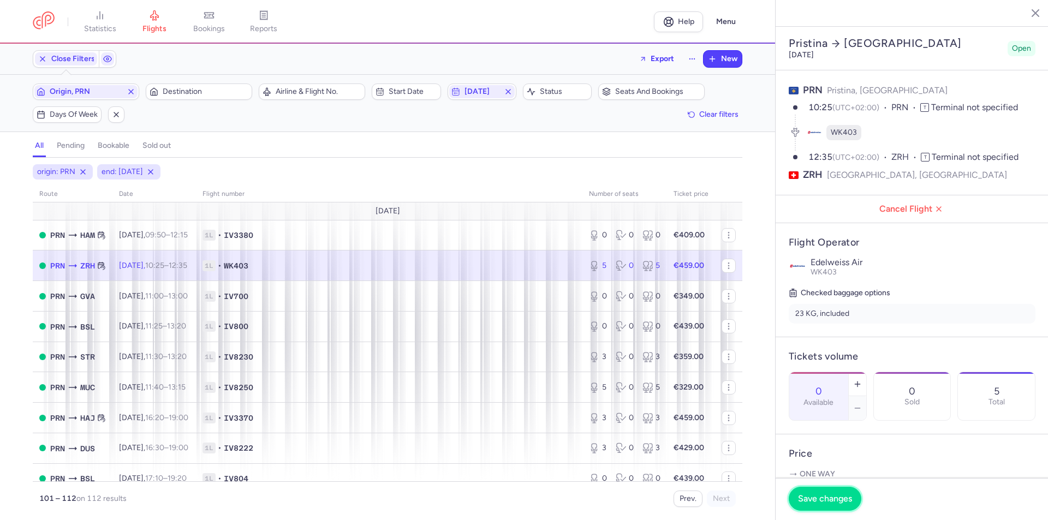
click at [838, 490] on button "Save changes" at bounding box center [825, 499] width 73 height 24
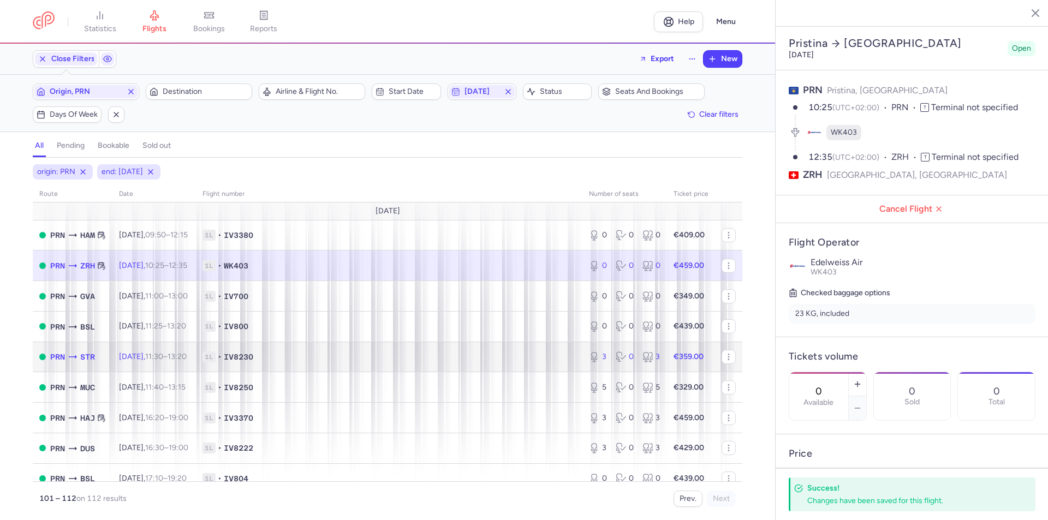
click at [541, 353] on span "1L • IV8230" at bounding box center [388, 356] width 373 height 11
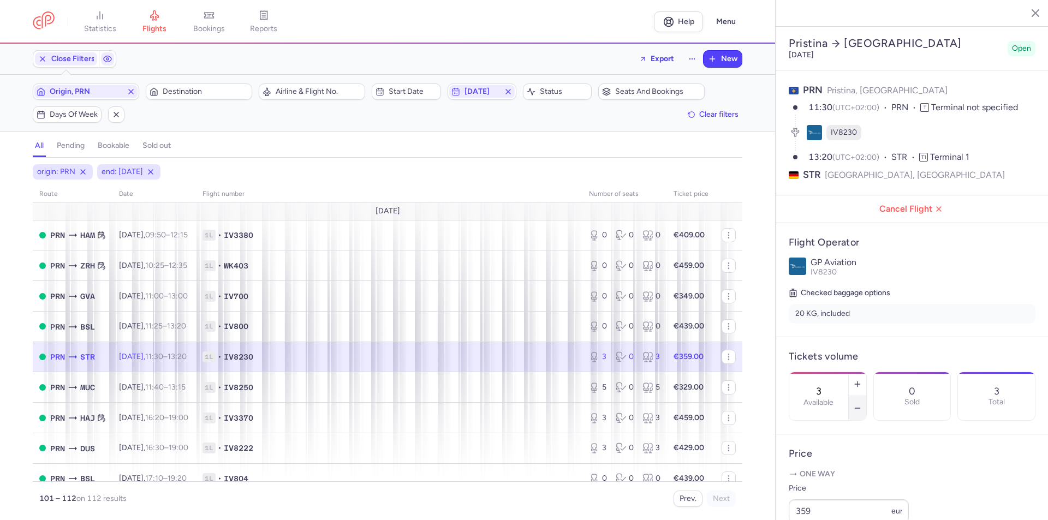
click at [866, 396] on button "button" at bounding box center [857, 408] width 17 height 24
click at [828, 498] on span "Save changes" at bounding box center [825, 499] width 54 height 10
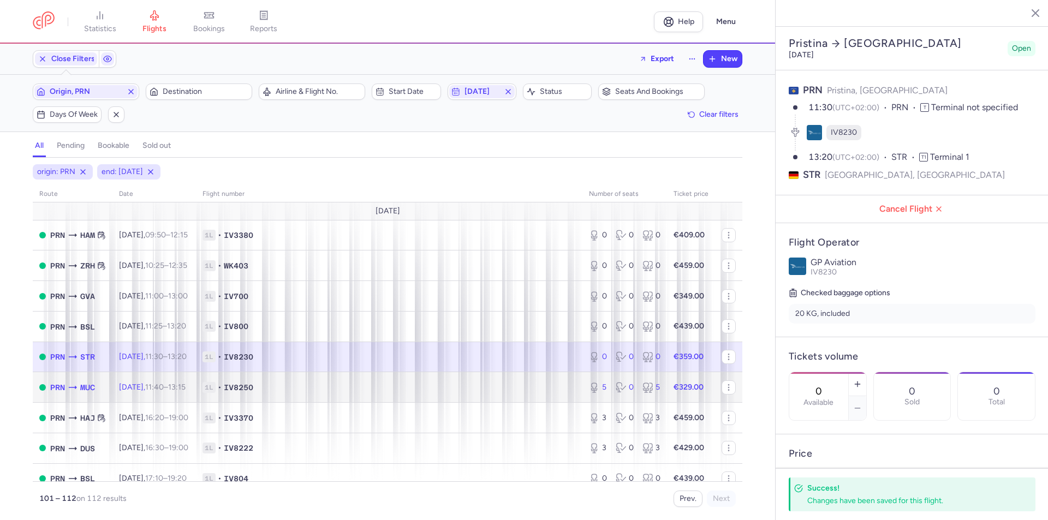
click at [493, 390] on span "1L • IV8250" at bounding box center [388, 387] width 373 height 11
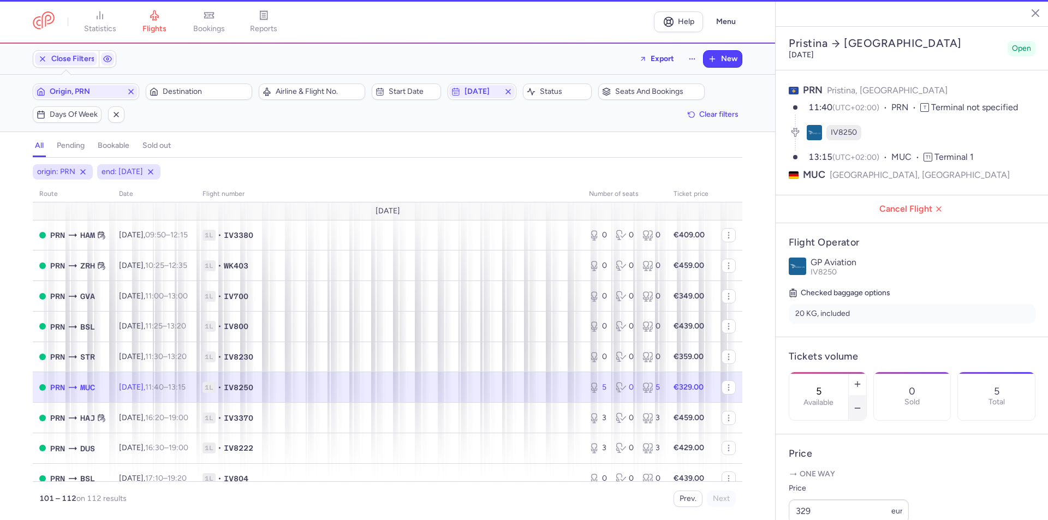
click at [866, 396] on button "button" at bounding box center [857, 408] width 17 height 24
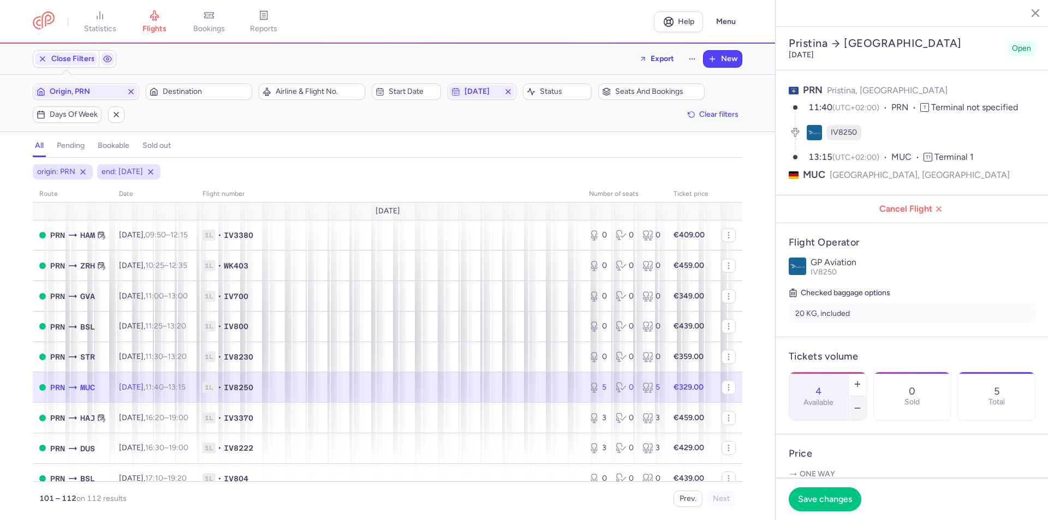
click at [866, 396] on button "button" at bounding box center [857, 408] width 17 height 24
click at [835, 505] on button "Save changes" at bounding box center [825, 499] width 73 height 24
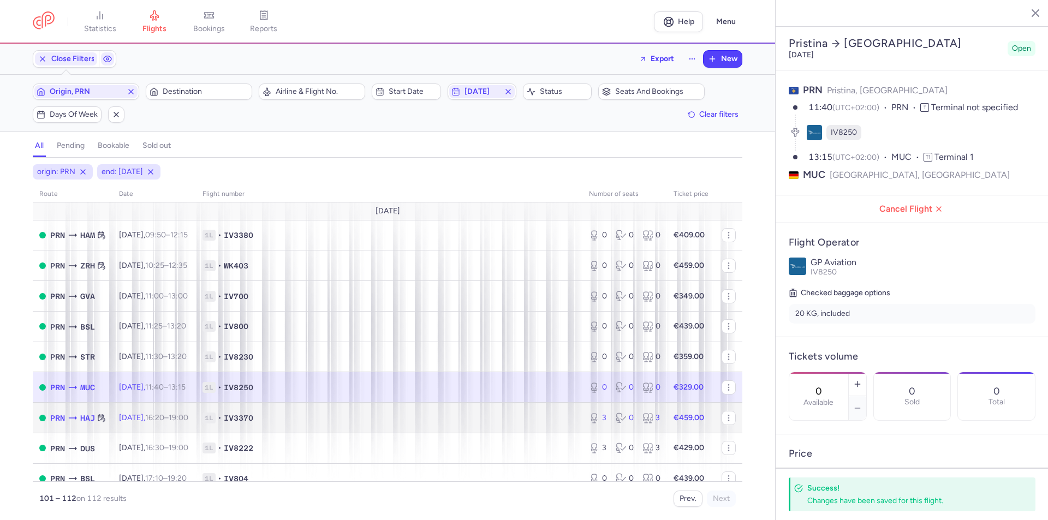
click at [547, 426] on td "1L • IV3370" at bounding box center [389, 418] width 386 height 31
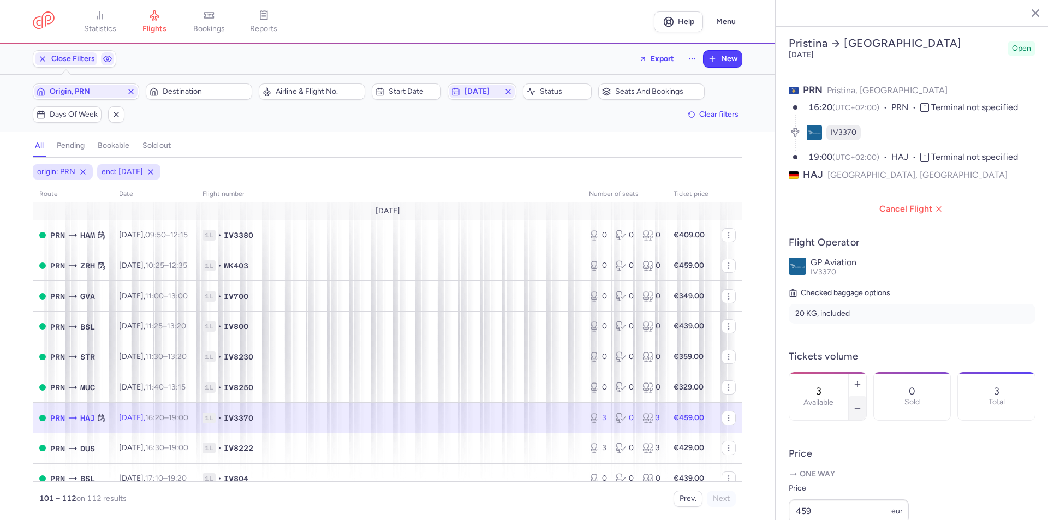
click at [866, 396] on button "button" at bounding box center [857, 408] width 17 height 24
click at [820, 502] on span "Save changes" at bounding box center [825, 499] width 54 height 10
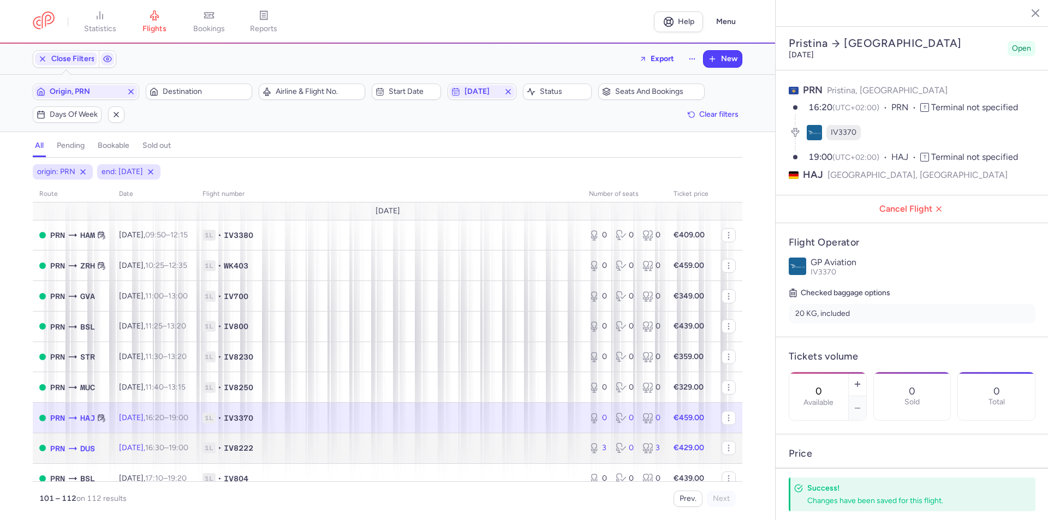
drag, startPoint x: 548, startPoint y: 457, endPoint x: 604, endPoint y: 458, distance: 56.2
click at [547, 457] on td "1L • IV8222" at bounding box center [389, 448] width 386 height 31
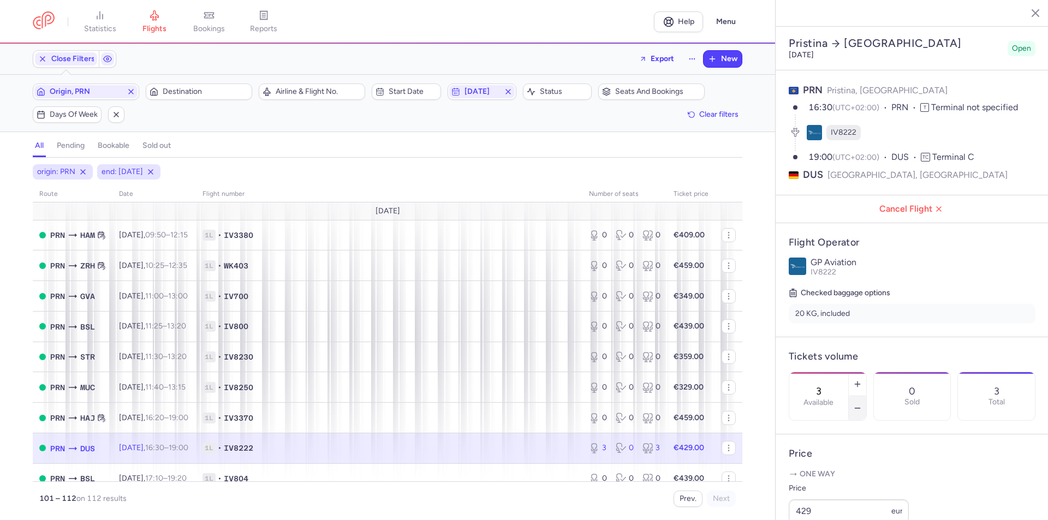
click at [862, 404] on icon "button" at bounding box center [857, 408] width 9 height 9
click at [842, 498] on span "Save changes" at bounding box center [825, 499] width 54 height 10
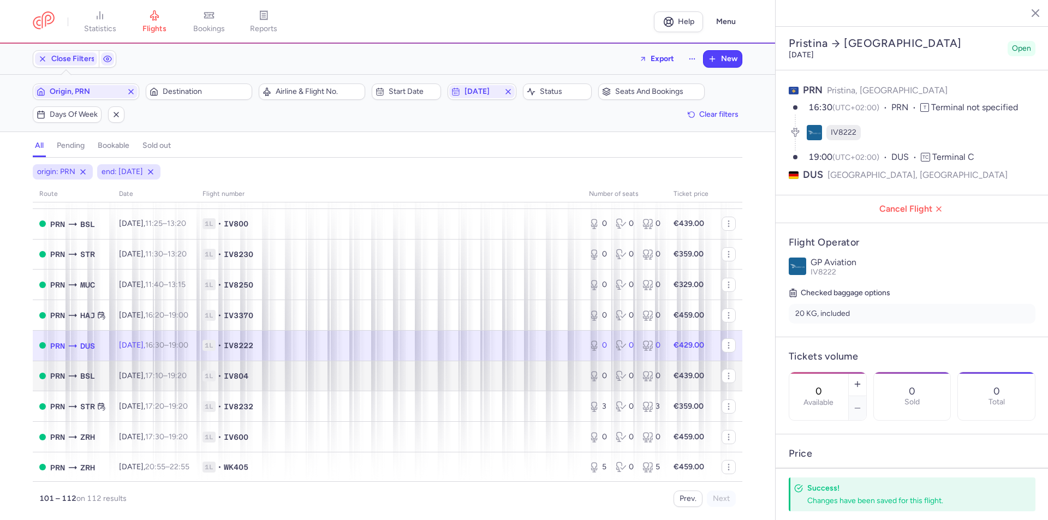
scroll to position [104, 0]
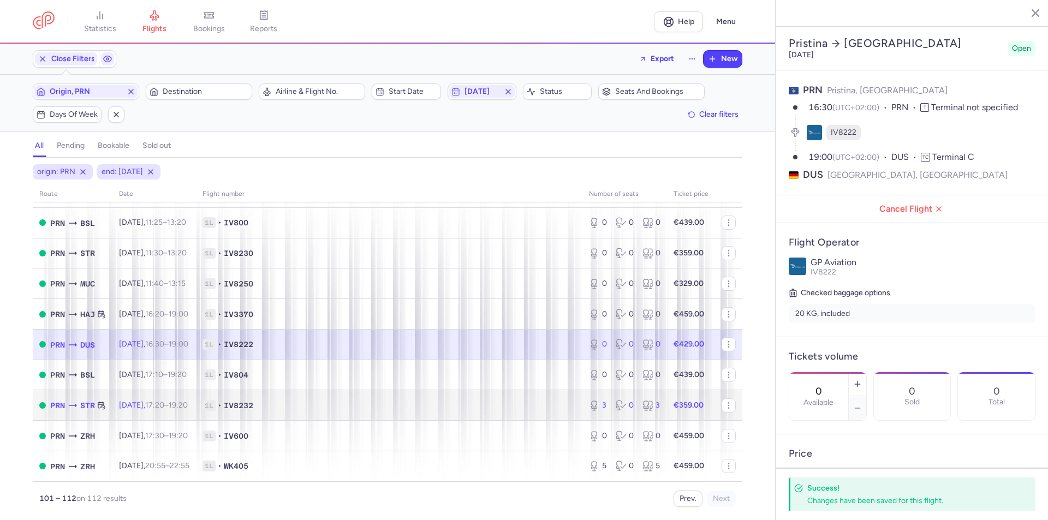
click at [520, 412] on td "1L • IV8232" at bounding box center [389, 405] width 386 height 31
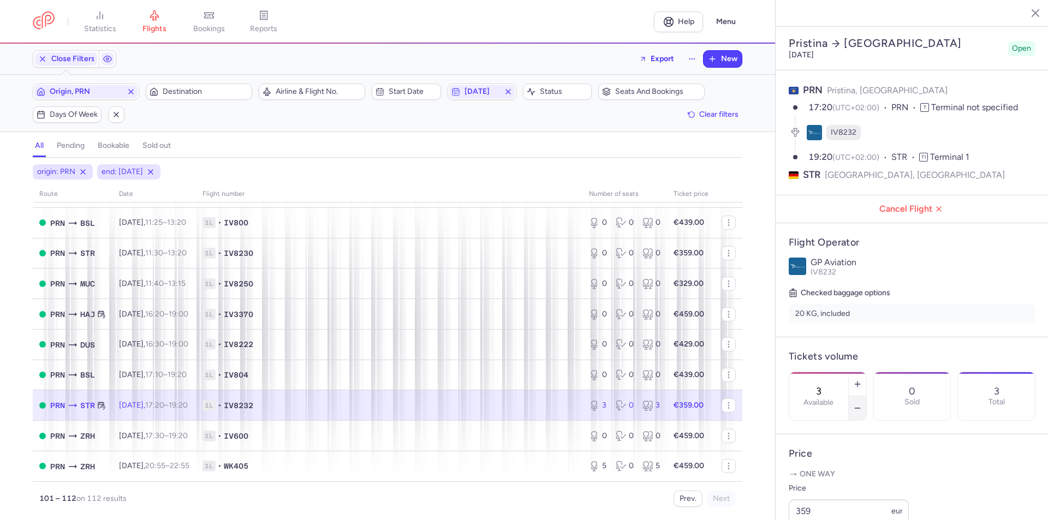
click at [866, 396] on button "button" at bounding box center [857, 408] width 17 height 24
click at [836, 500] on span "Save changes" at bounding box center [825, 499] width 54 height 10
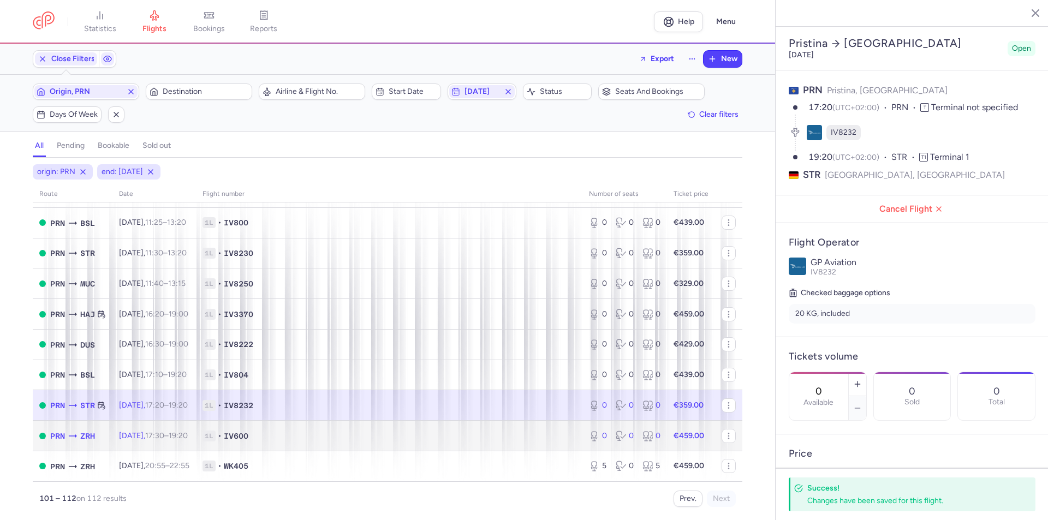
click at [532, 429] on td "1L • IV600" at bounding box center [389, 436] width 386 height 31
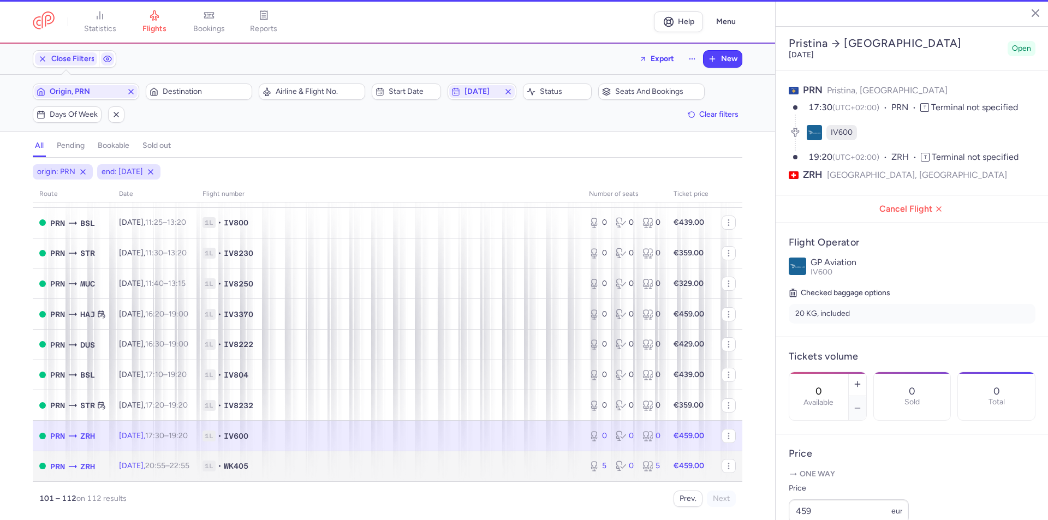
click at [523, 471] on span "1L • WK405" at bounding box center [388, 466] width 373 height 11
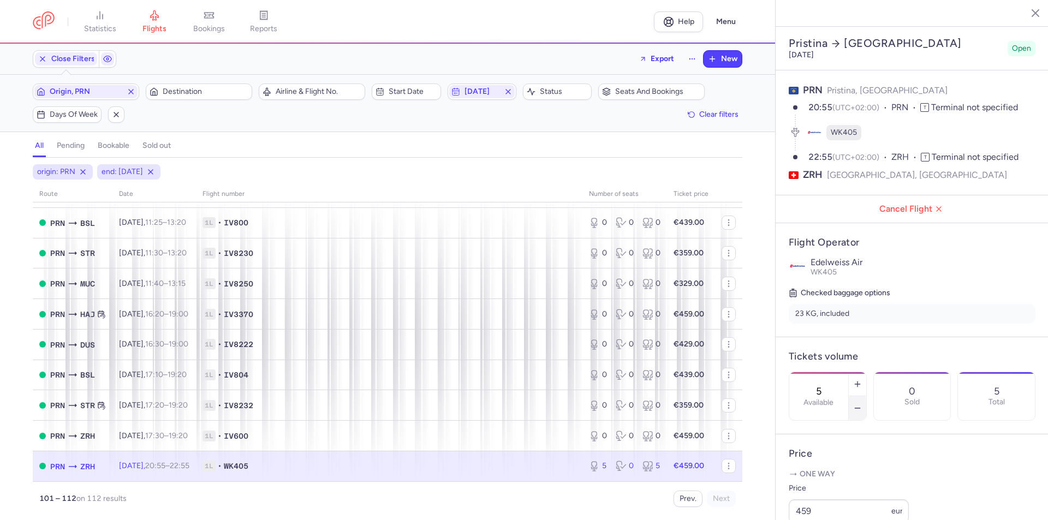
click at [866, 396] on button "button" at bounding box center [857, 408] width 17 height 24
click at [862, 404] on icon "button" at bounding box center [857, 408] width 9 height 9
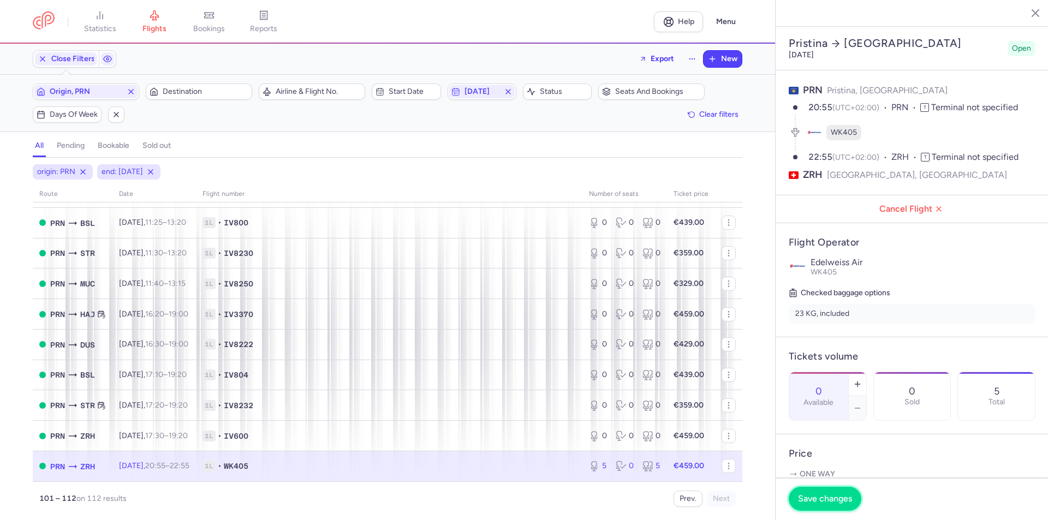
click at [837, 495] on span "Save changes" at bounding box center [825, 499] width 54 height 10
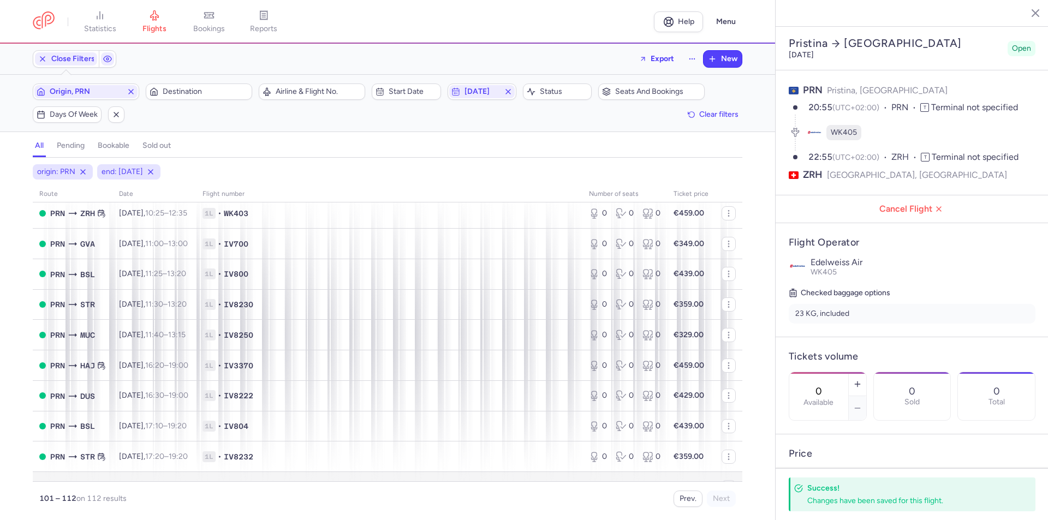
scroll to position [104, 0]
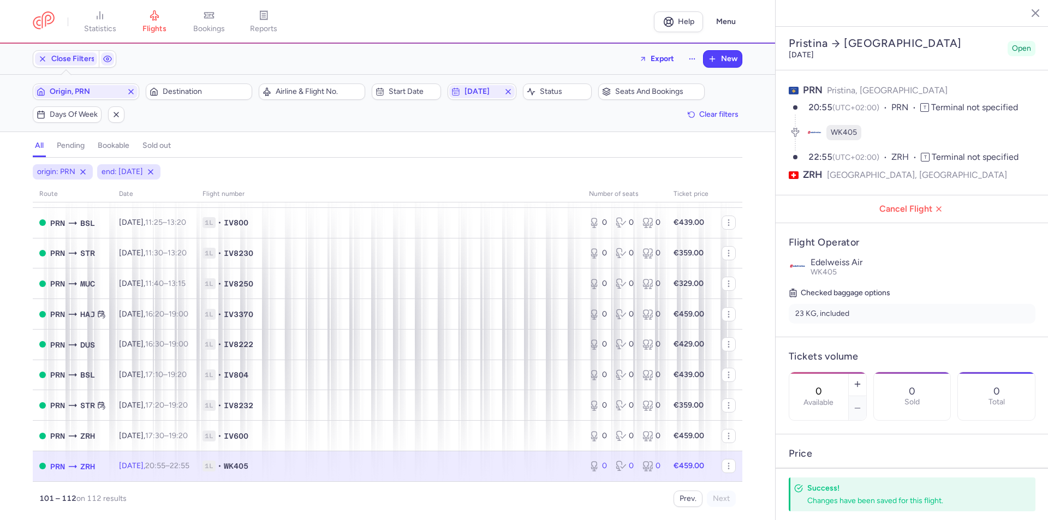
click at [689, 511] on div "origin: PRN end: 2025-08-20 route date Flight number number of seats Ticket pri…" at bounding box center [387, 342] width 775 height 356
click at [693, 502] on button "Prev." at bounding box center [688, 499] width 29 height 16
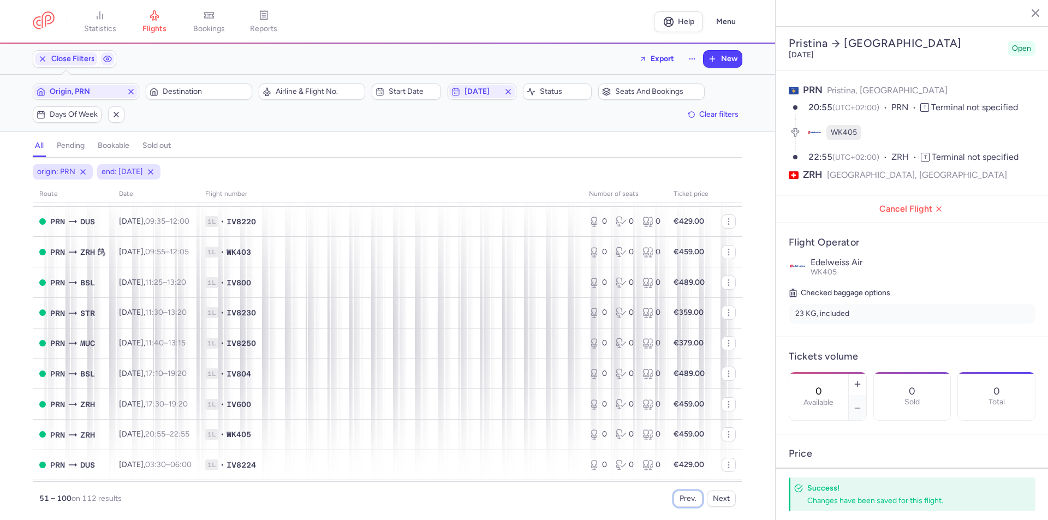
scroll to position [1260, 0]
click at [695, 499] on button "Prev." at bounding box center [688, 499] width 29 height 16
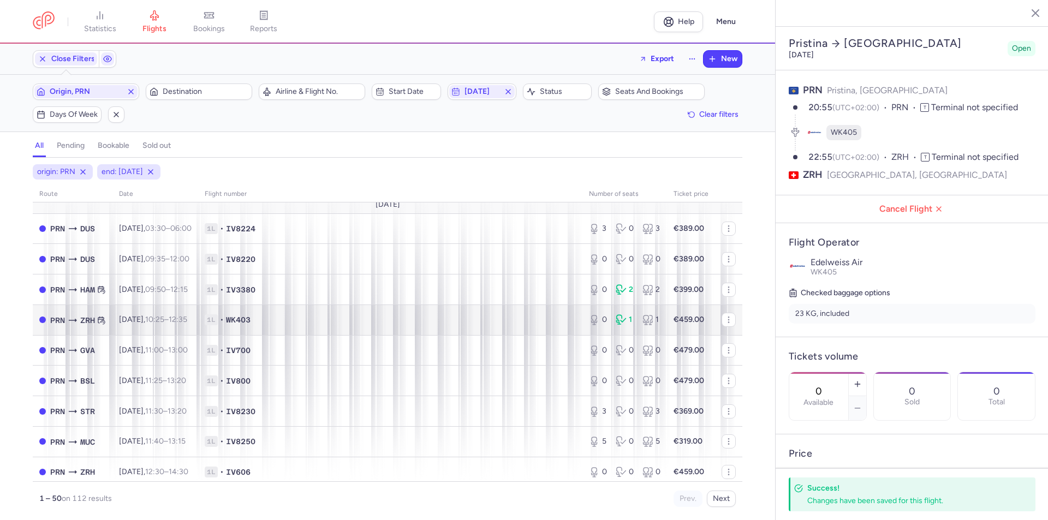
scroll to position [0, 0]
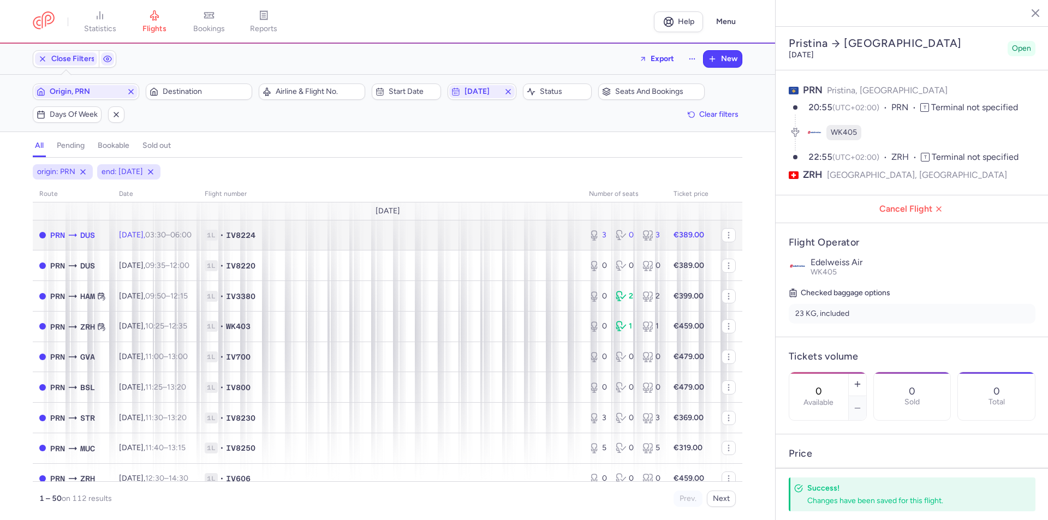
click at [547, 241] on td "1L • IV8224" at bounding box center [390, 235] width 384 height 31
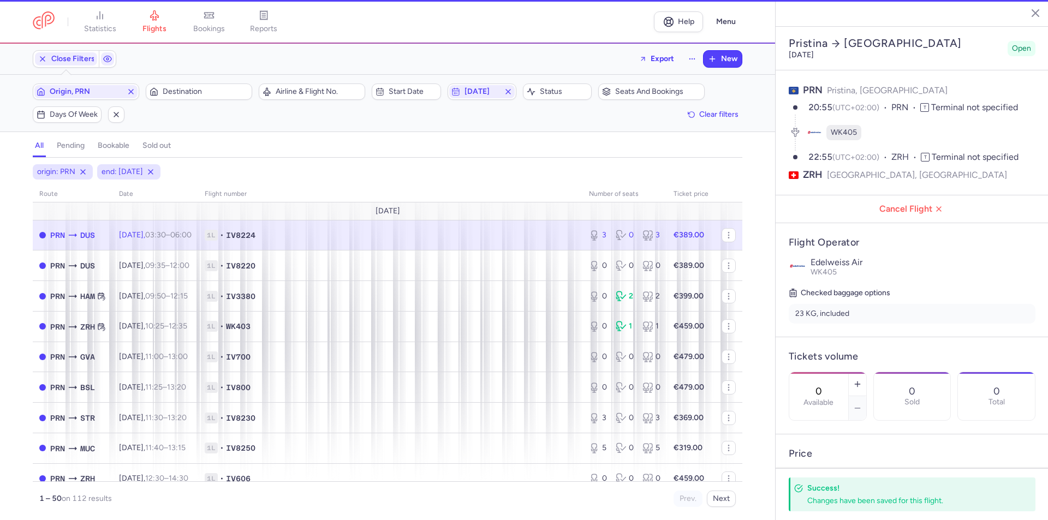
type input "3"
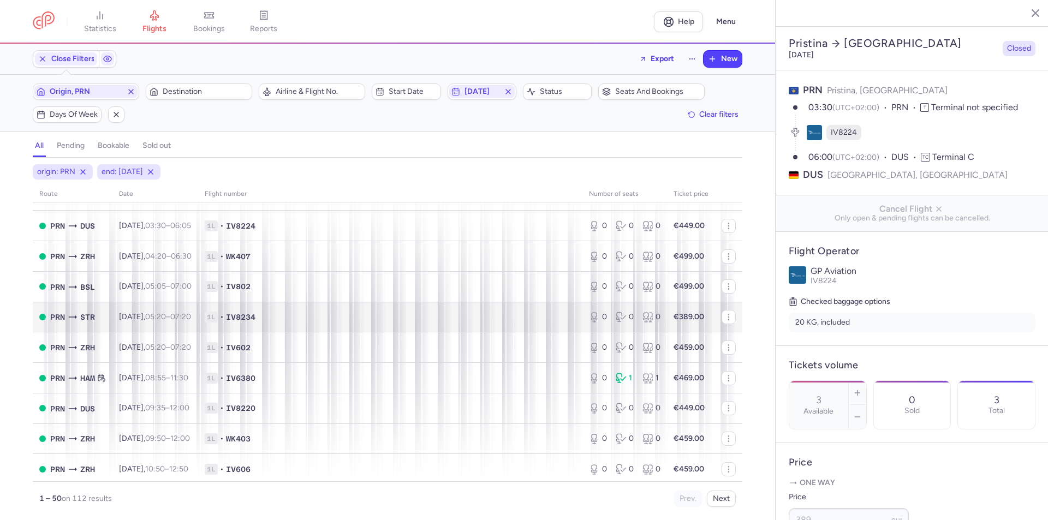
scroll to position [1260, 0]
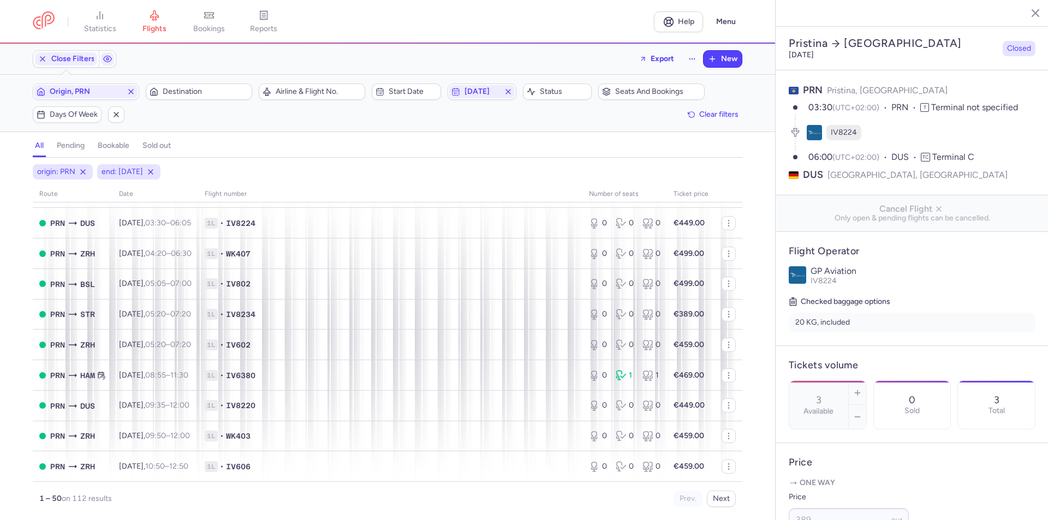
click at [1026, 13] on line "button" at bounding box center [1026, 12] width 5 height 5
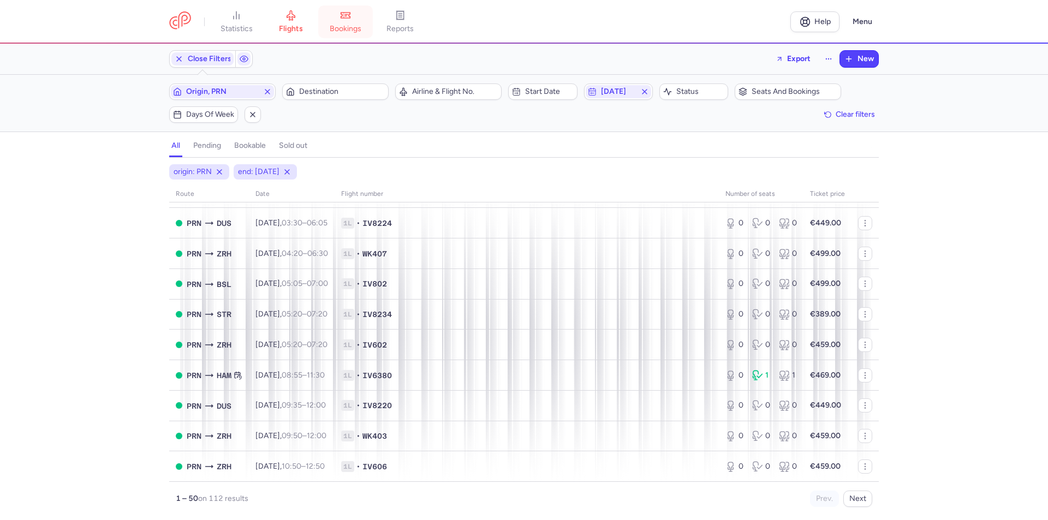
click at [335, 19] on link "bookings" at bounding box center [345, 22] width 55 height 24
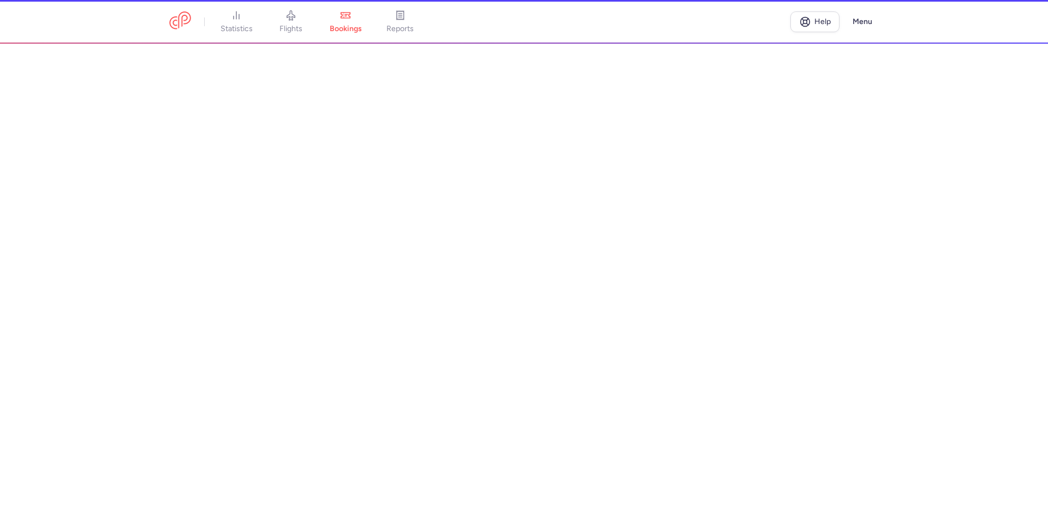
scroll to position [1244, 0]
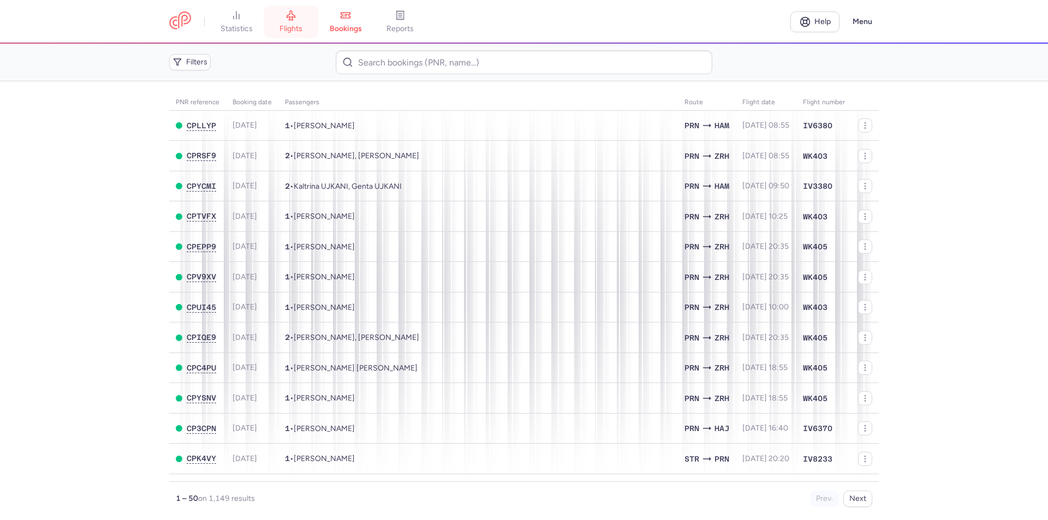
click at [293, 19] on icon at bounding box center [290, 15] width 11 height 11
